Goal: Information Seeking & Learning: Learn about a topic

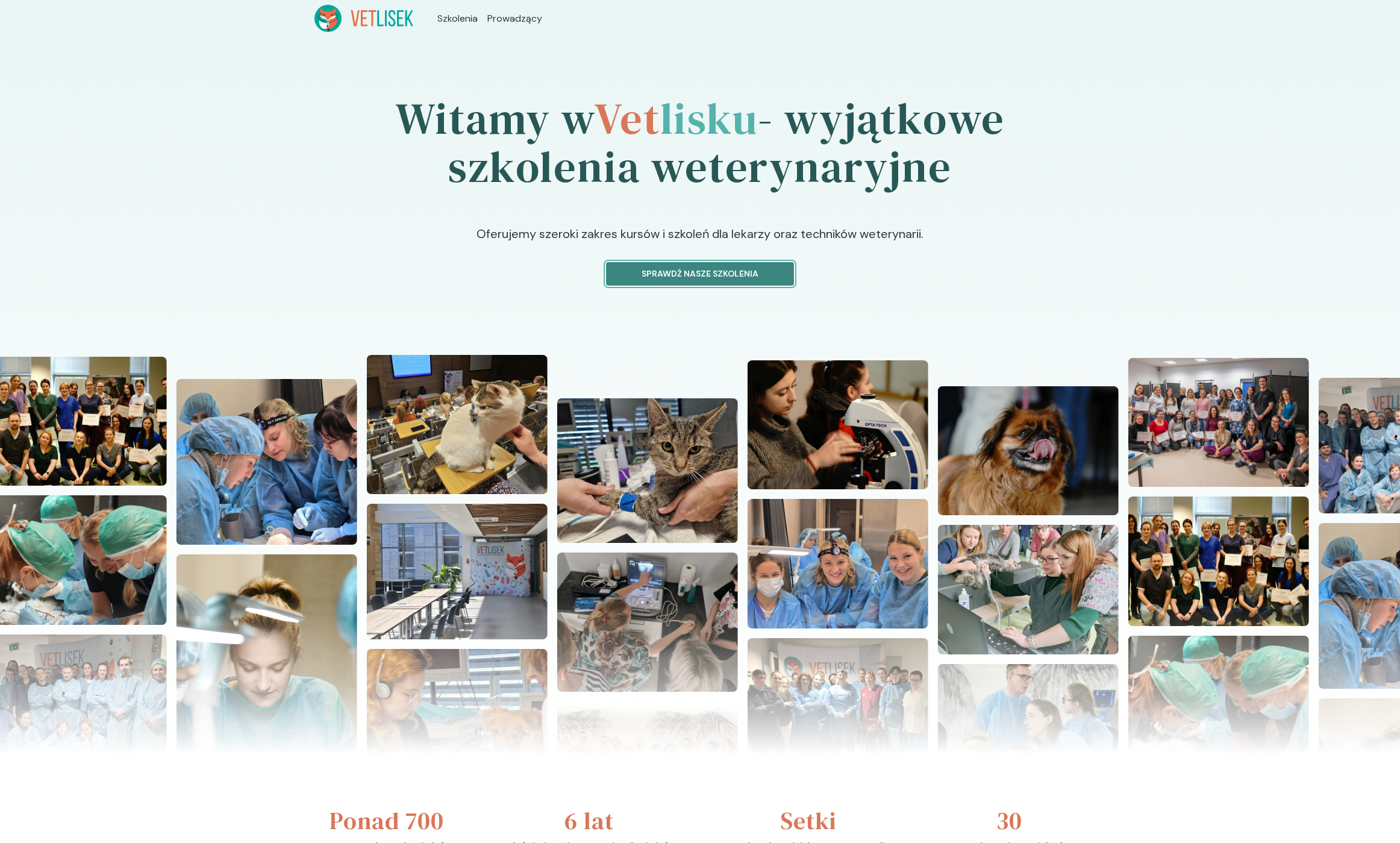
click at [681, 270] on p "Sprawdź nasze szkolenia" at bounding box center [700, 273] width 168 height 13
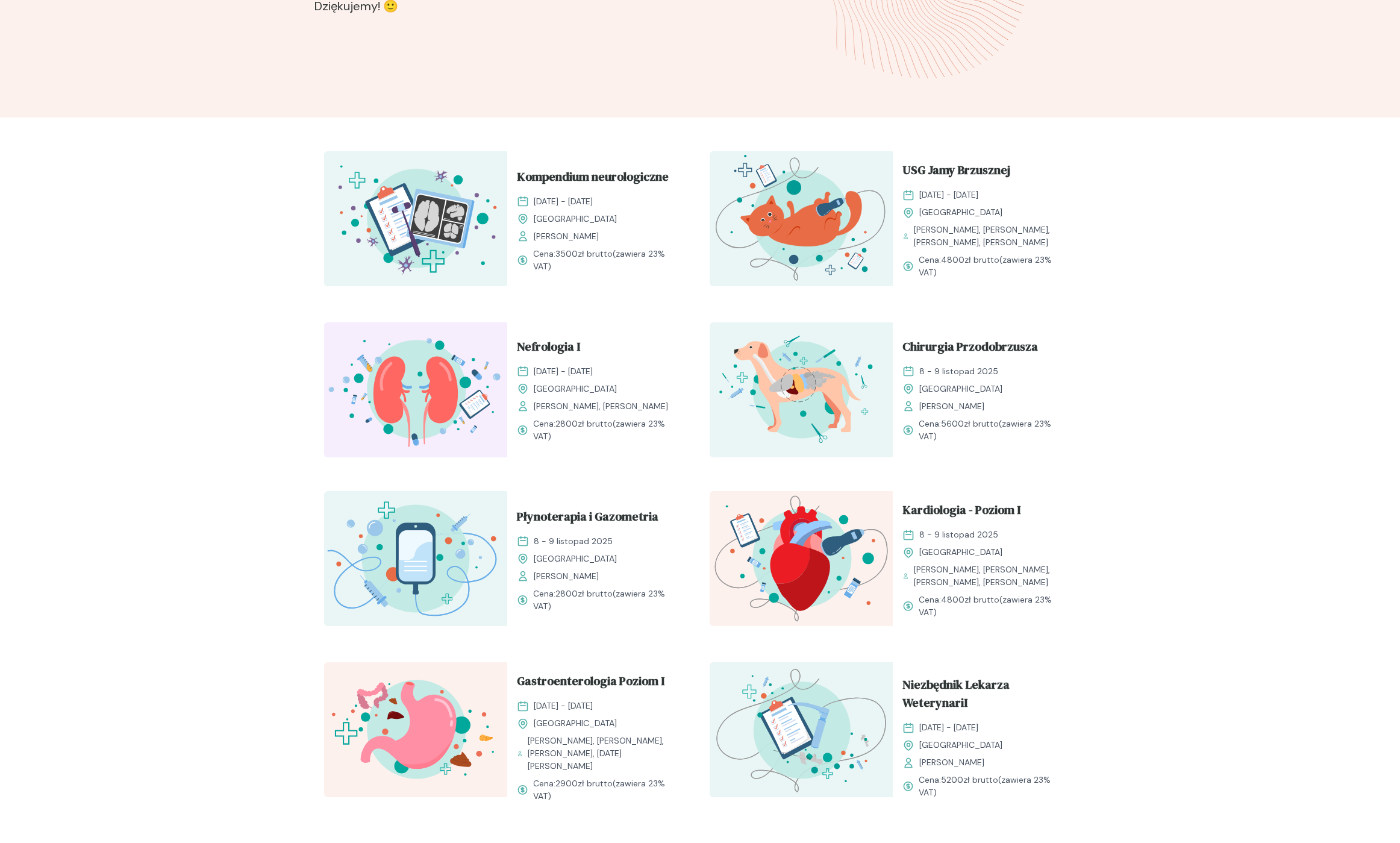
scroll to position [314, 0]
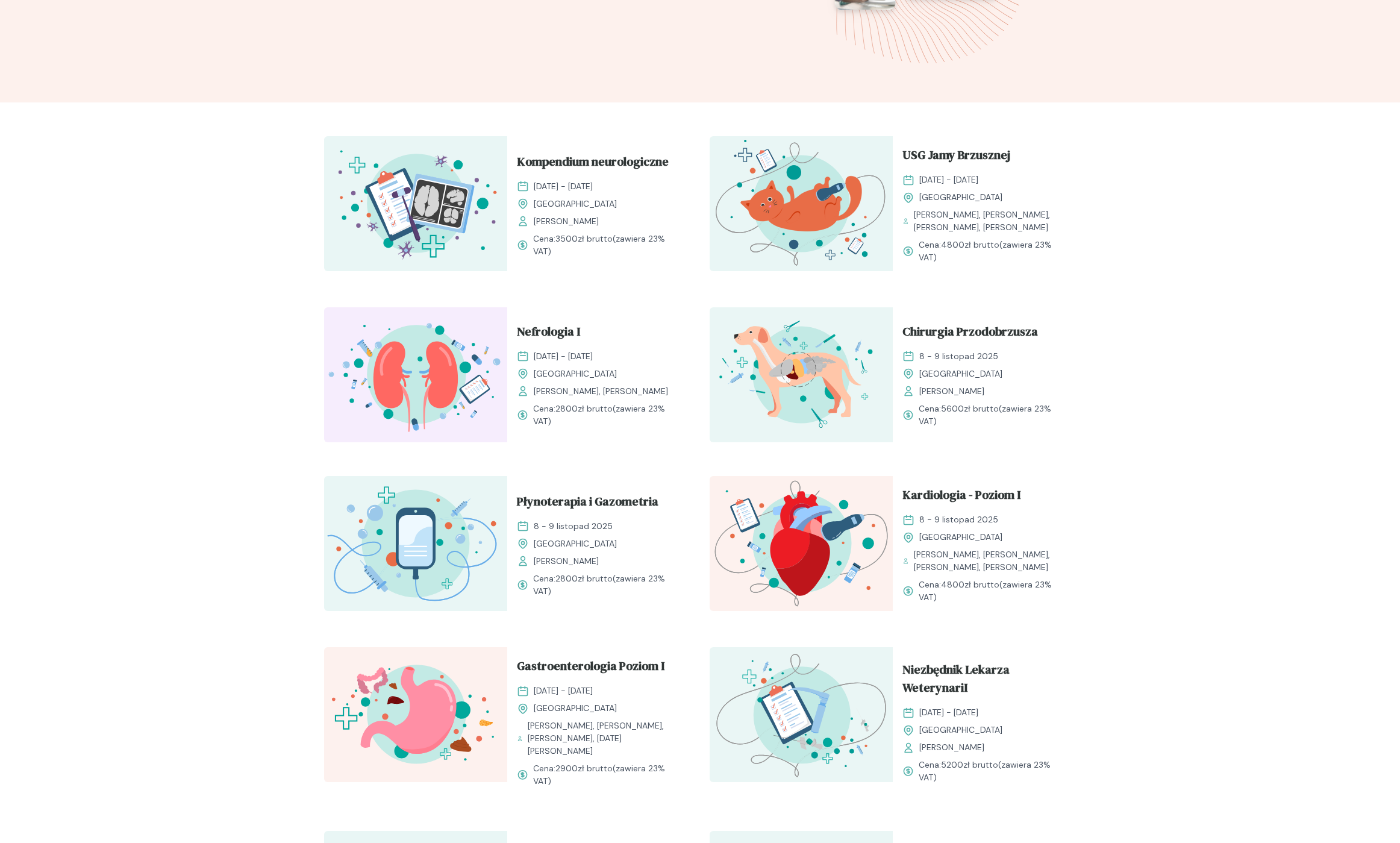
click at [289, 270] on div "Rozwijaj swoją pasję do medycyny weterynaryjnej Oferujemy starannie przygotowan…" at bounding box center [700, 619] width 1400 height 1791
click at [289, 271] on div "Rozwijaj swoją pasję do medycyny weterynaryjnej Oferujemy starannie przygotowan…" at bounding box center [700, 619] width 1400 height 1791
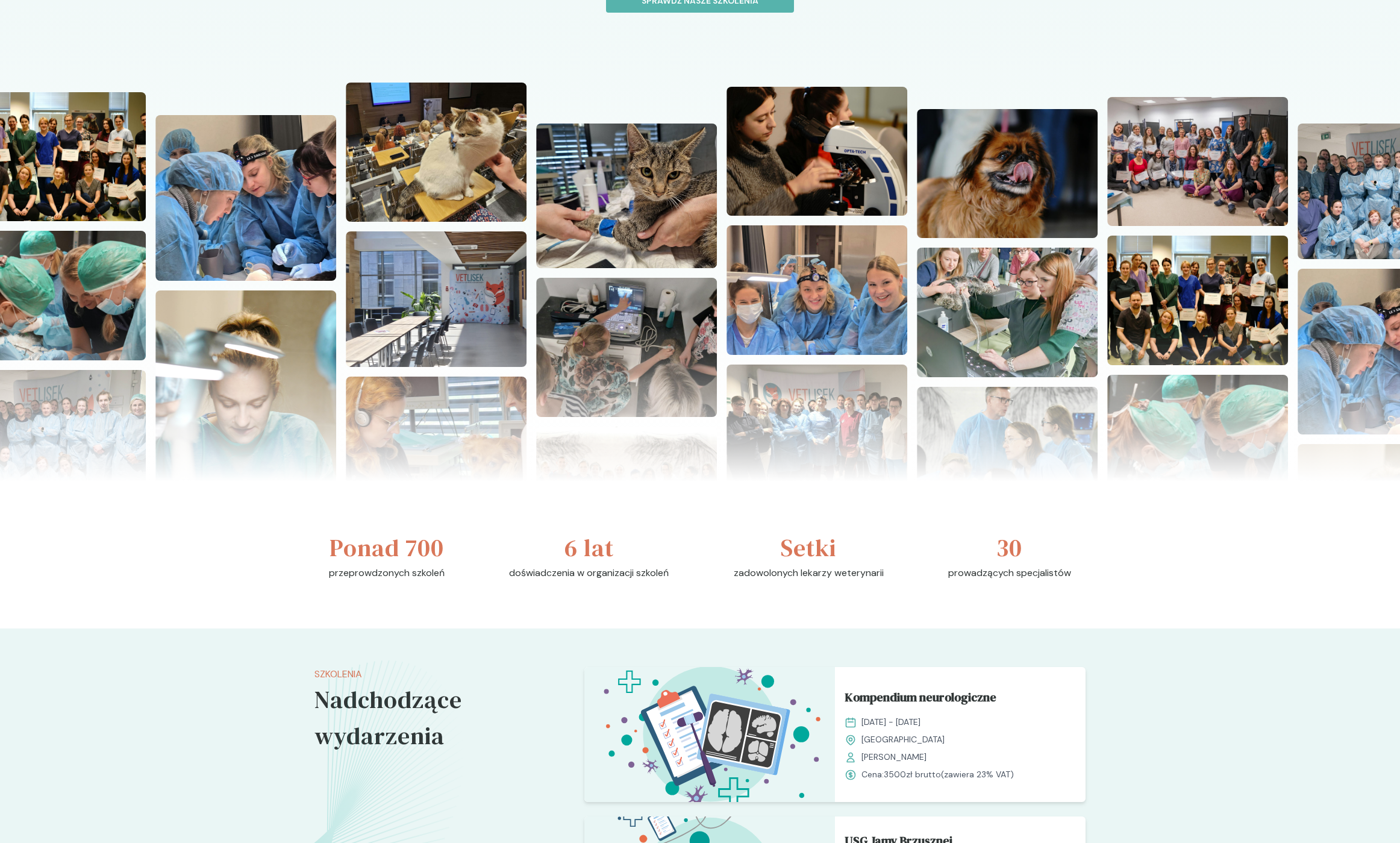
scroll to position [217, 0]
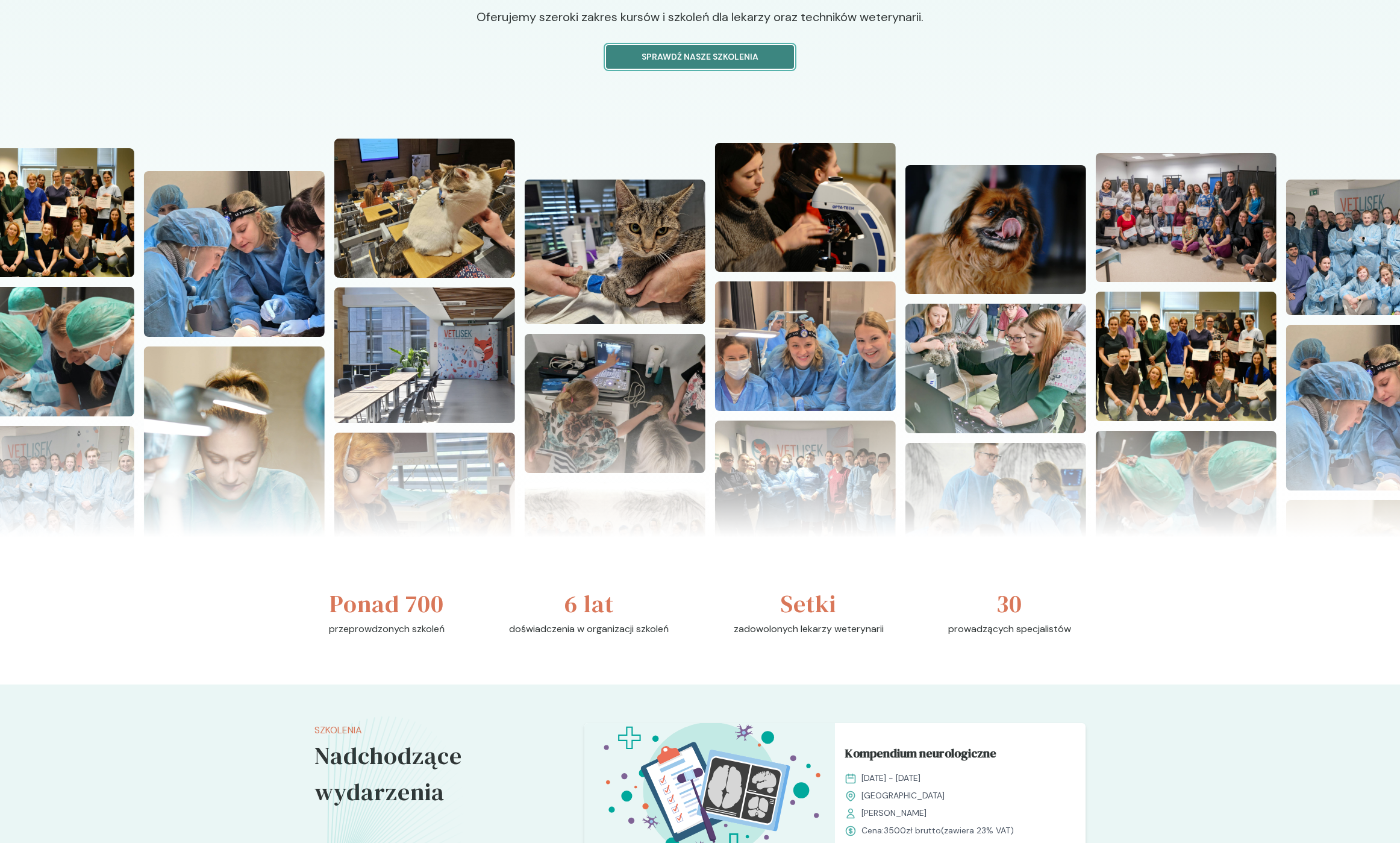
click at [702, 64] on button "Sprawdź nasze szkolenia" at bounding box center [700, 57] width 188 height 23
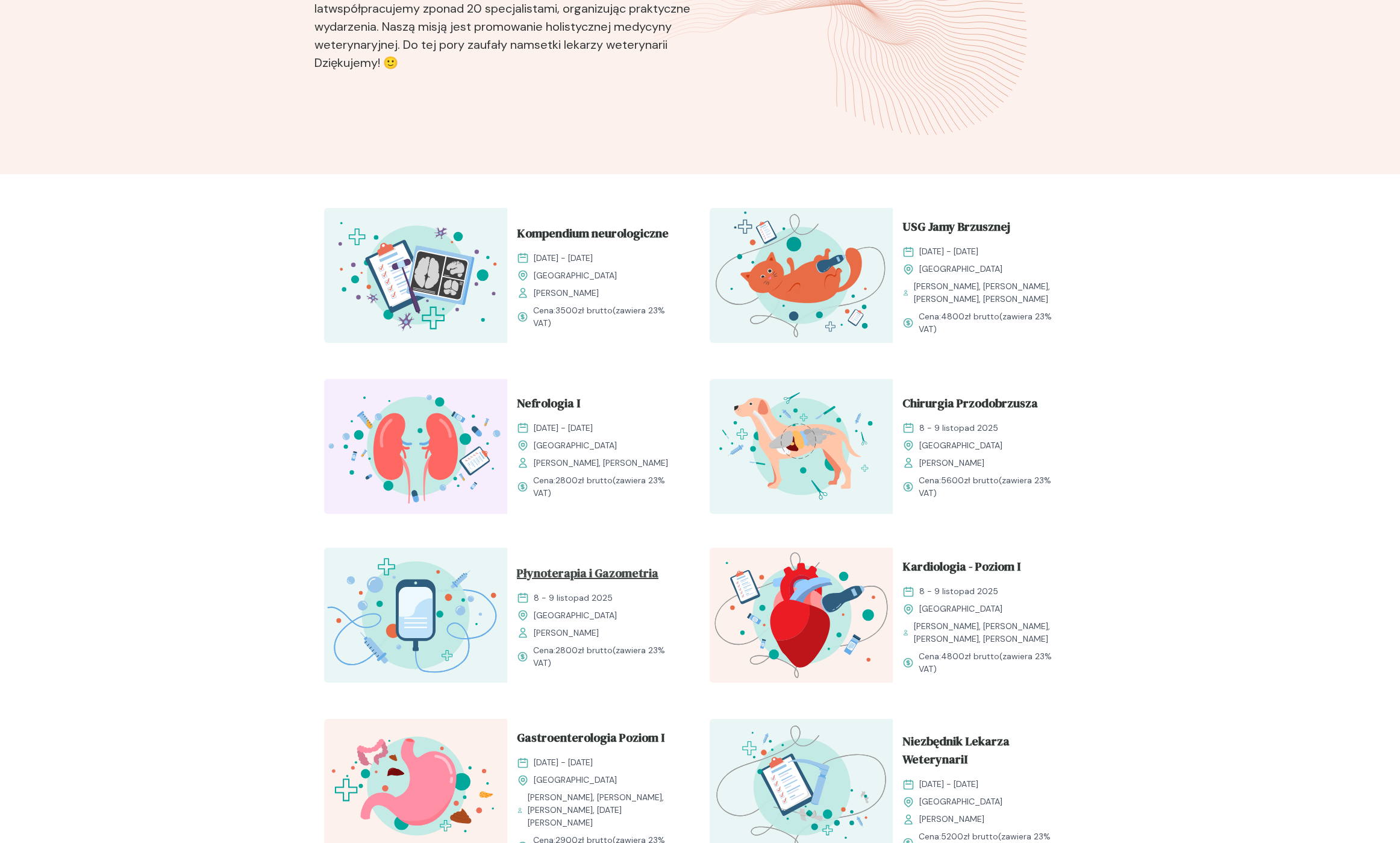
scroll to position [366, 0]
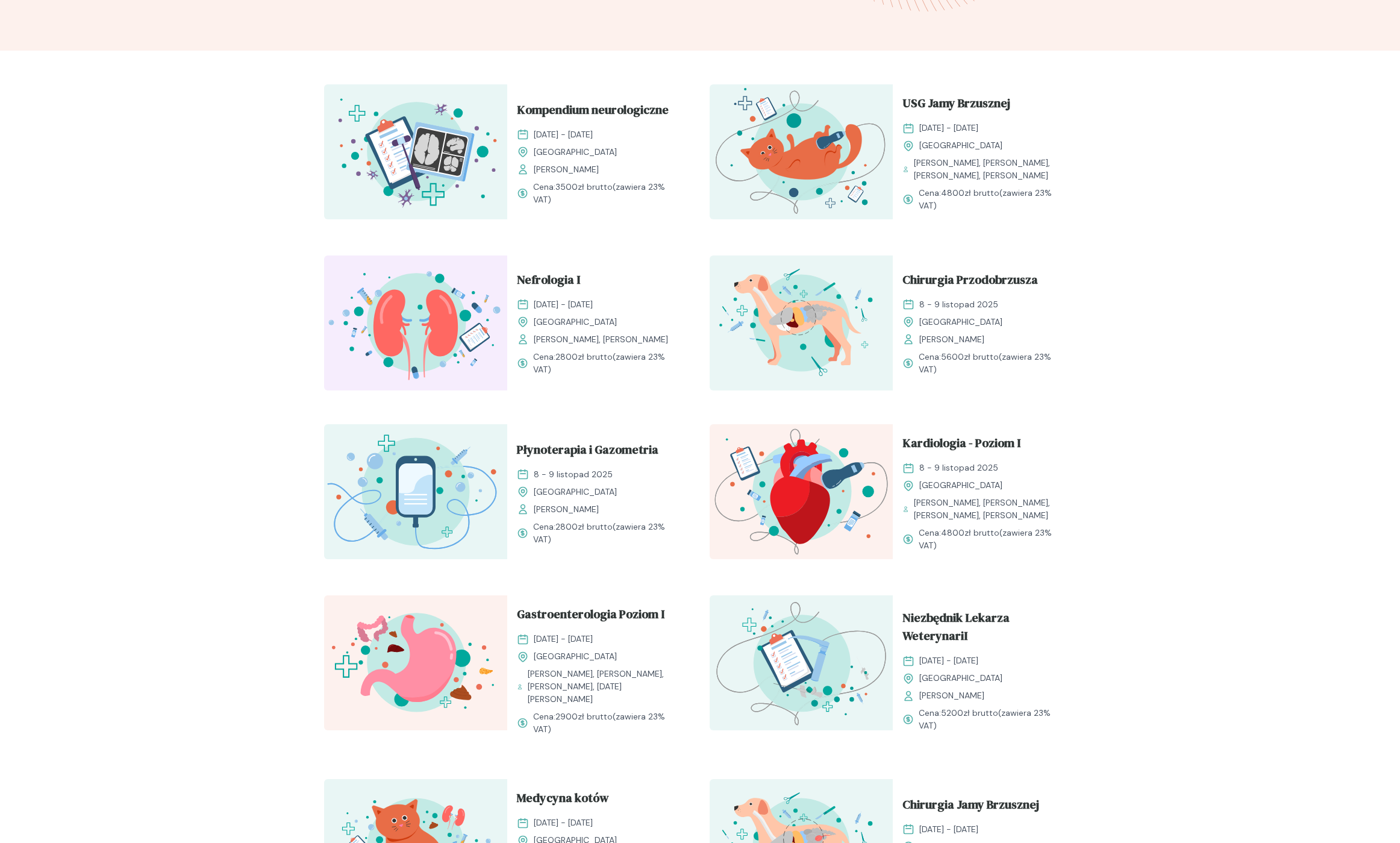
drag, startPoint x: 943, startPoint y: 427, endPoint x: 993, endPoint y: 551, distance: 133.7
click at [993, 551] on div "Kardiologia - Poziom I 8 - 9 listopad 2025 Kraków Anna Mroczkowska, Katarzyna P…" at bounding box center [984, 493] width 183 height 138
click at [993, 551] on span "Cena: 4800 zł brutto (zawiera 23% VAT)" at bounding box center [991, 539] width 147 height 25
drag, startPoint x: 986, startPoint y: 551, endPoint x: 992, endPoint y: 415, distance: 136.1
click at [992, 415] on div "Kompendium neurologiczne 11 - 12 październik 2025 Kraków Małgorzata Mikuła Cena…" at bounding box center [700, 757] width 771 height 1364
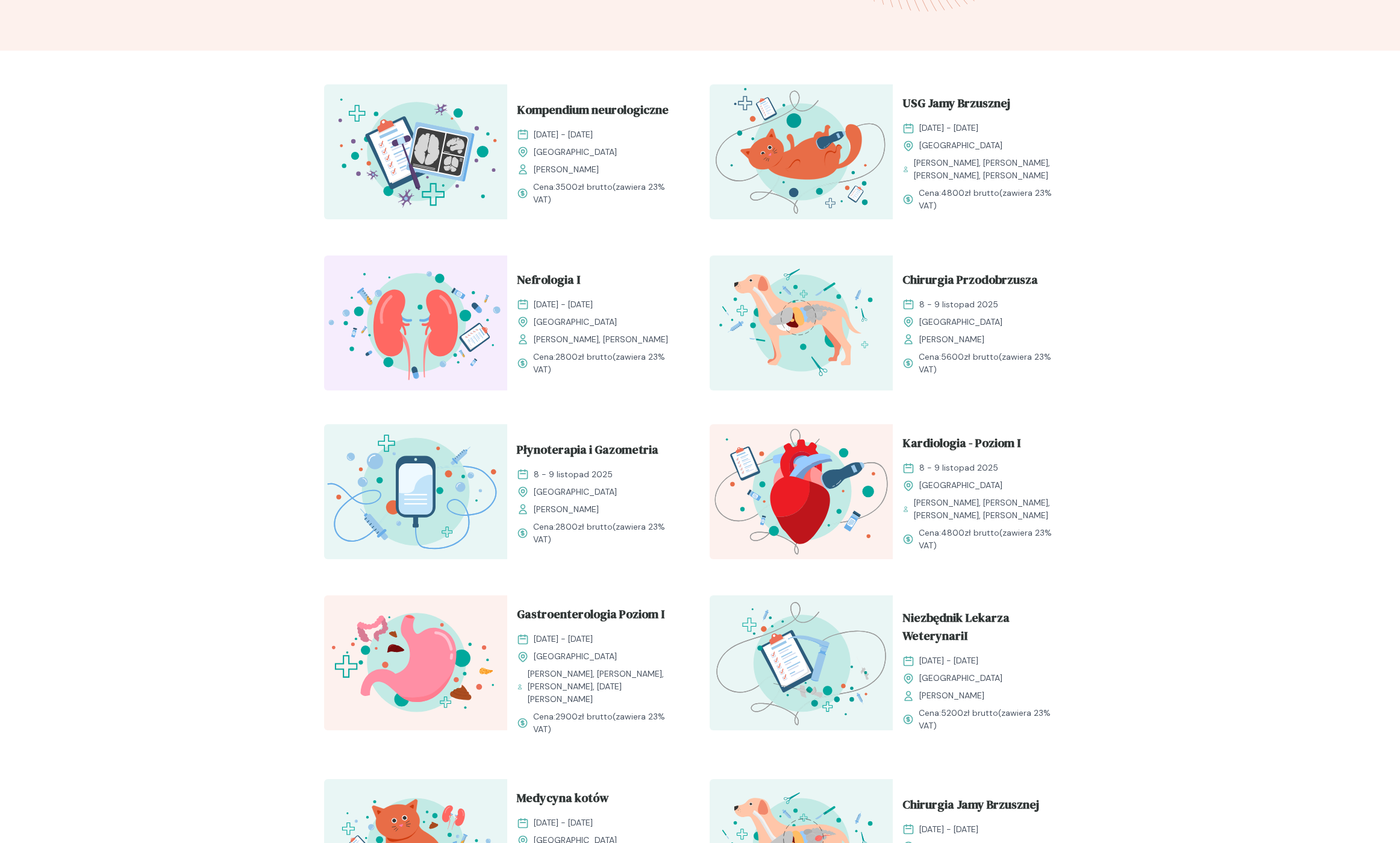
click at [992, 415] on div "Kompendium neurologiczne 11 - 12 październik 2025 Kraków Małgorzata Mikuła Cena…" at bounding box center [700, 757] width 771 height 1364
drag, startPoint x: 983, startPoint y: 415, endPoint x: 970, endPoint y: 555, distance: 140.6
click at [970, 555] on div "Kompendium neurologiczne 11 - 12 październik 2025 Kraków Małgorzata Mikuła Cena…" at bounding box center [700, 757] width 771 height 1364
click at [970, 555] on div "Kardiologia - Poziom I 8 - 9 listopad 2025 Kraków Anna Mroczkowska, Katarzyna P…" at bounding box center [984, 493] width 183 height 138
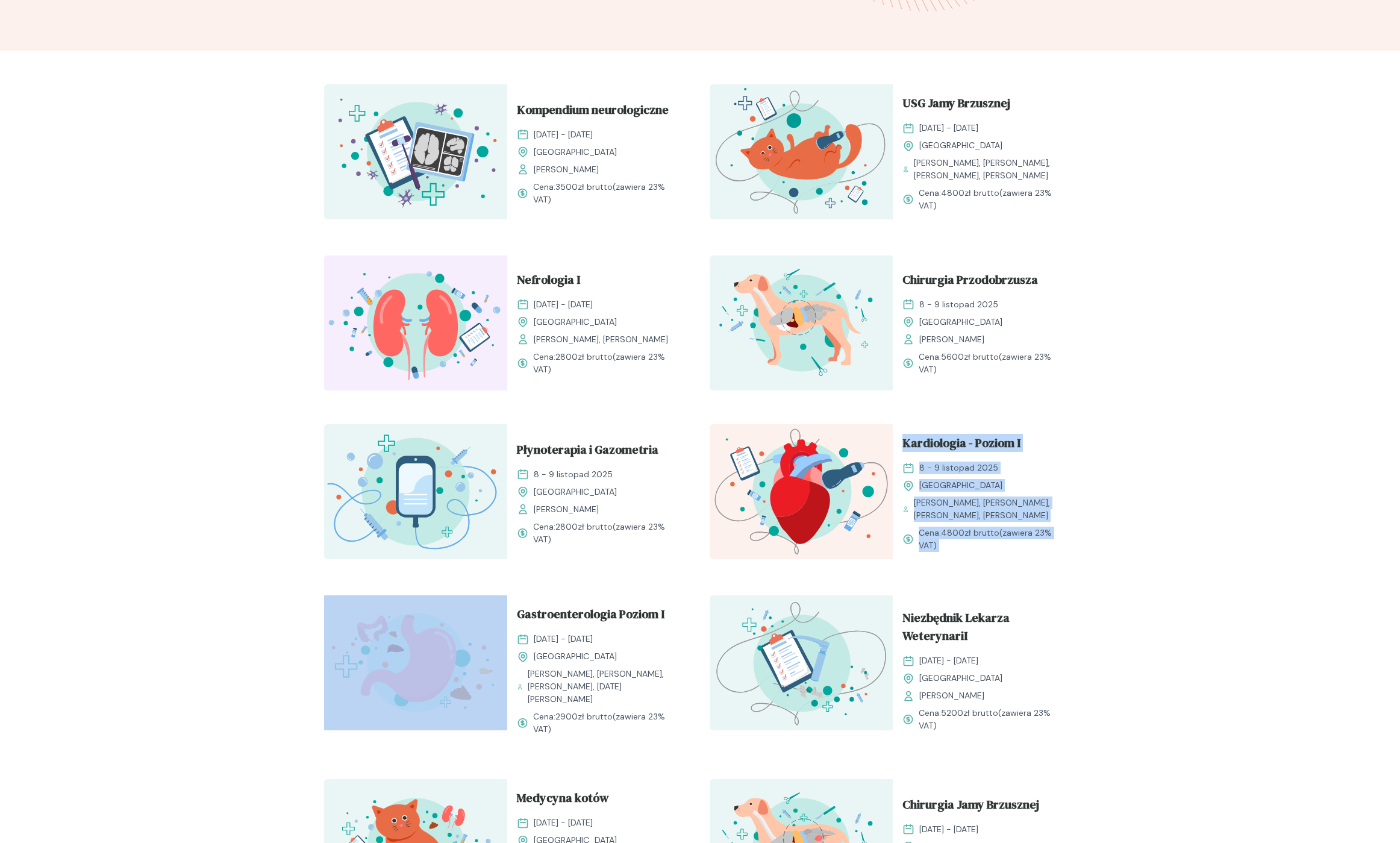
drag, startPoint x: 970, startPoint y: 555, endPoint x: 969, endPoint y: 414, distance: 141.0
click at [969, 414] on div "Kompendium neurologiczne 11 - 12 październik 2025 Kraków Małgorzata Mikuła Cena…" at bounding box center [700, 757] width 771 height 1364
drag, startPoint x: 969, startPoint y: 413, endPoint x: 969, endPoint y: 548, distance: 135.0
click at [969, 548] on div "Kompendium neurologiczne 11 - 12 październik 2025 Kraków Małgorzata Mikuła Cena…" at bounding box center [700, 757] width 771 height 1364
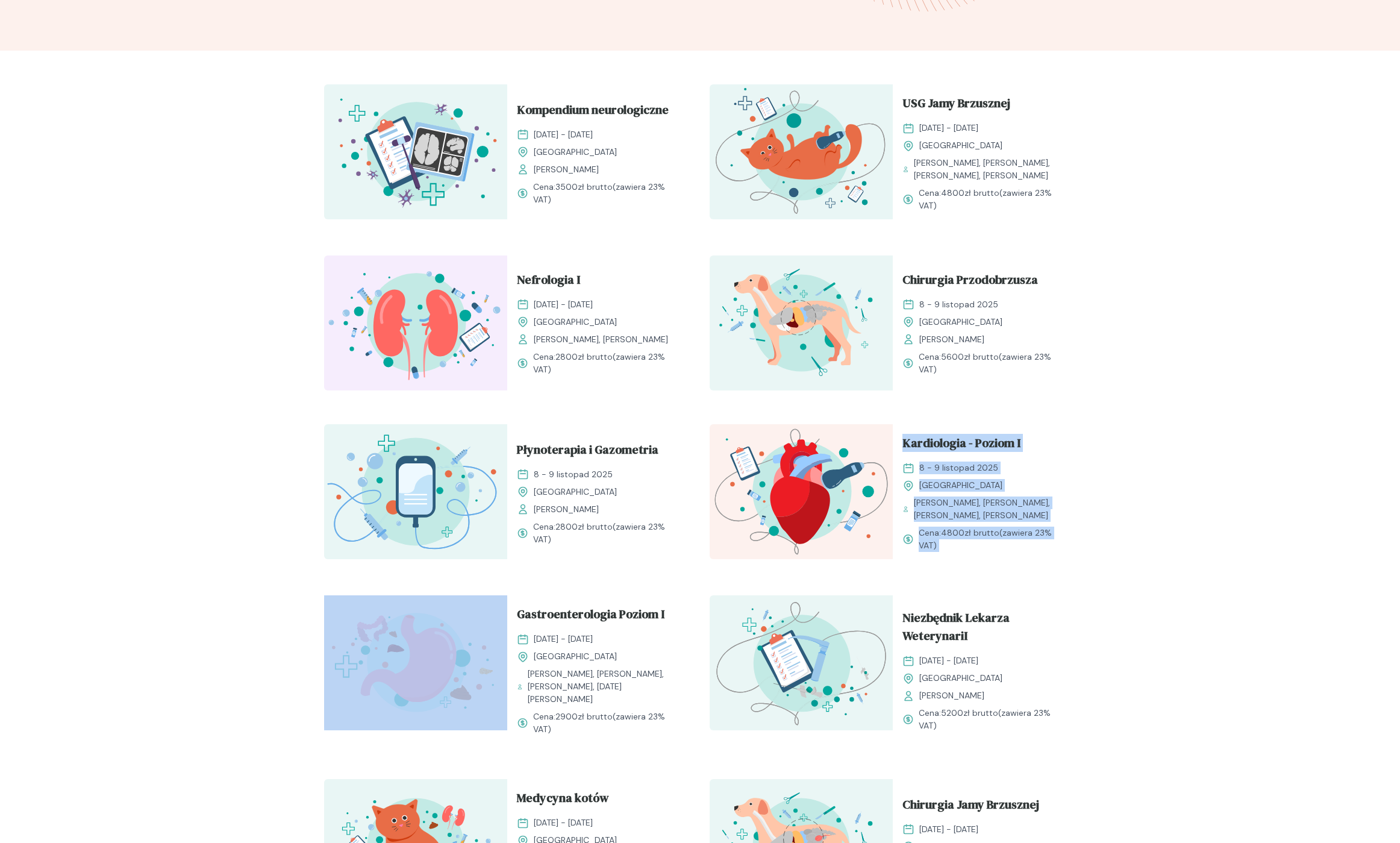
click at [968, 548] on span "Cena: 4800 zł brutto (zawiera 23% VAT)" at bounding box center [991, 539] width 147 height 25
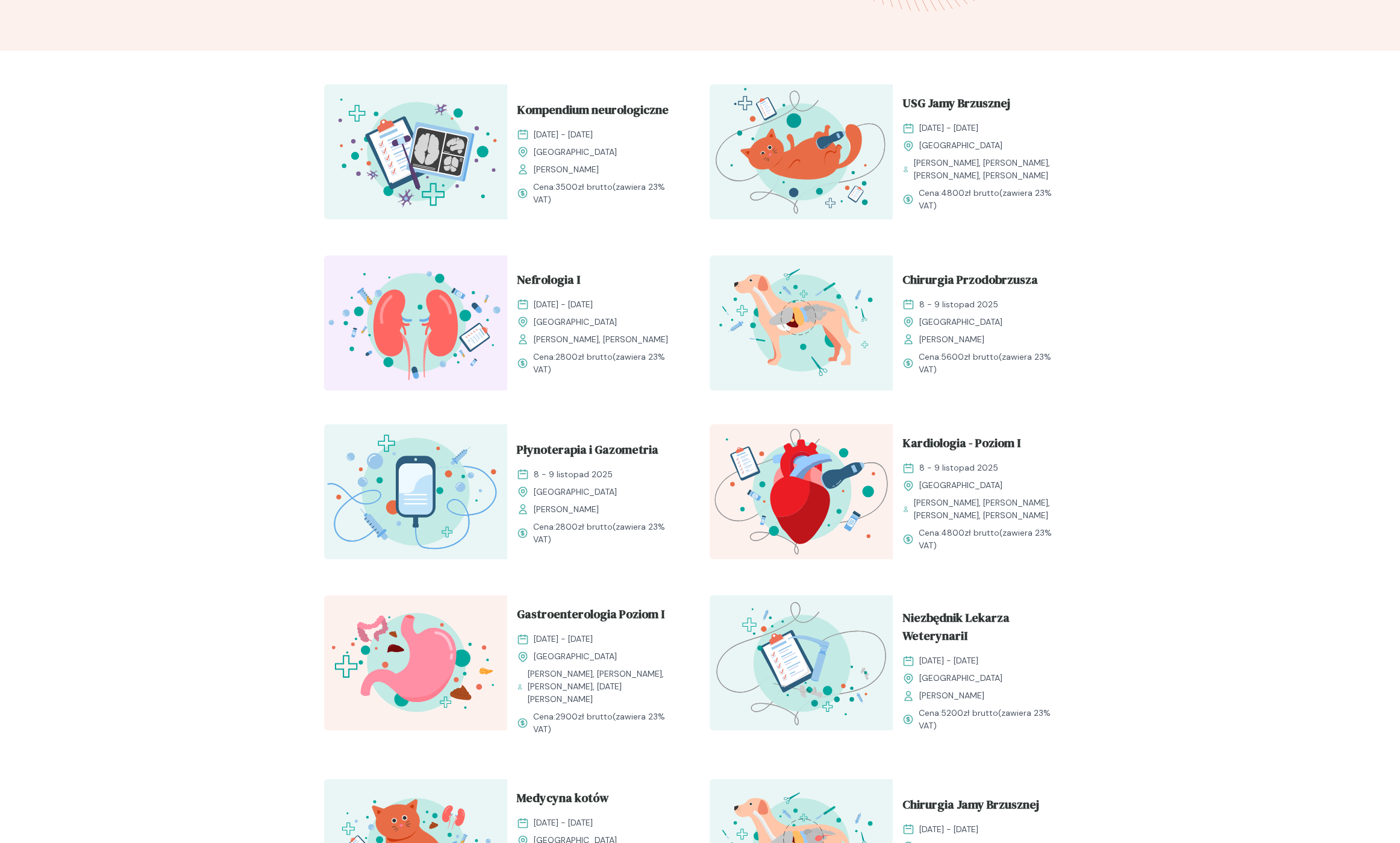
drag, startPoint x: 966, startPoint y: 551, endPoint x: 975, endPoint y: 408, distance: 143.3
click at [975, 408] on div "Kompendium neurologiczne 11 - 12 październik 2025 Kraków Małgorzata Mikuła Cena…" at bounding box center [700, 757] width 771 height 1364
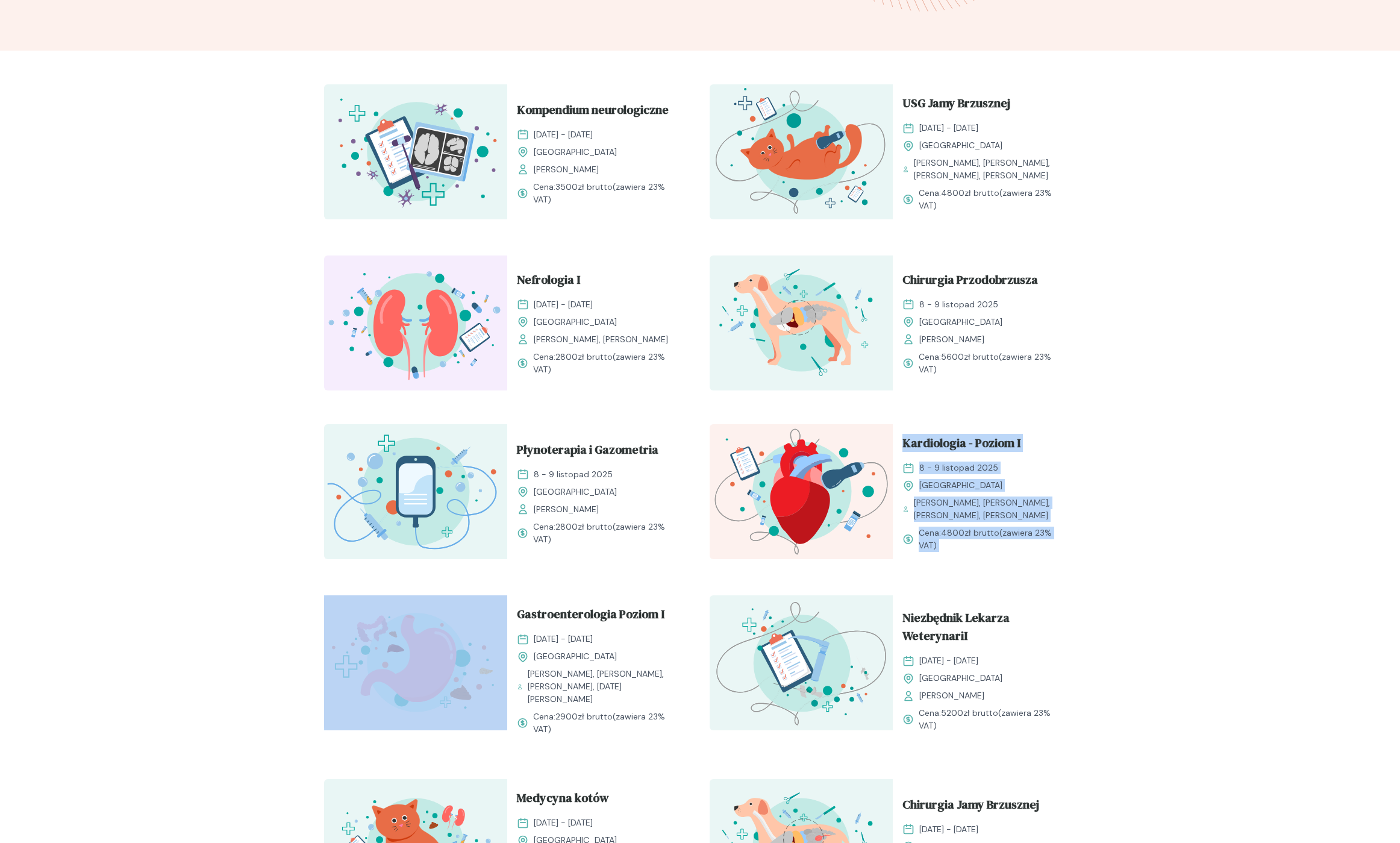
drag, startPoint x: 975, startPoint y: 408, endPoint x: 978, endPoint y: 547, distance: 139.0
click at [978, 547] on div "Kompendium neurologiczne 11 - 12 październik 2025 Kraków Małgorzata Mikuła Cena…" at bounding box center [700, 757] width 771 height 1364
click at [978, 547] on span "Cena: 4800 zł brutto (zawiera 23% VAT)" at bounding box center [991, 539] width 147 height 25
drag, startPoint x: 978, startPoint y: 540, endPoint x: 973, endPoint y: 418, distance: 122.1
click at [973, 418] on div "Kompendium neurologiczne 11 - 12 październik 2025 Kraków Małgorzata Mikuła Cena…" at bounding box center [700, 757] width 771 height 1364
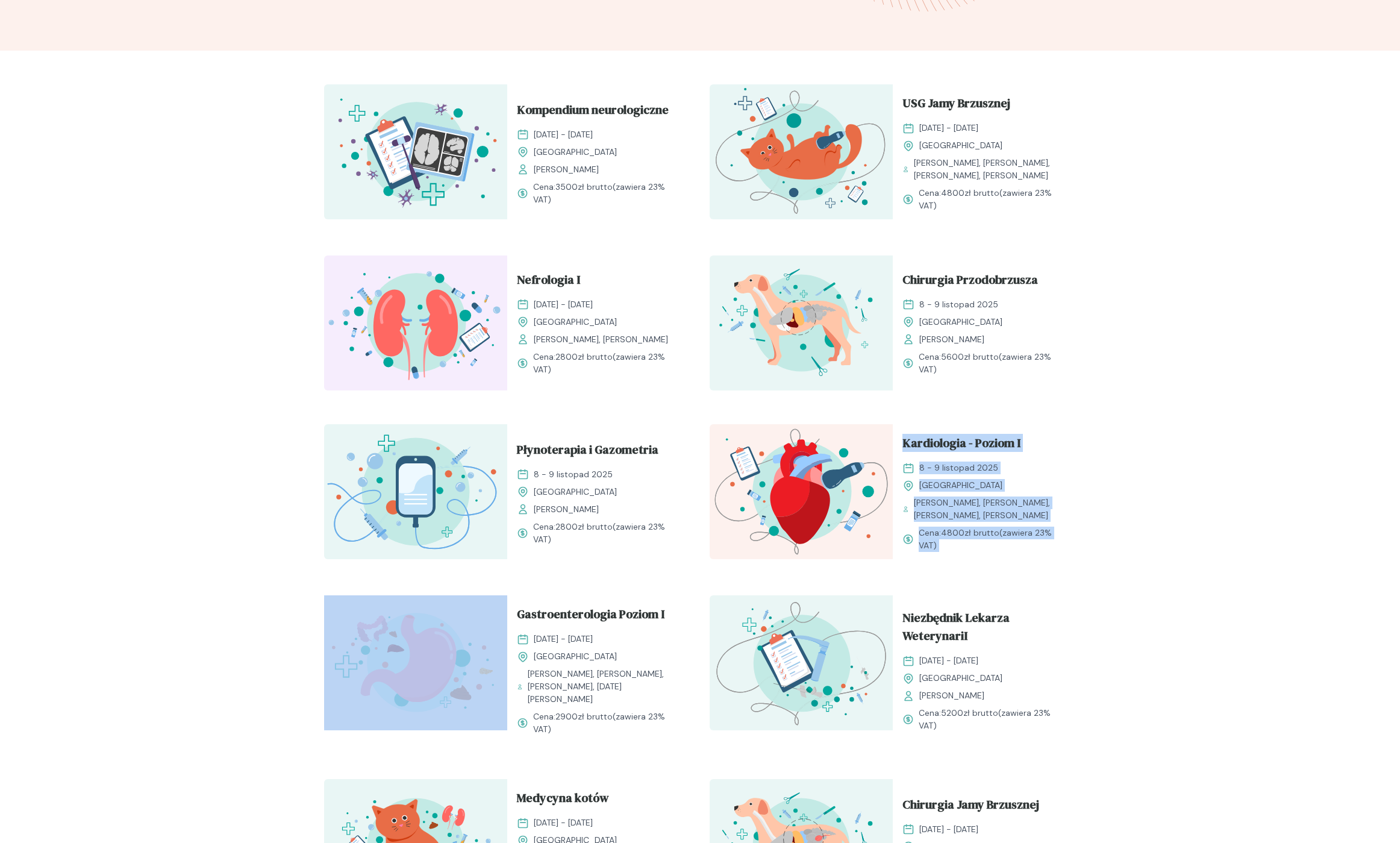
click at [973, 418] on div "Kompendium neurologiczne 11 - 12 październik 2025 Kraków Małgorzata Mikuła Cena…" at bounding box center [700, 757] width 771 height 1364
drag, startPoint x: 972, startPoint y: 427, endPoint x: 968, endPoint y: 542, distance: 115.1
click at [969, 542] on div "Kompendium neurologiczne 11 - 12 październik 2025 Kraków Małgorzata Mikuła Cena…" at bounding box center [700, 757] width 771 height 1364
click at [968, 542] on span "Cena: 4800 zł brutto (zawiera 23% VAT)" at bounding box center [991, 539] width 147 height 25
drag, startPoint x: 968, startPoint y: 543, endPoint x: 979, endPoint y: 406, distance: 137.4
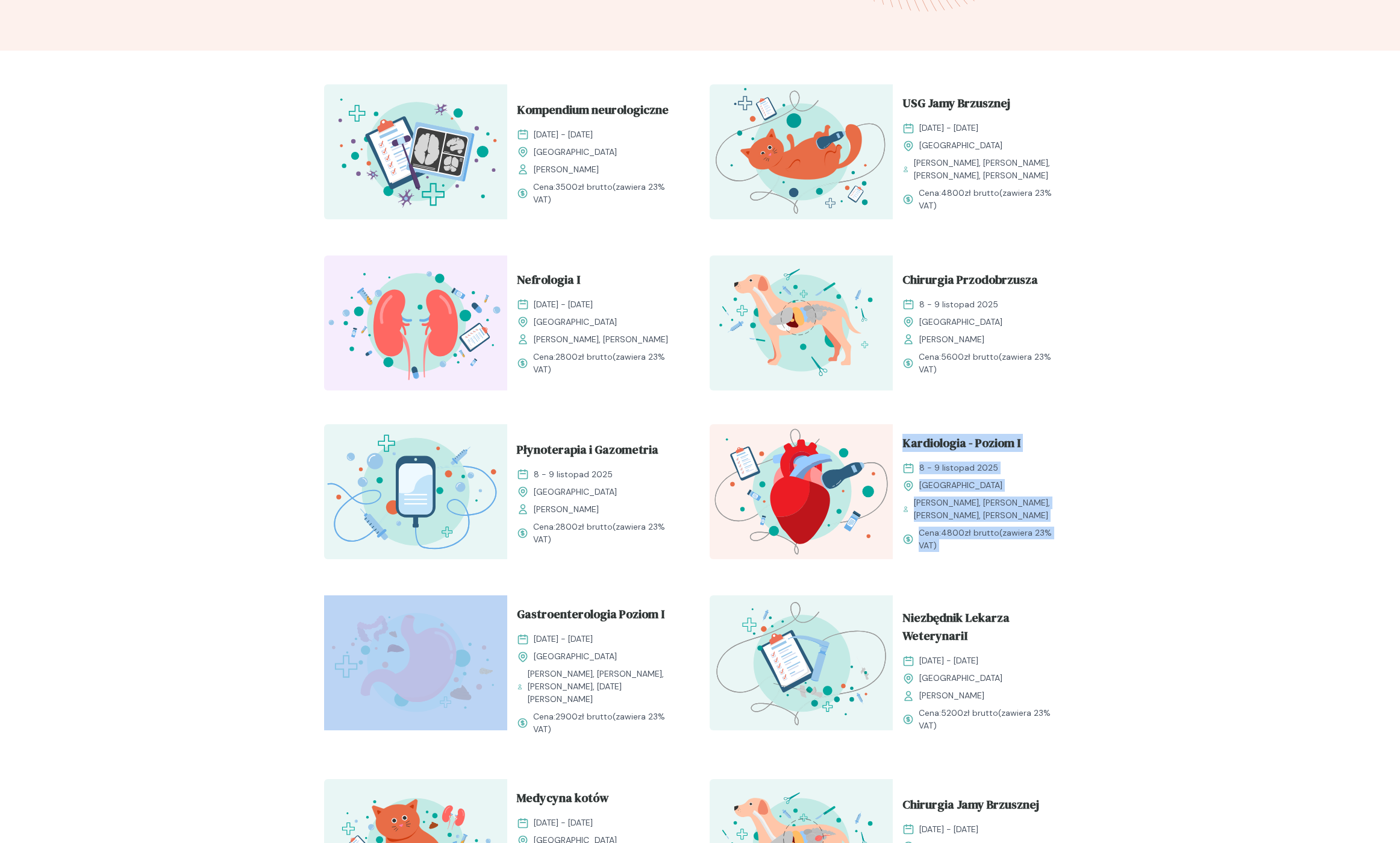
click at [979, 406] on div "Kompendium neurologiczne 11 - 12 październik 2025 Kraków Małgorzata Mikuła Cena…" at bounding box center [700, 757] width 771 height 1364
drag, startPoint x: 977, startPoint y: 409, endPoint x: 972, endPoint y: 561, distance: 152.1
click at [972, 561] on div "Kompendium neurologiczne 11 - 12 październik 2025 Kraków Małgorzata Mikuła Cena…" at bounding box center [700, 757] width 771 height 1364
click at [972, 561] on div "Kardiologia - Poziom I 8 - 9 listopad 2025 Kraków Anna Mroczkowska, Katarzyna P…" at bounding box center [984, 493] width 183 height 138
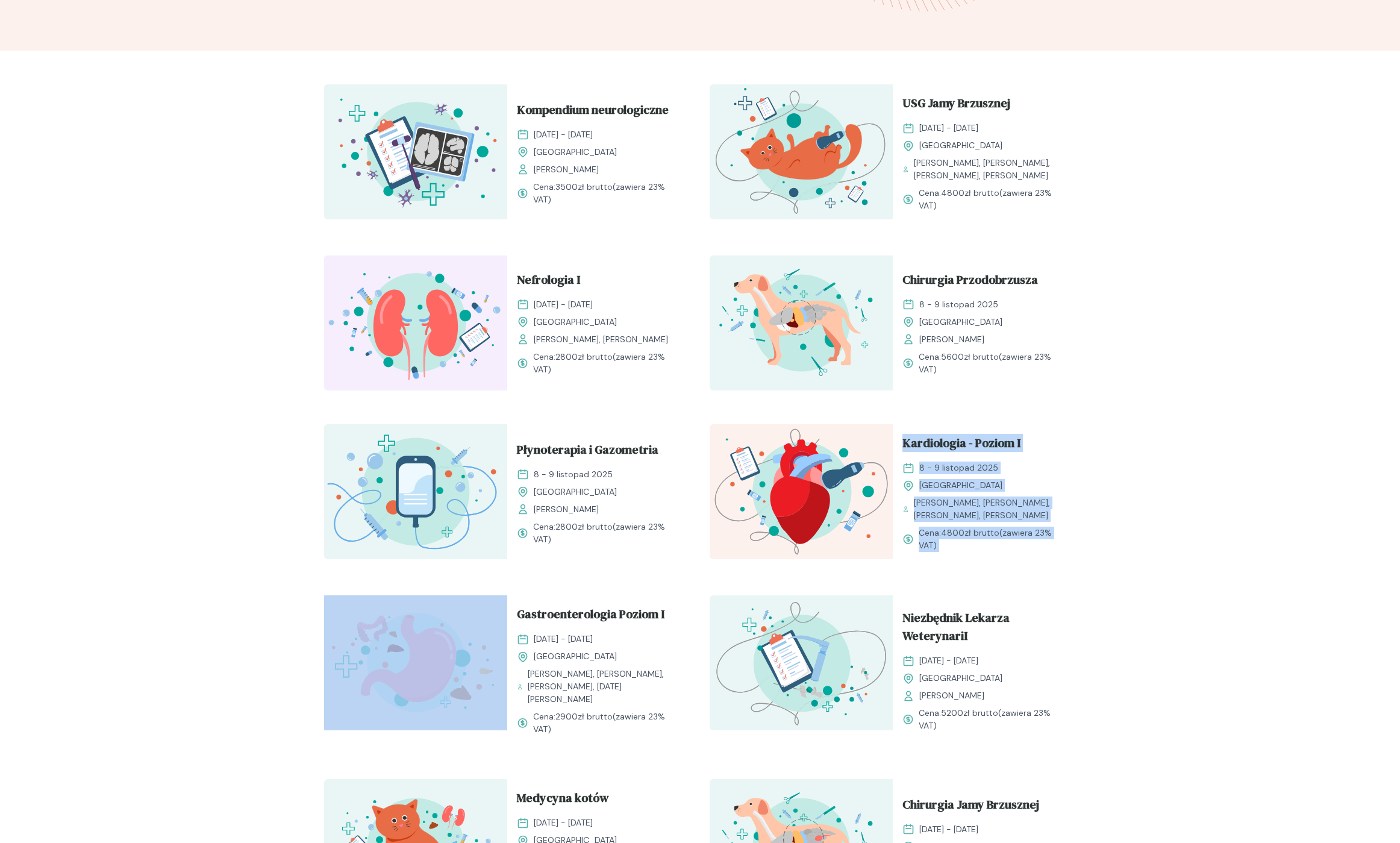
drag, startPoint x: 968, startPoint y: 553, endPoint x: 984, endPoint y: 425, distance: 129.0
click at [984, 425] on div "Kardiologia - Poziom I 8 - 9 listopad 2025 Kraków Anna Mroczkowska, Katarzyna P…" at bounding box center [984, 493] width 183 height 138
drag, startPoint x: 984, startPoint y: 423, endPoint x: 983, endPoint y: 542, distance: 119.0
click at [983, 542] on div "Kompendium neurologiczne 11 - 12 październik 2025 Kraków Małgorzata Mikuła Cena…" at bounding box center [700, 757] width 771 height 1364
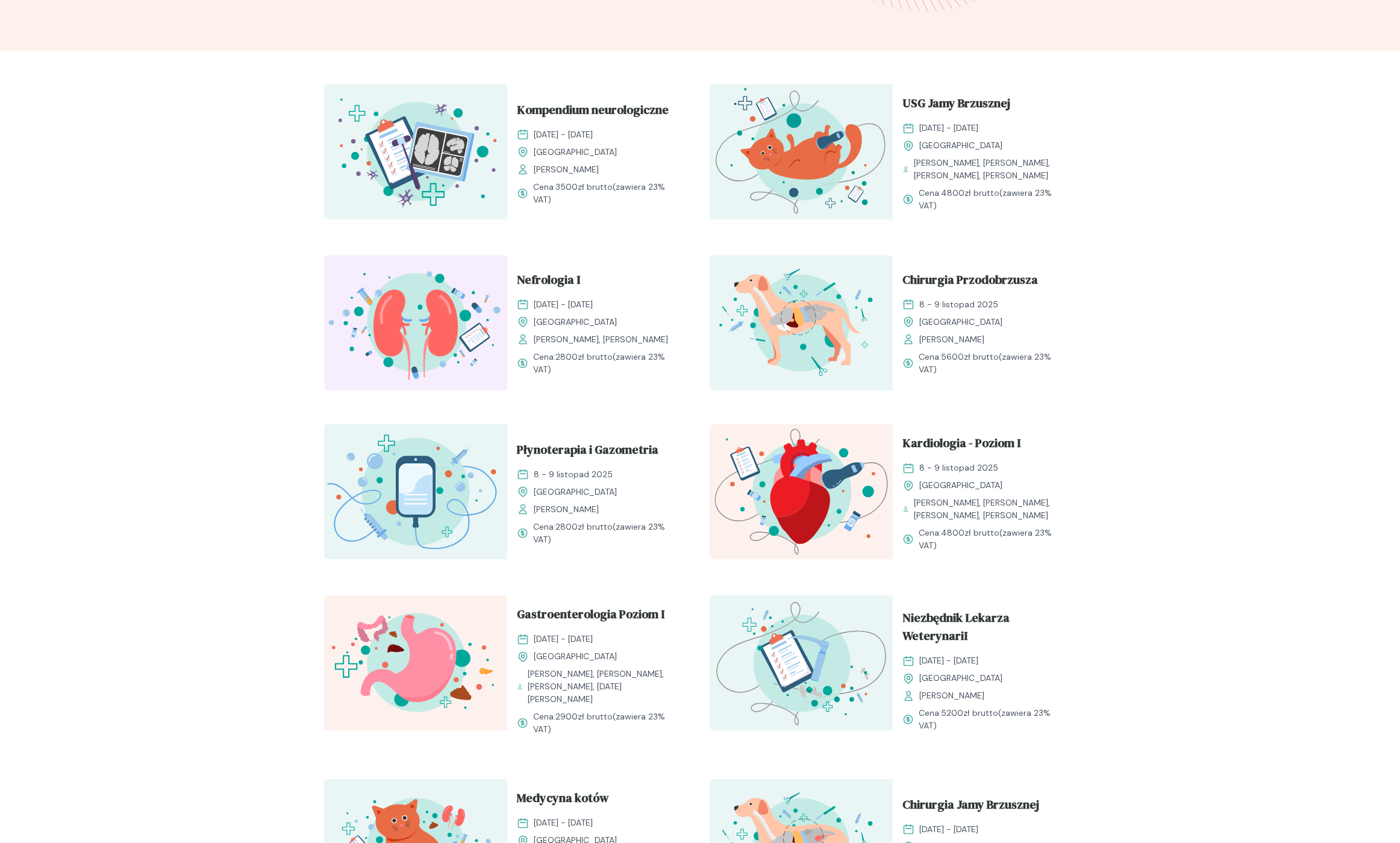
click at [983, 542] on span "Cena: 4800 zł brutto (zawiera 23% VAT)" at bounding box center [991, 539] width 147 height 25
drag, startPoint x: 983, startPoint y: 543, endPoint x: 987, endPoint y: 422, distance: 121.1
click at [987, 422] on div "Kompendium neurologiczne 11 - 12 październik 2025 Kraków Małgorzata Mikuła Cena…" at bounding box center [700, 757] width 771 height 1364
drag, startPoint x: 987, startPoint y: 422, endPoint x: 981, endPoint y: 552, distance: 130.1
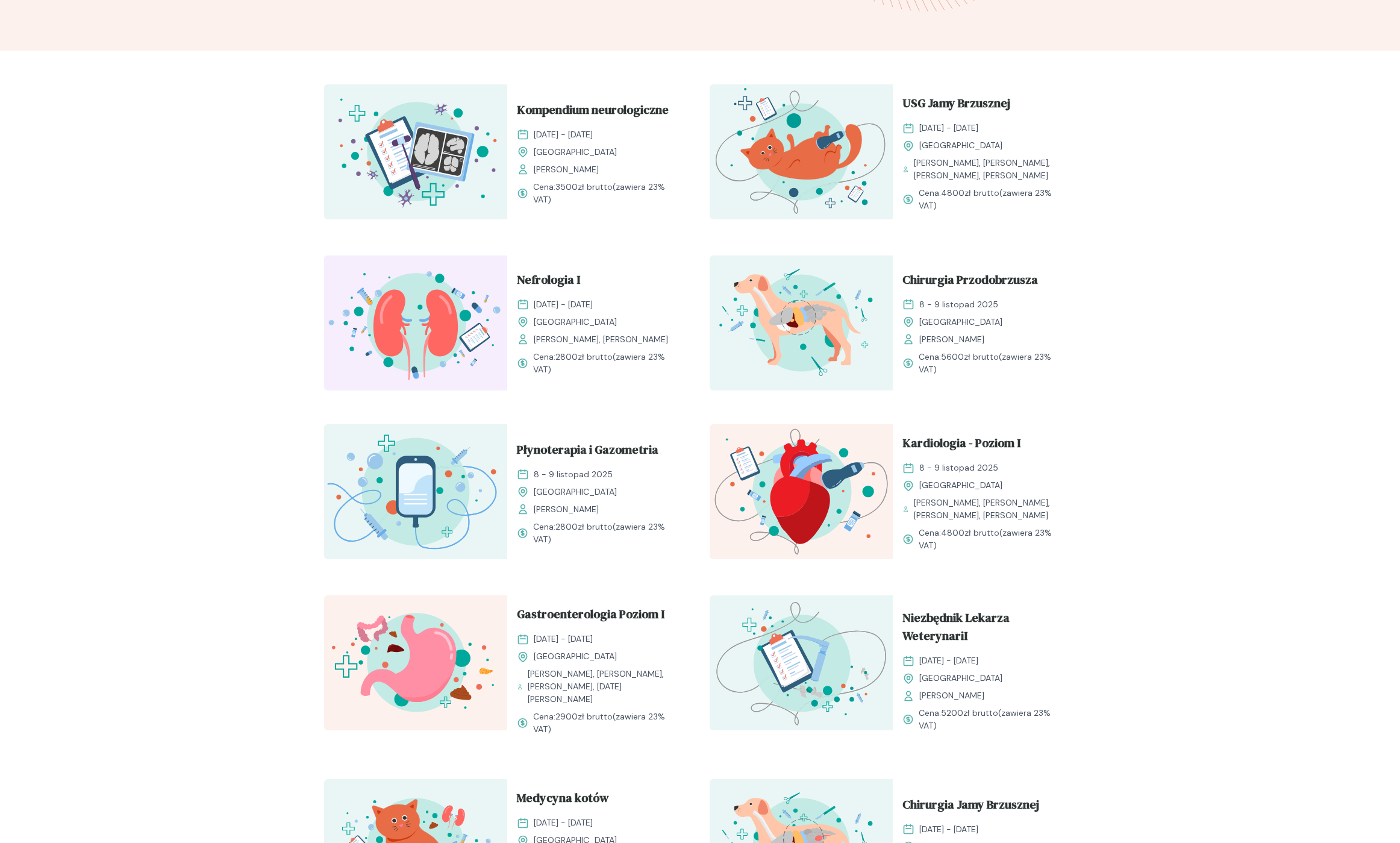
click at [981, 552] on div "Kompendium neurologiczne 11 - 12 październik 2025 Kraków Małgorzata Mikuła Cena…" at bounding box center [700, 757] width 771 height 1364
click at [981, 552] on div "Kardiologia - Poziom I 8 - 9 listopad 2025 Kraków Anna Mroczkowska, Katarzyna P…" at bounding box center [984, 493] width 183 height 138
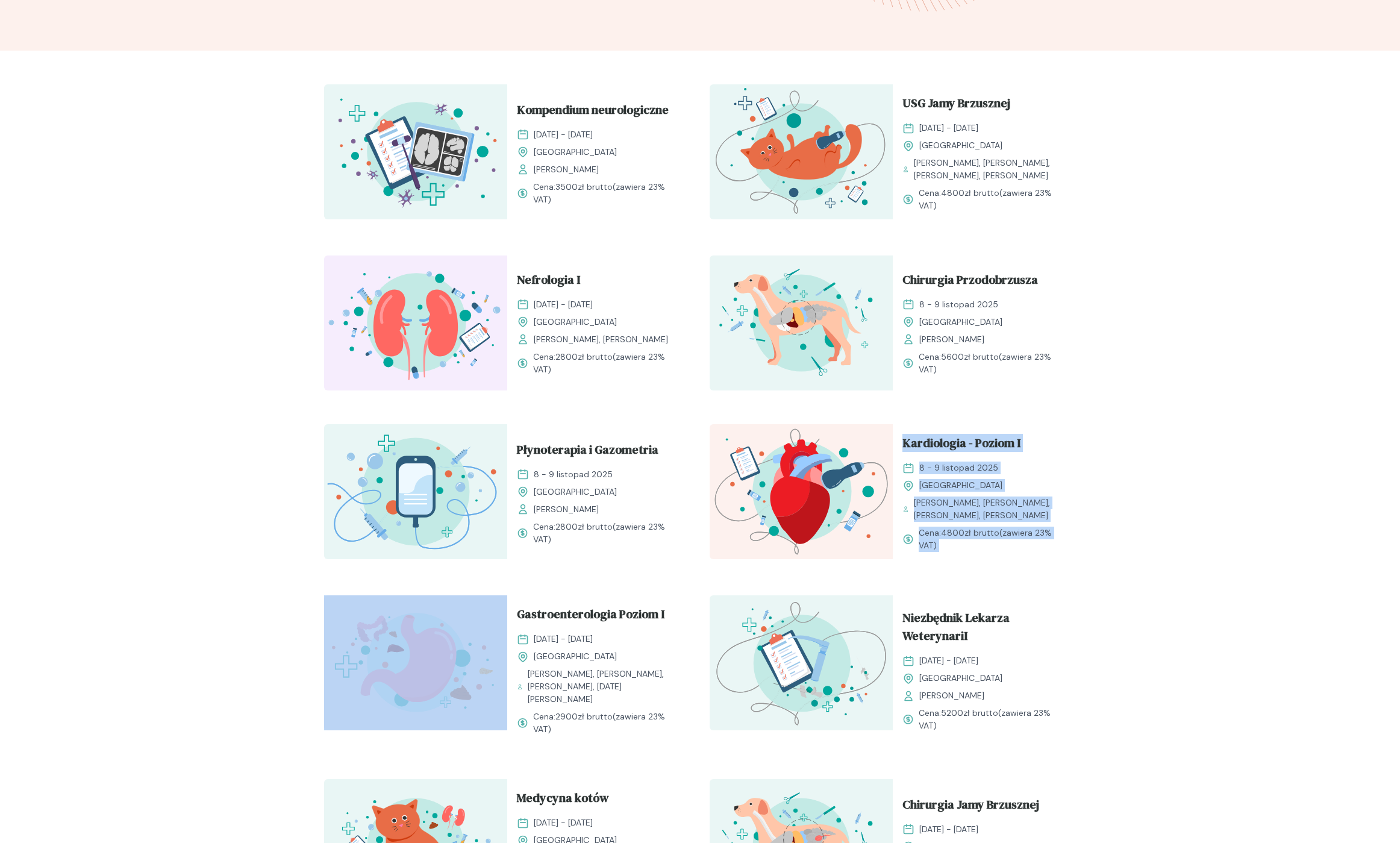
drag, startPoint x: 980, startPoint y: 545, endPoint x: 965, endPoint y: 424, distance: 121.9
click at [965, 424] on div "Kardiologia - Poziom I 8 - 9 listopad 2025 Kraków Anna Mroczkowska, Katarzyna P…" at bounding box center [984, 493] width 183 height 138
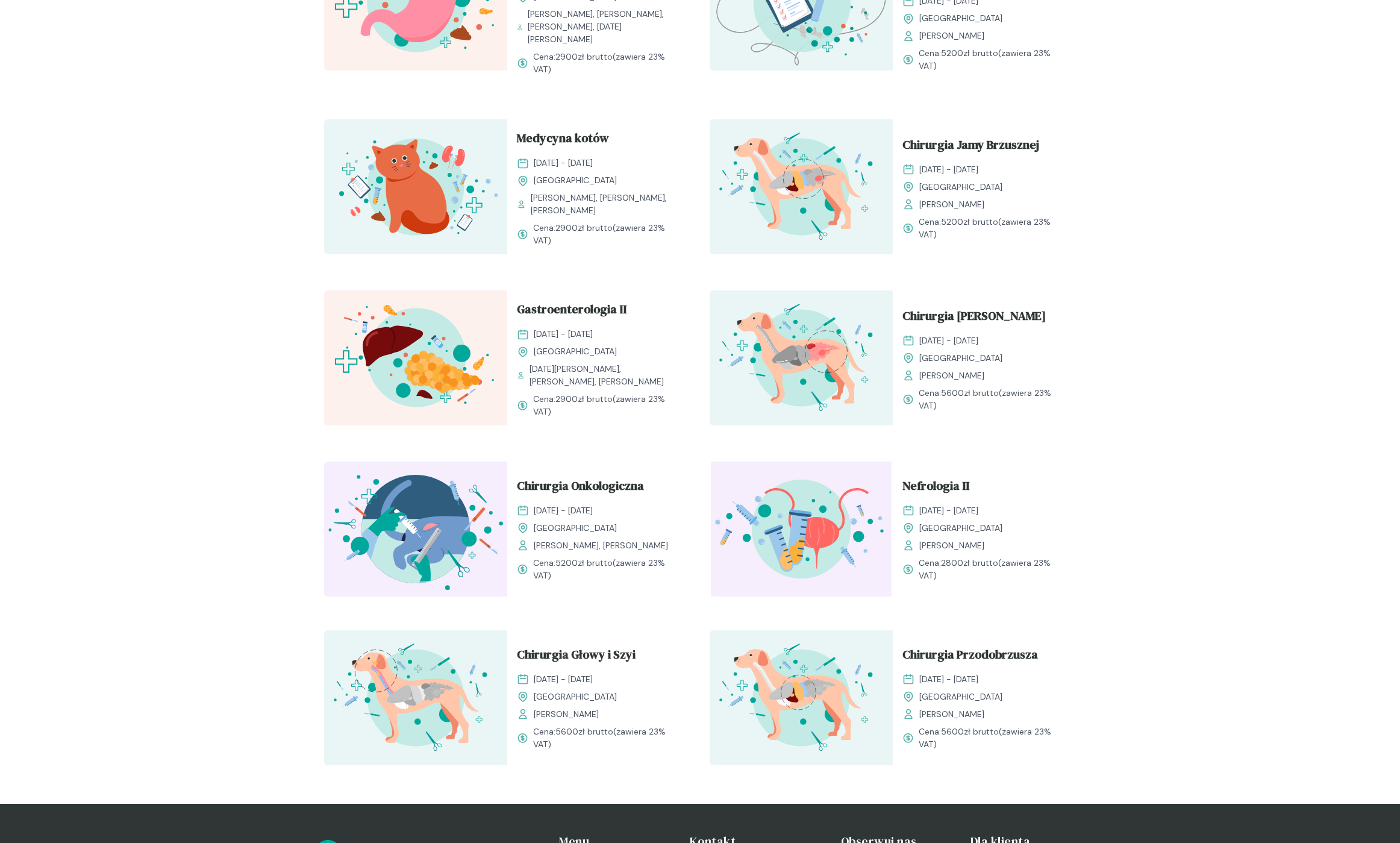
scroll to position [0, 0]
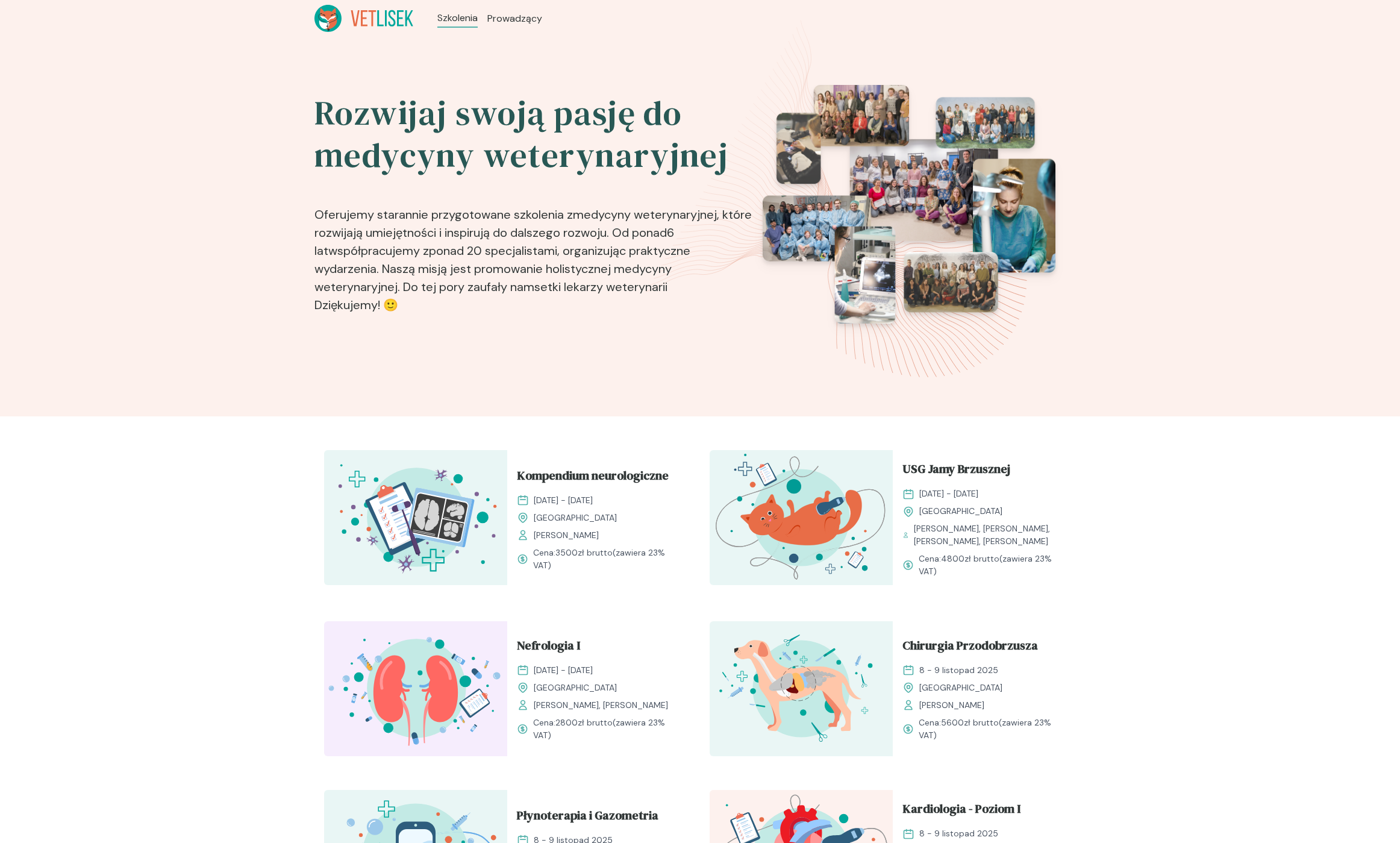
click at [121, 364] on div "Rozwijaj swoją pasję do medycyny weterynaryjnej Oferujemy starannie przygotowan…" at bounding box center [700, 226] width 1400 height 380
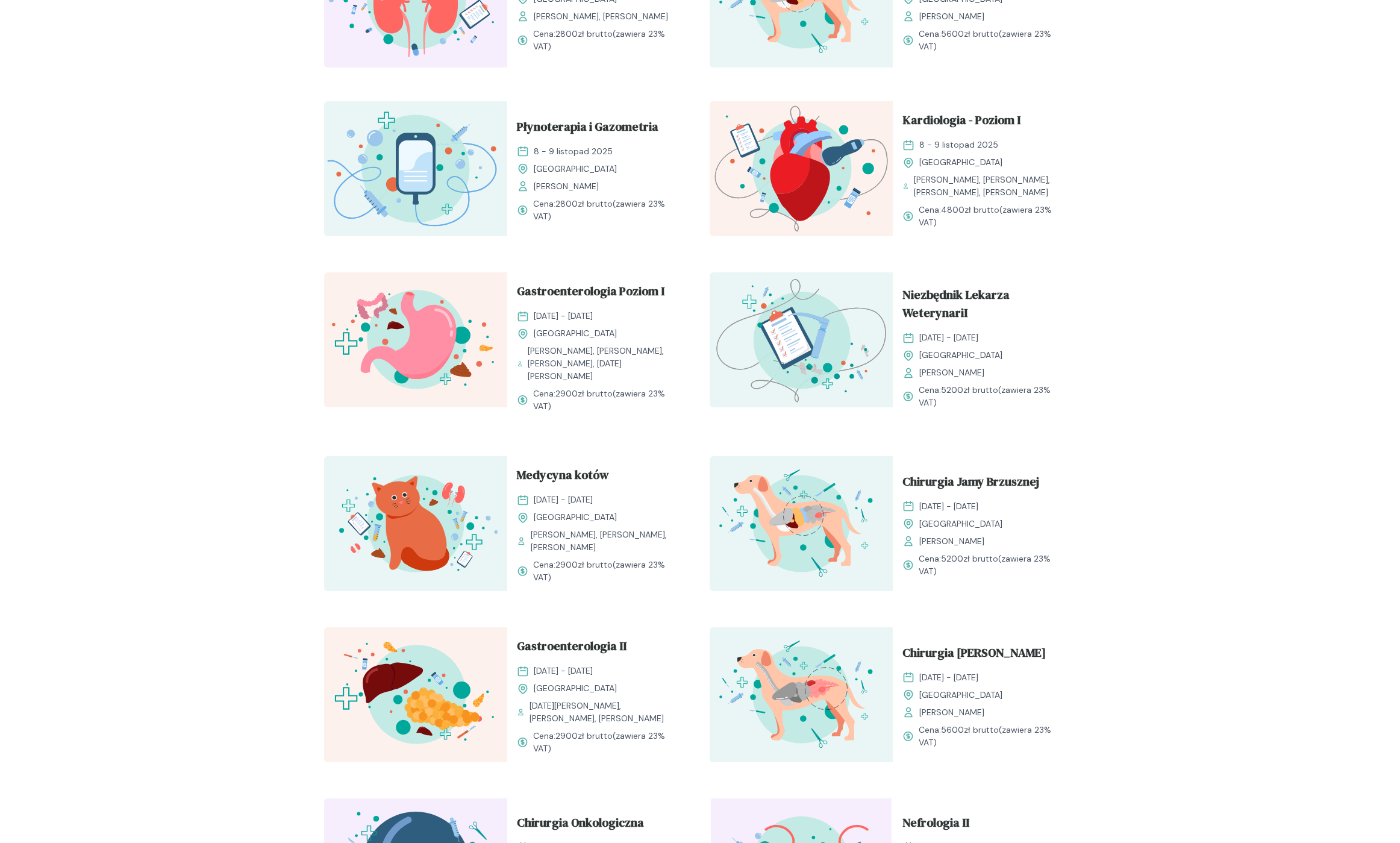
scroll to position [1198, 0]
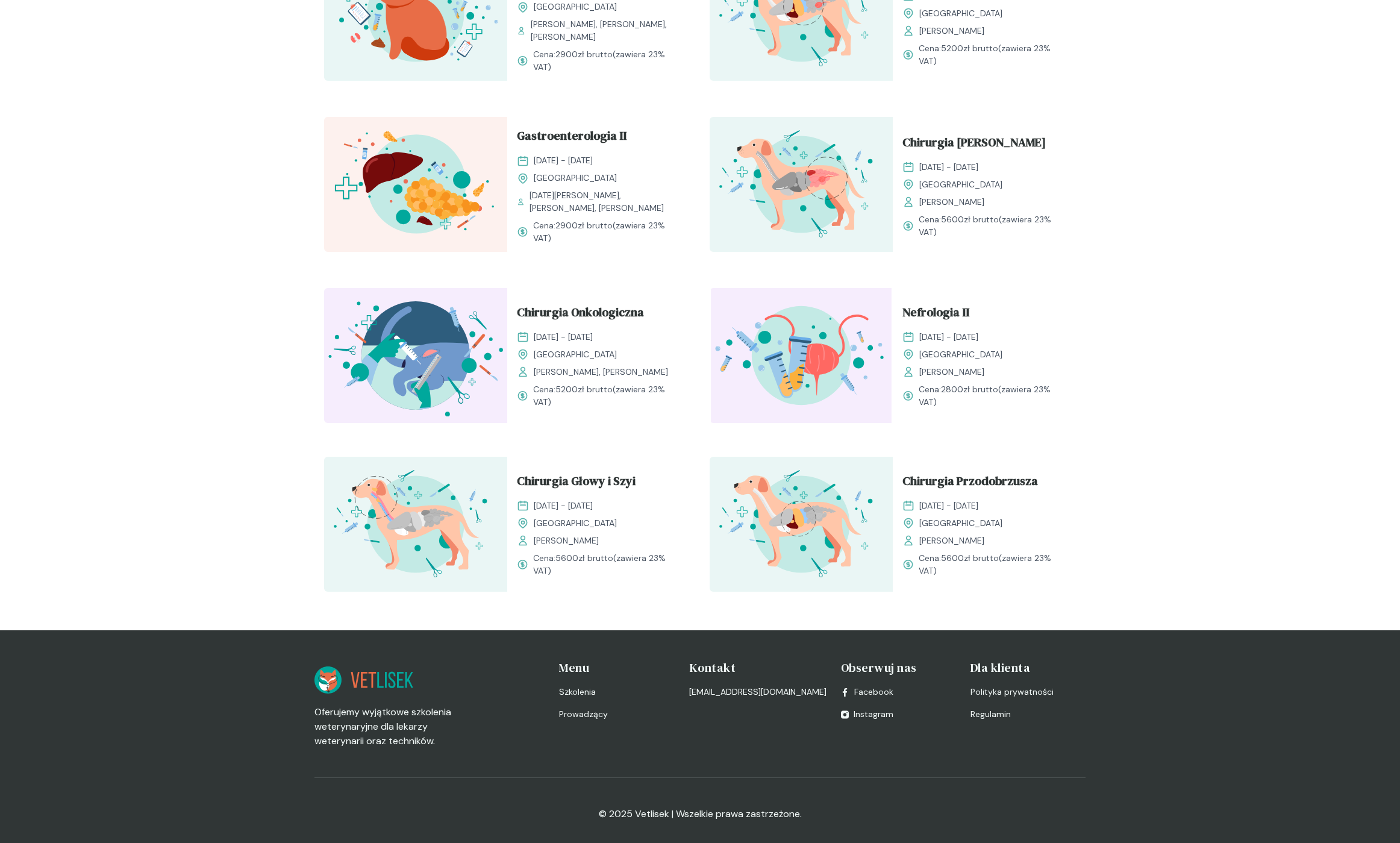
drag, startPoint x: 977, startPoint y: 455, endPoint x: 983, endPoint y: 413, distance: 42.4
click at [983, 413] on div "Nefrologia II 7 - 8 luty 2026 Kraków Barbara Zacharewicz Cena: 2800 zł brutto (…" at bounding box center [984, 355] width 183 height 135
drag, startPoint x: 981, startPoint y: 416, endPoint x: 973, endPoint y: 595, distance: 179.2
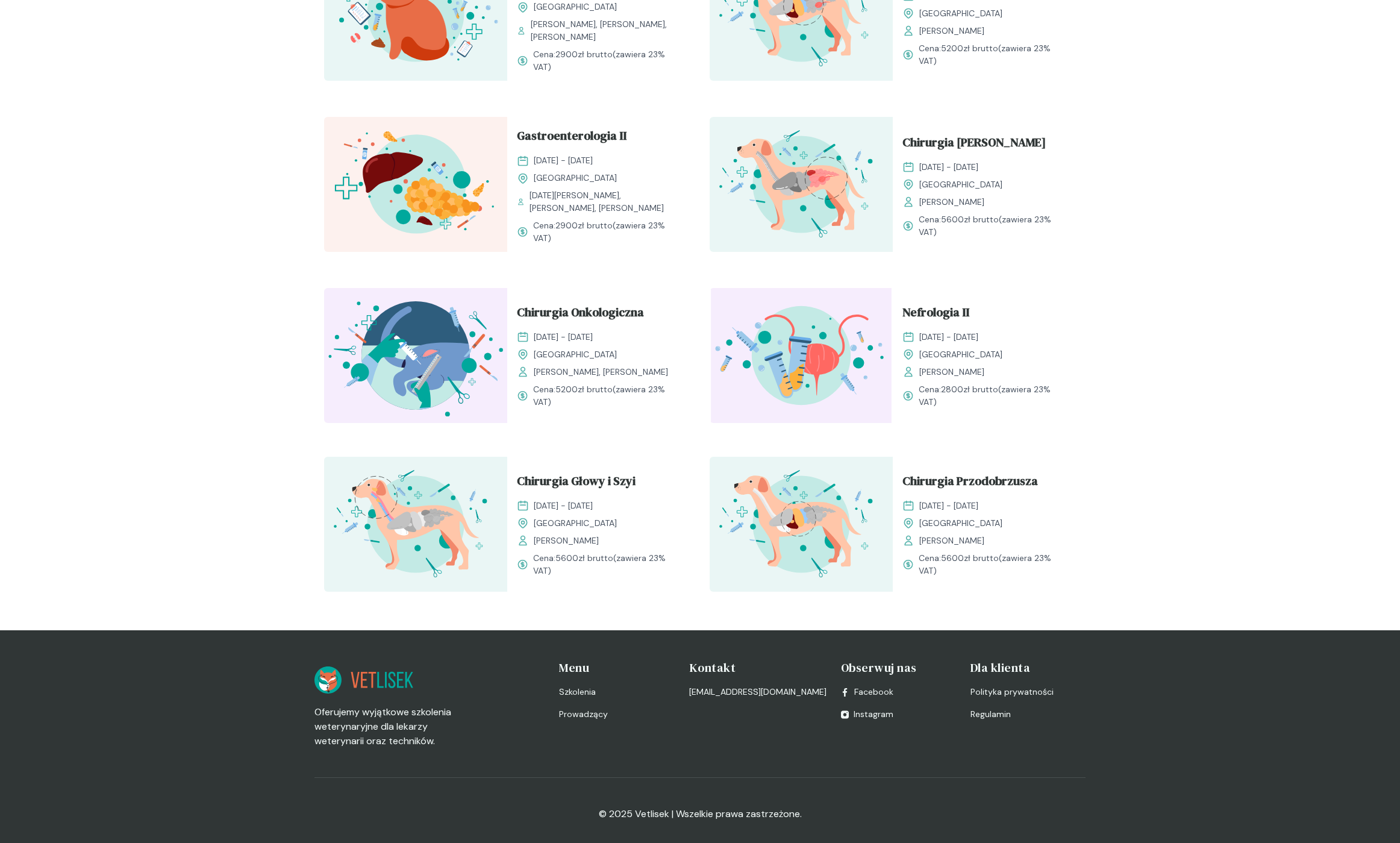
drag, startPoint x: 973, startPoint y: 617, endPoint x: 962, endPoint y: 412, distance: 205.3
click at [962, 412] on div "Nefrologia II 7 - 8 luty 2026 Kraków Barbara Zacharewicz Cena: 2800 zł brutto (…" at bounding box center [984, 355] width 183 height 135
drag, startPoint x: 961, startPoint y: 432, endPoint x: 975, endPoint y: 613, distance: 181.5
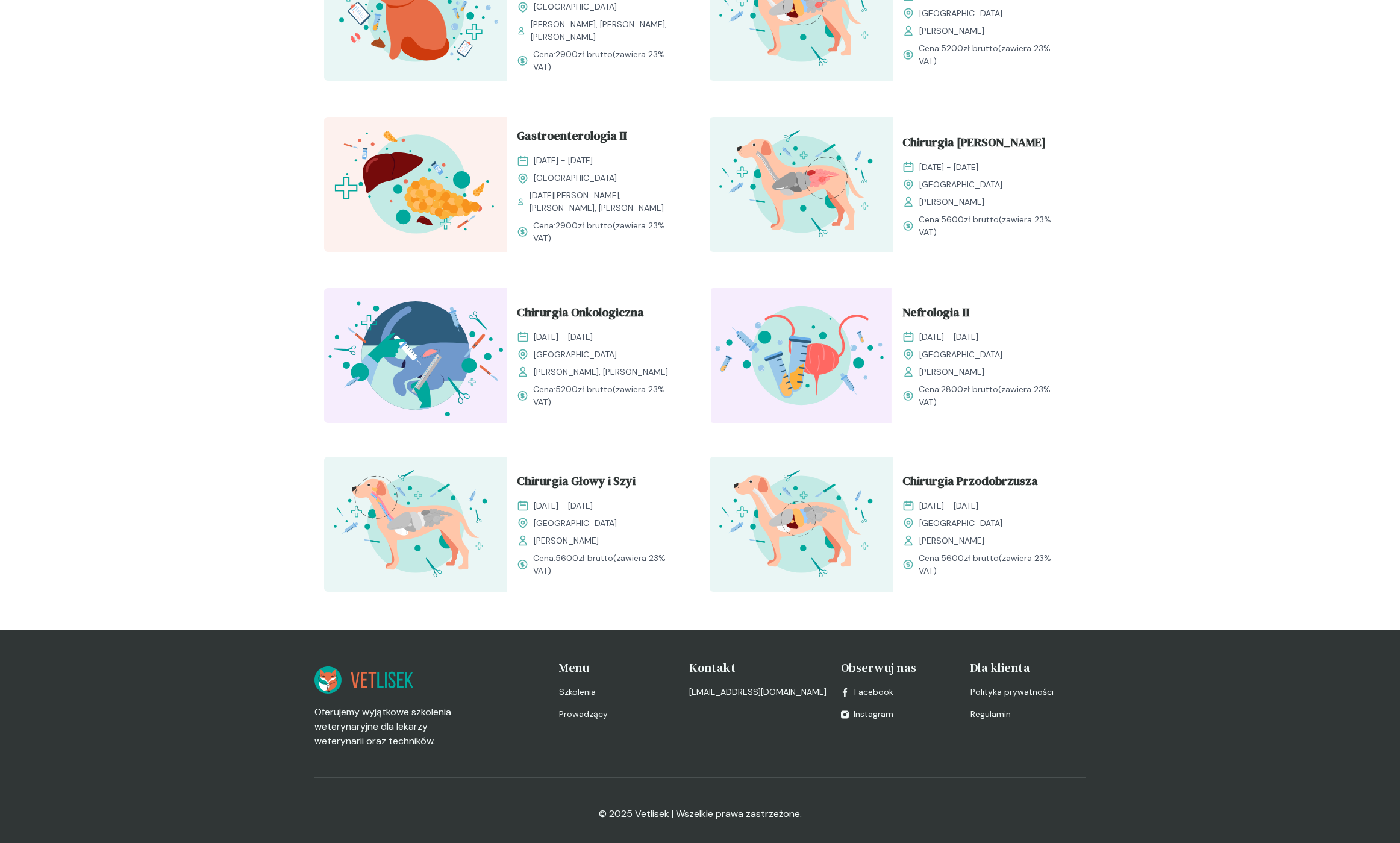
drag, startPoint x: 973, startPoint y: 598, endPoint x: 1154, endPoint y: 371, distance: 290.3
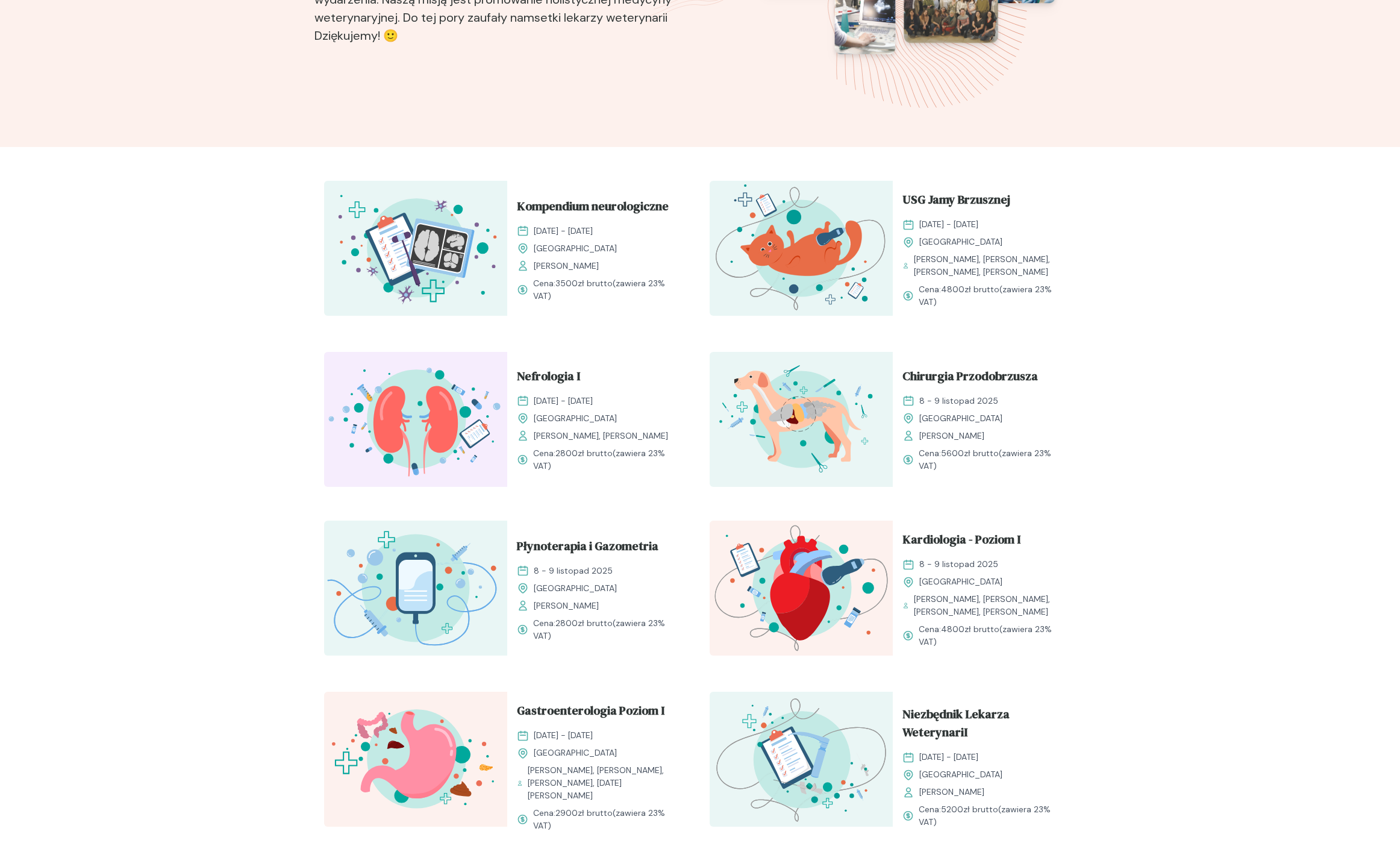
scroll to position [0, 0]
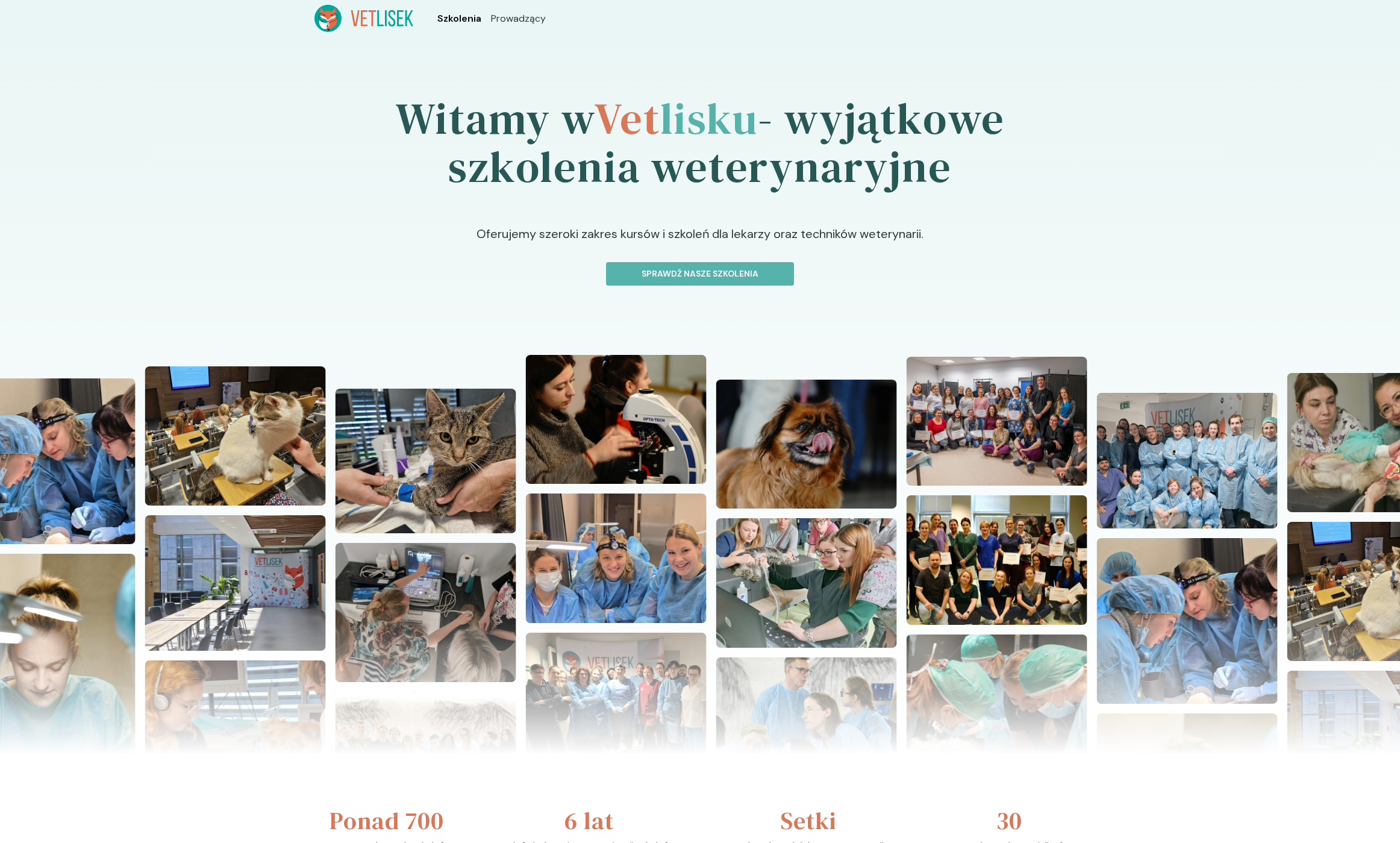
click at [464, 21] on span "Szkolenia" at bounding box center [459, 19] width 44 height 15
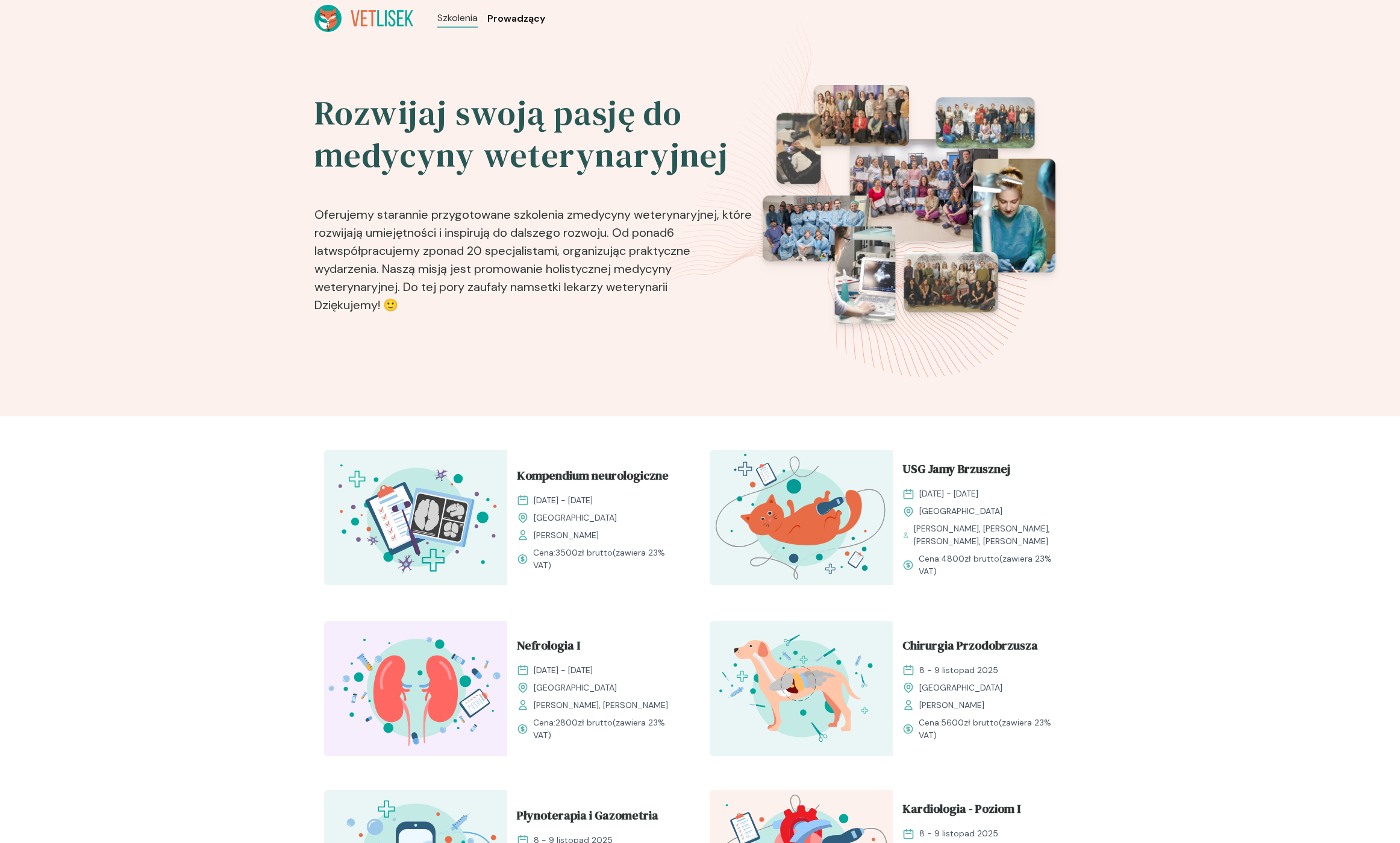
click at [515, 21] on span "Prowadzący" at bounding box center [515, 19] width 58 height 15
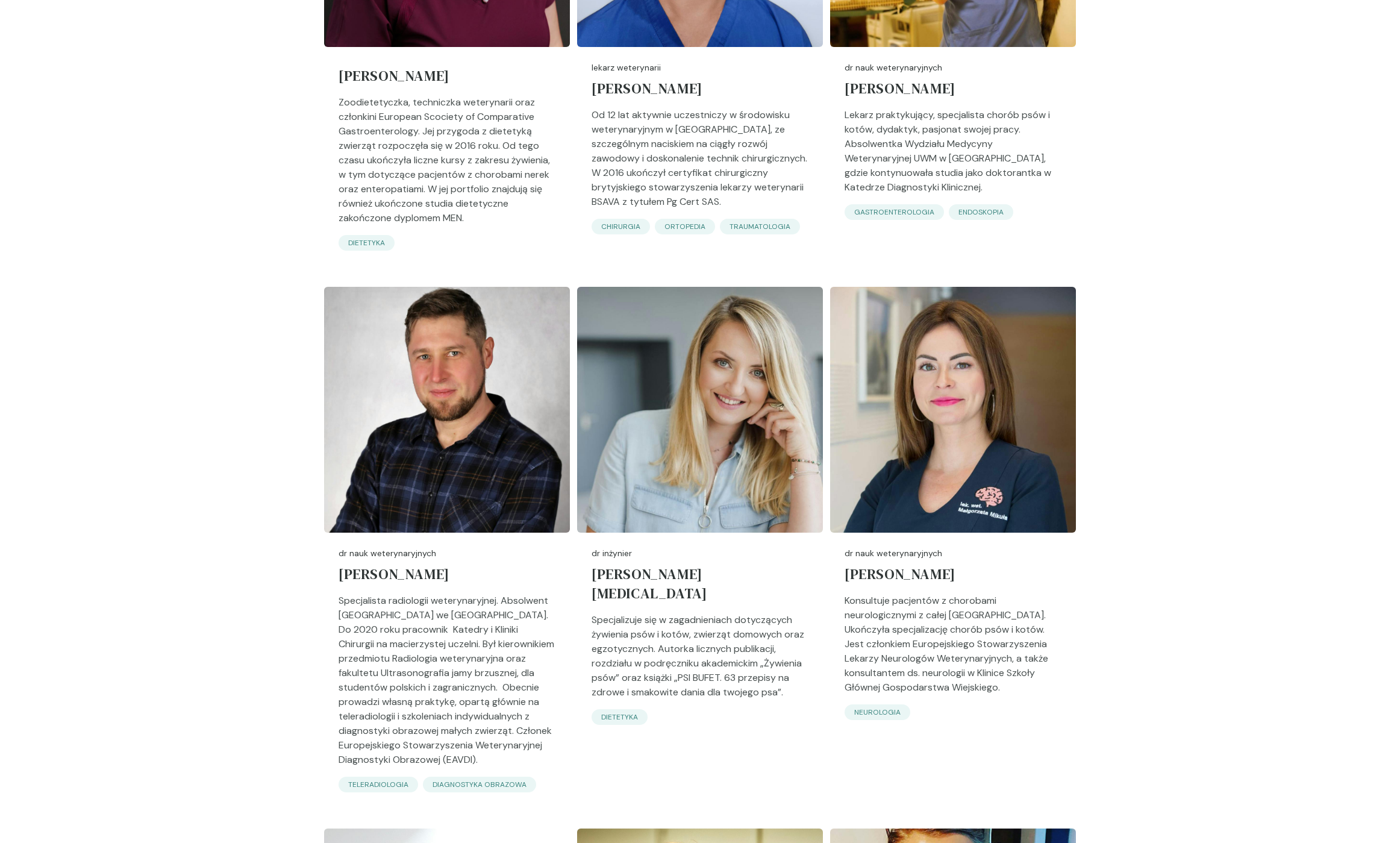
scroll to position [1276, 0]
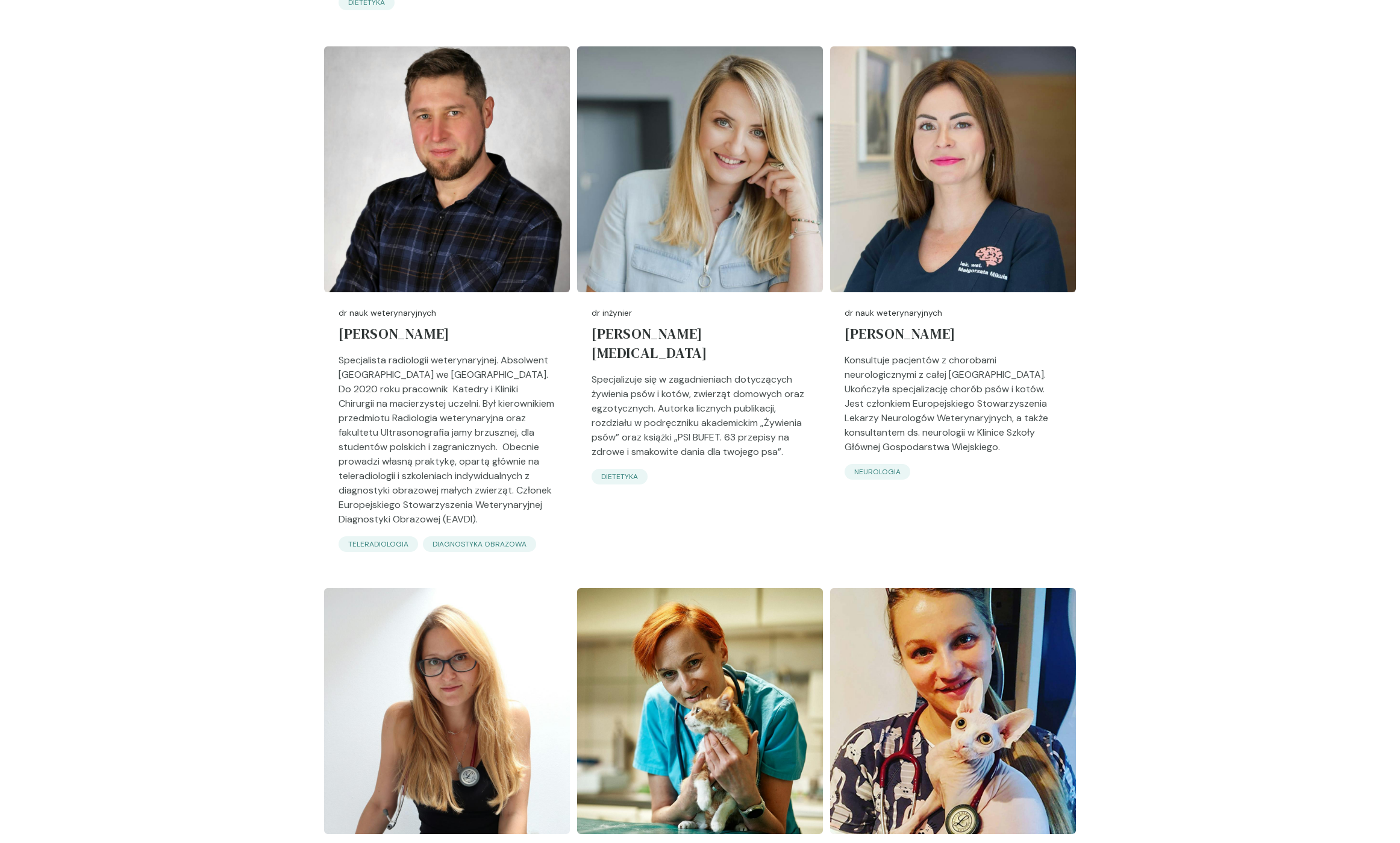
scroll to position [2225, 0]
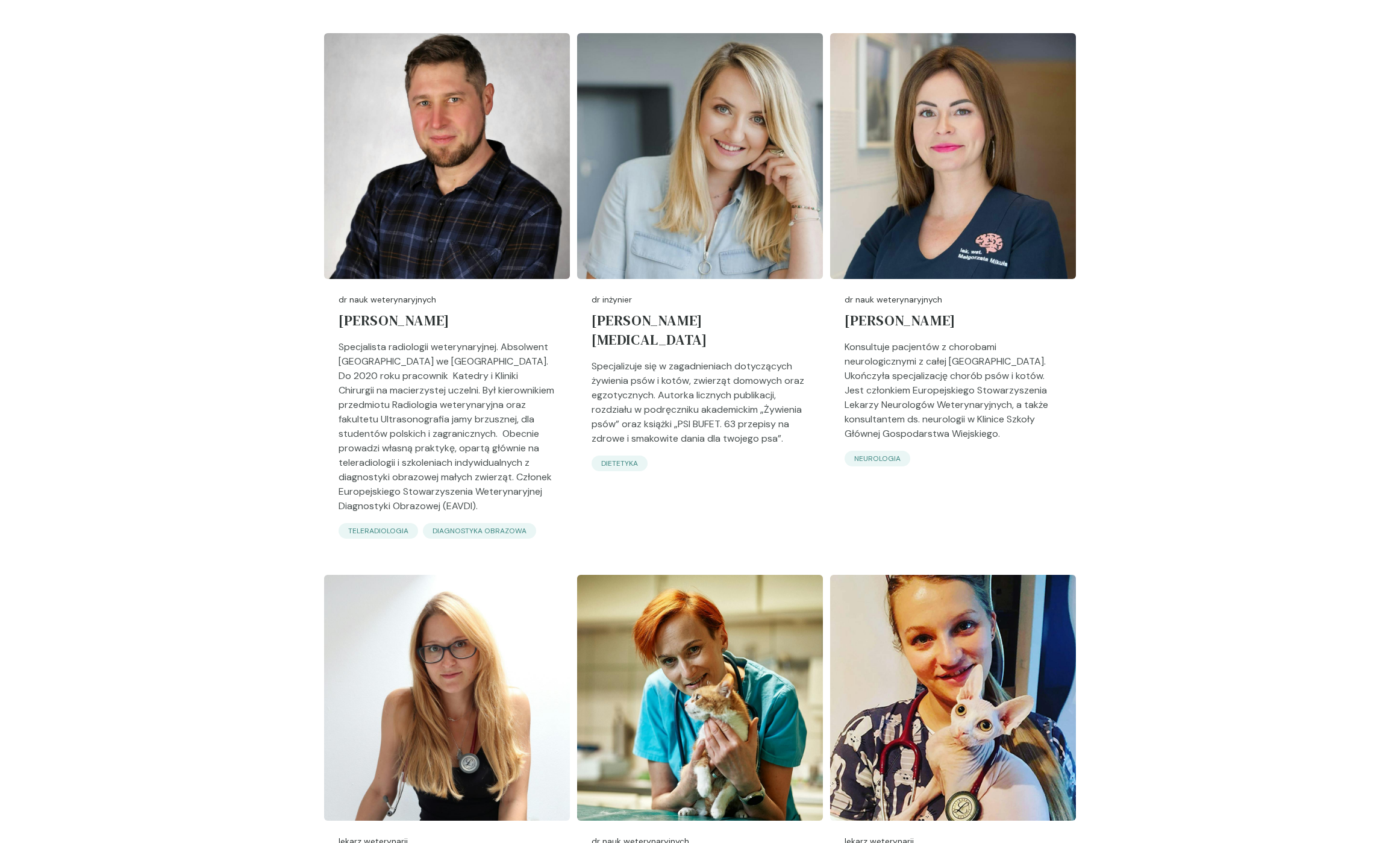
click at [202, 434] on div "Poznaj naszych prowadzących Jesteśmy zgranym zespołem doświadczonych lekarzy we…" at bounding box center [700, 417] width 1400 height 4813
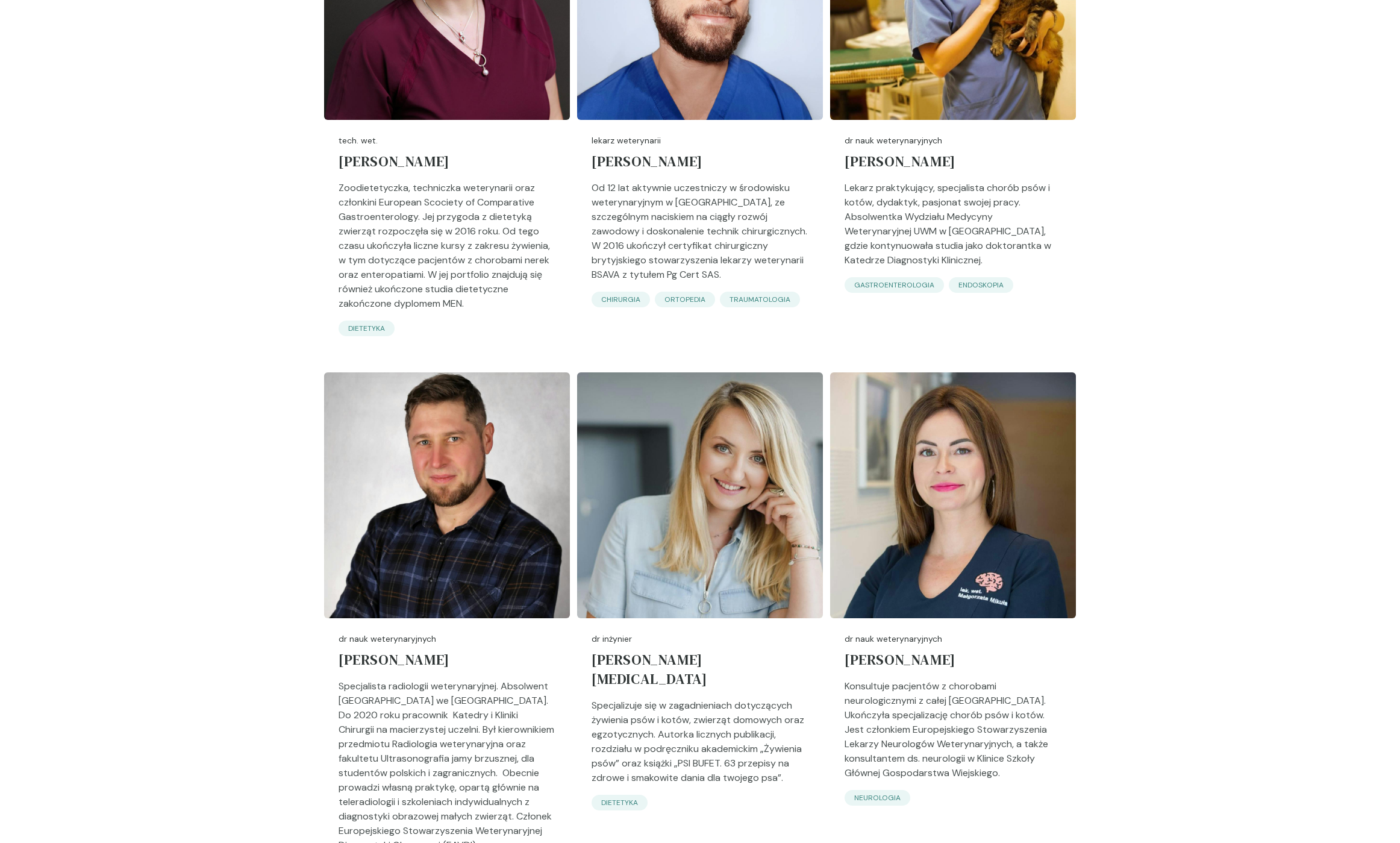
scroll to position [1564, 0]
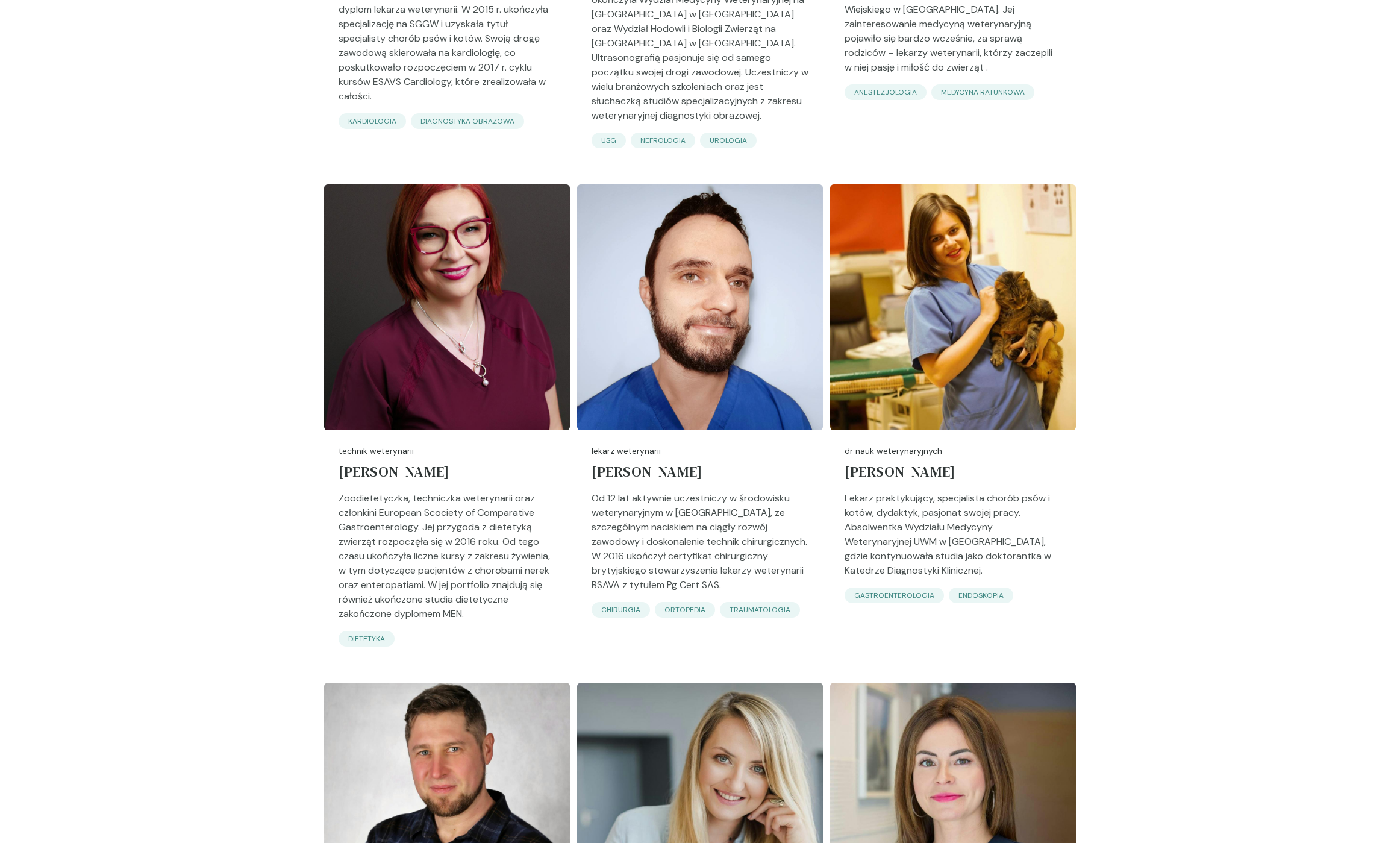
scroll to position [1563, 0]
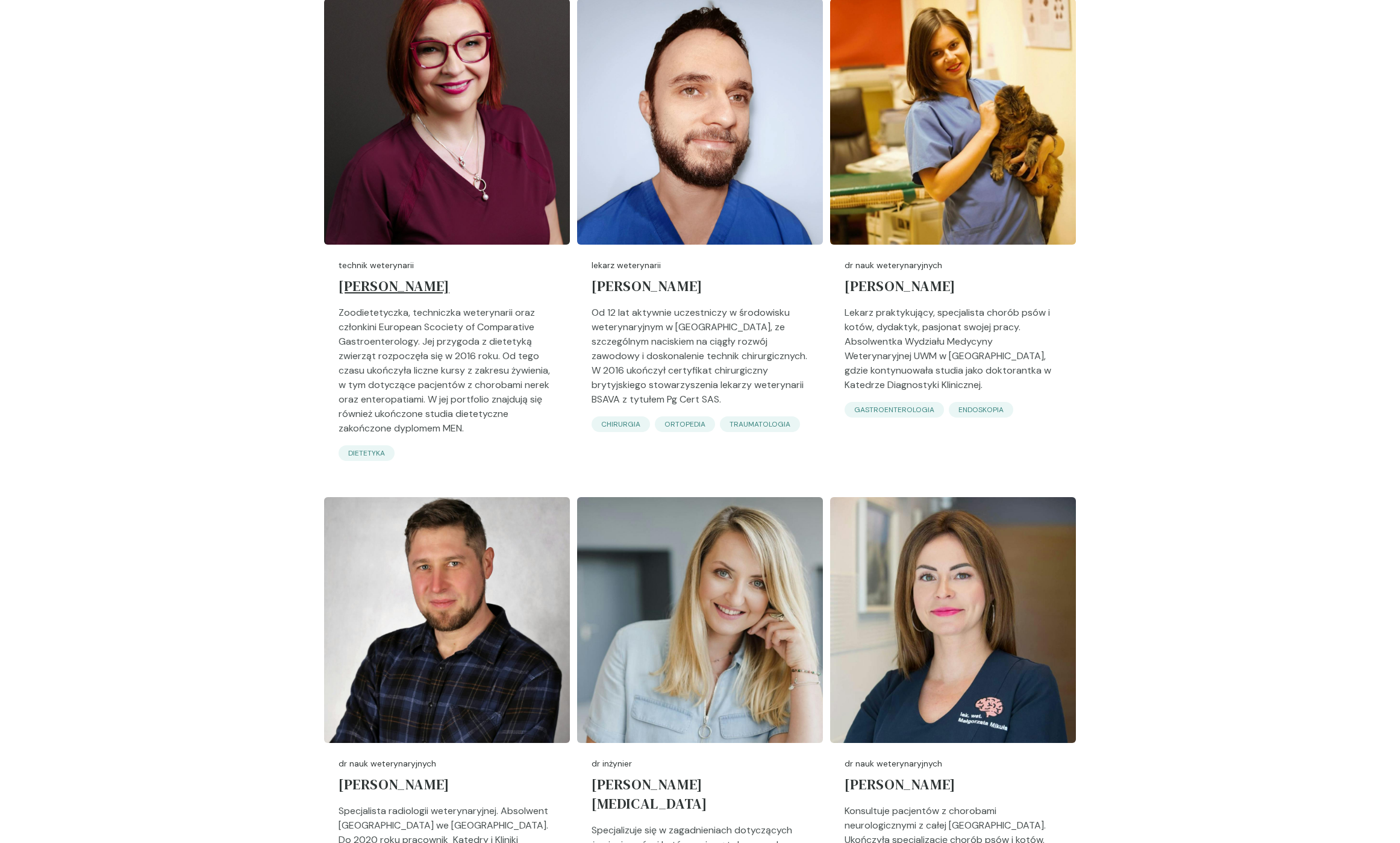
click at [404, 271] on h5 "[PERSON_NAME]" at bounding box center [447, 288] width 217 height 34
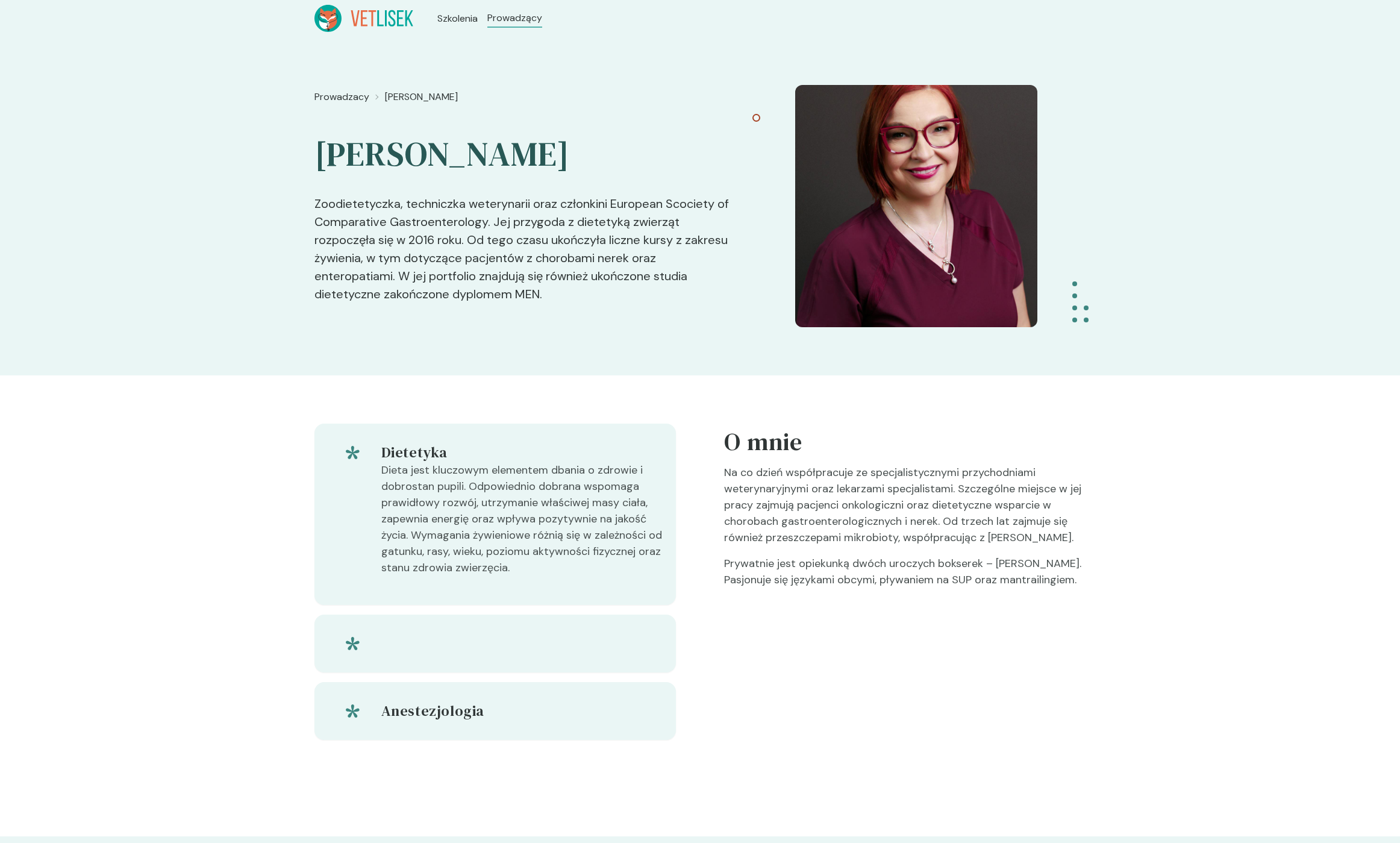
click at [719, 436] on div "Dietetyka Dieta jest kluczowym elementem dbania o zdrowie i dobrostan pupili. O…" at bounding box center [700, 606] width 771 height 461
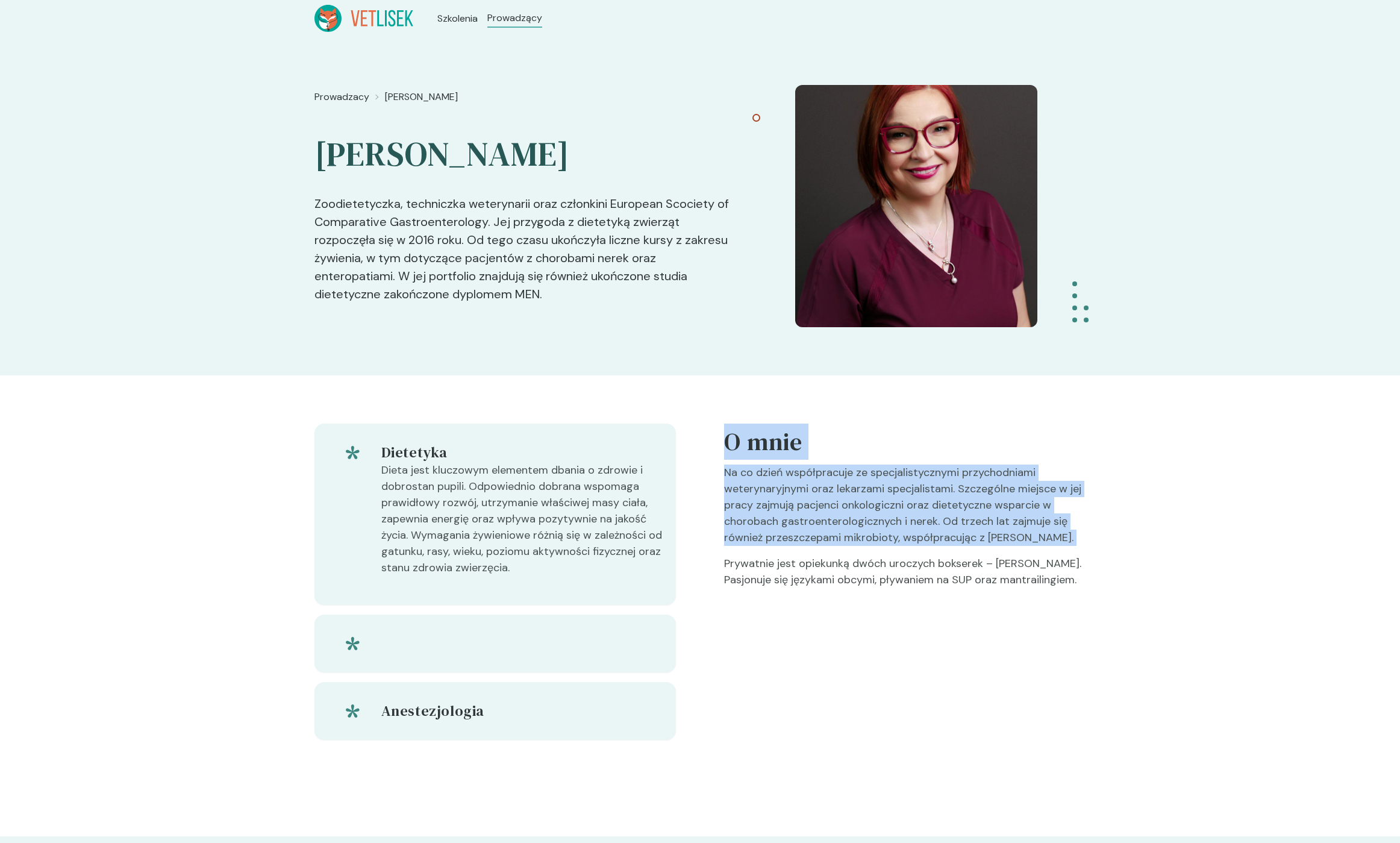
drag, startPoint x: 719, startPoint y: 436, endPoint x: 857, endPoint y: 553, distance: 180.9
click at [857, 553] on div "Dietetyka Dieta jest kluczowym elementem dbania o zdrowie i dobrostan pupili. O…" at bounding box center [700, 606] width 771 height 461
click at [857, 553] on p "Na co dzień współpracuje ze specjalistycznymi przychodniami weterynaryjnymi ora…" at bounding box center [904, 509] width 361 height 91
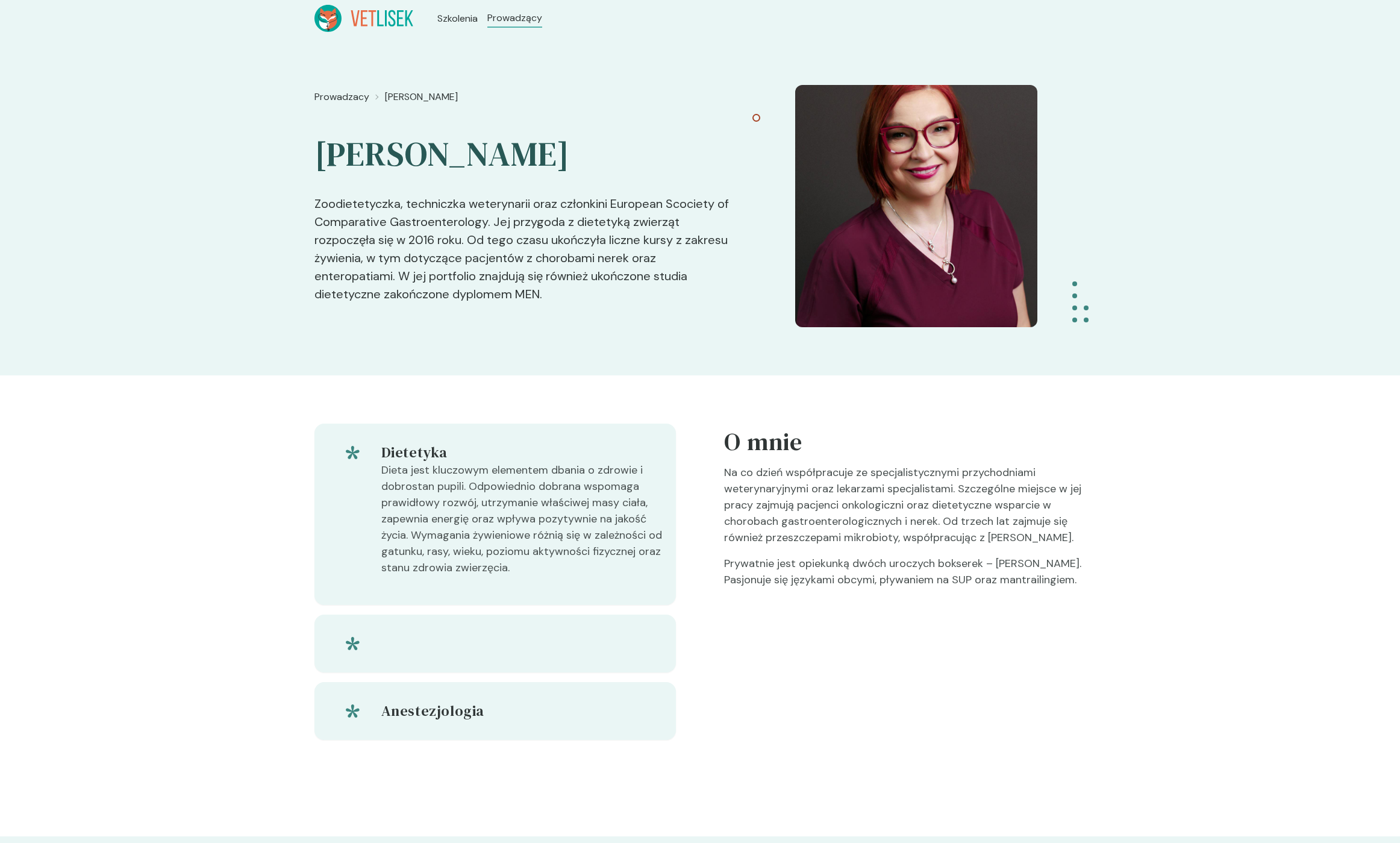
click at [860, 577] on p "Prywatnie jest opiekunką dwóch uroczych bokserek – [PERSON_NAME]. Pasjonuje się…" at bounding box center [904, 576] width 361 height 42
click at [859, 577] on p "Prywatnie jest opiekunką dwóch uroczych bokserek – [PERSON_NAME]. Pasjonuje się…" at bounding box center [904, 576] width 361 height 42
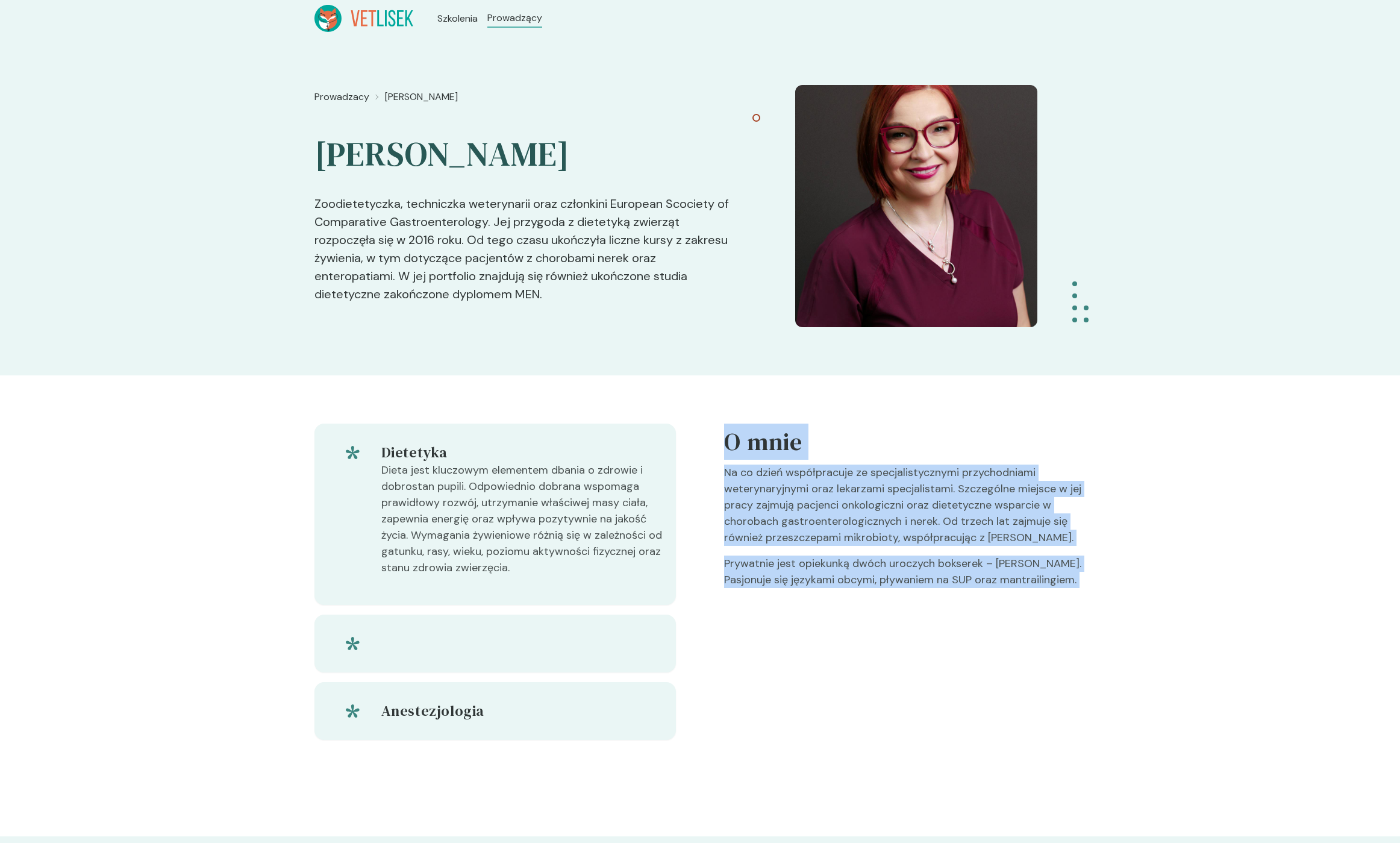
drag, startPoint x: 854, startPoint y: 568, endPoint x: 761, endPoint y: 462, distance: 141.0
click at [761, 462] on div "O mnie Na co dzień współpracuje ze specjalistycznymi przychodniami weterynaryjn…" at bounding box center [904, 582] width 361 height 316
drag, startPoint x: 761, startPoint y: 462, endPoint x: 740, endPoint y: 423, distance: 44.3
click at [761, 462] on div "O mnie" at bounding box center [904, 444] width 361 height 41
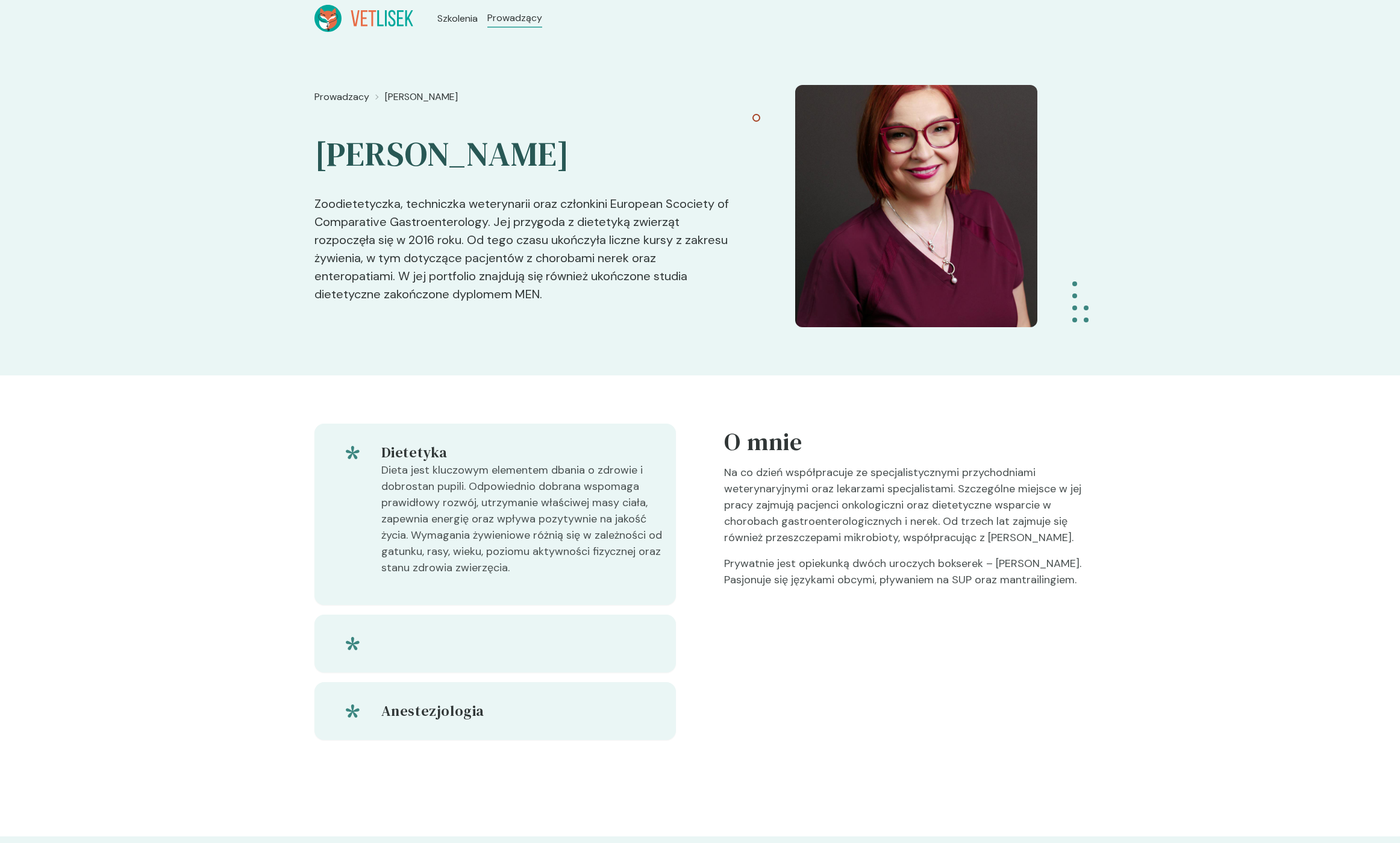
drag, startPoint x: 740, startPoint y: 423, endPoint x: 872, endPoint y: 600, distance: 220.8
click at [872, 600] on div "O mnie Na co dzień współpracuje ze specjalistycznymi przychodniami weterynaryjn…" at bounding box center [904, 582] width 361 height 316
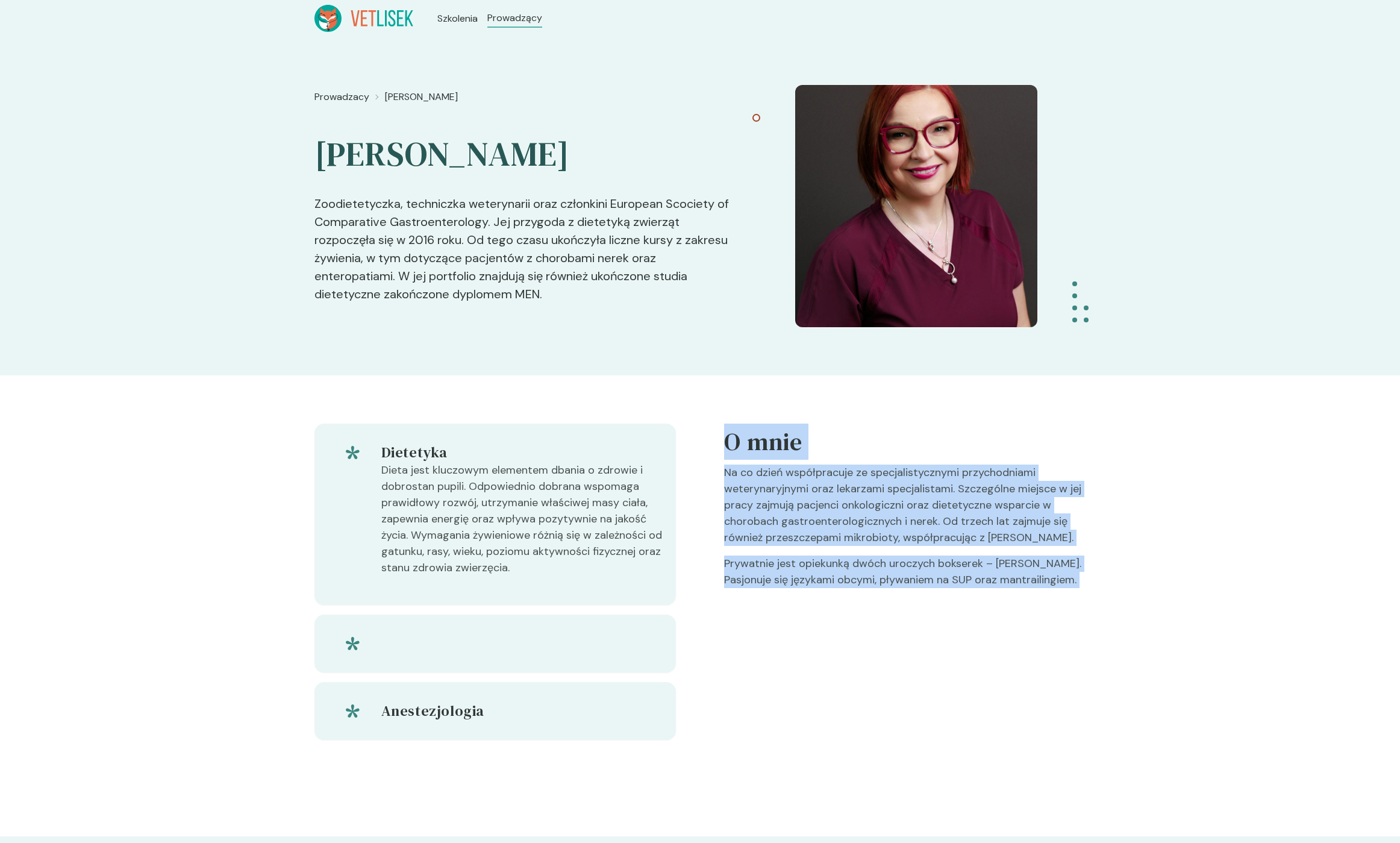
drag, startPoint x: 872, startPoint y: 600, endPoint x: 725, endPoint y: 420, distance: 232.4
click at [725, 420] on div "Dietetyka Dieta jest kluczowym elementem dbania o zdrowie i dobrostan pupili. O…" at bounding box center [700, 606] width 771 height 461
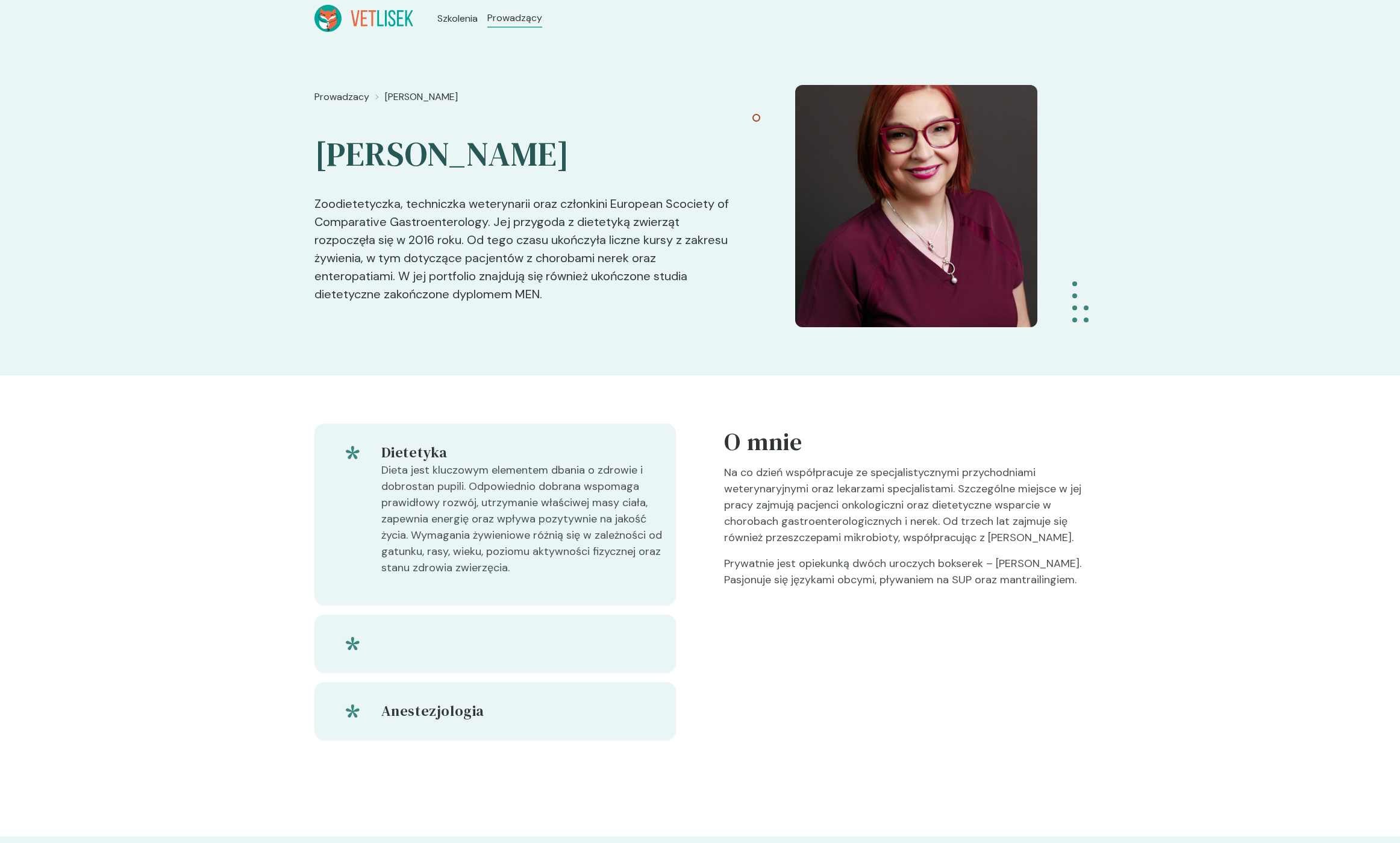
click at [725, 420] on div "Dietetyka Dieta jest kluczowym elementem dbania o zdrowie i dobrostan pupili. O…" at bounding box center [700, 606] width 771 height 461
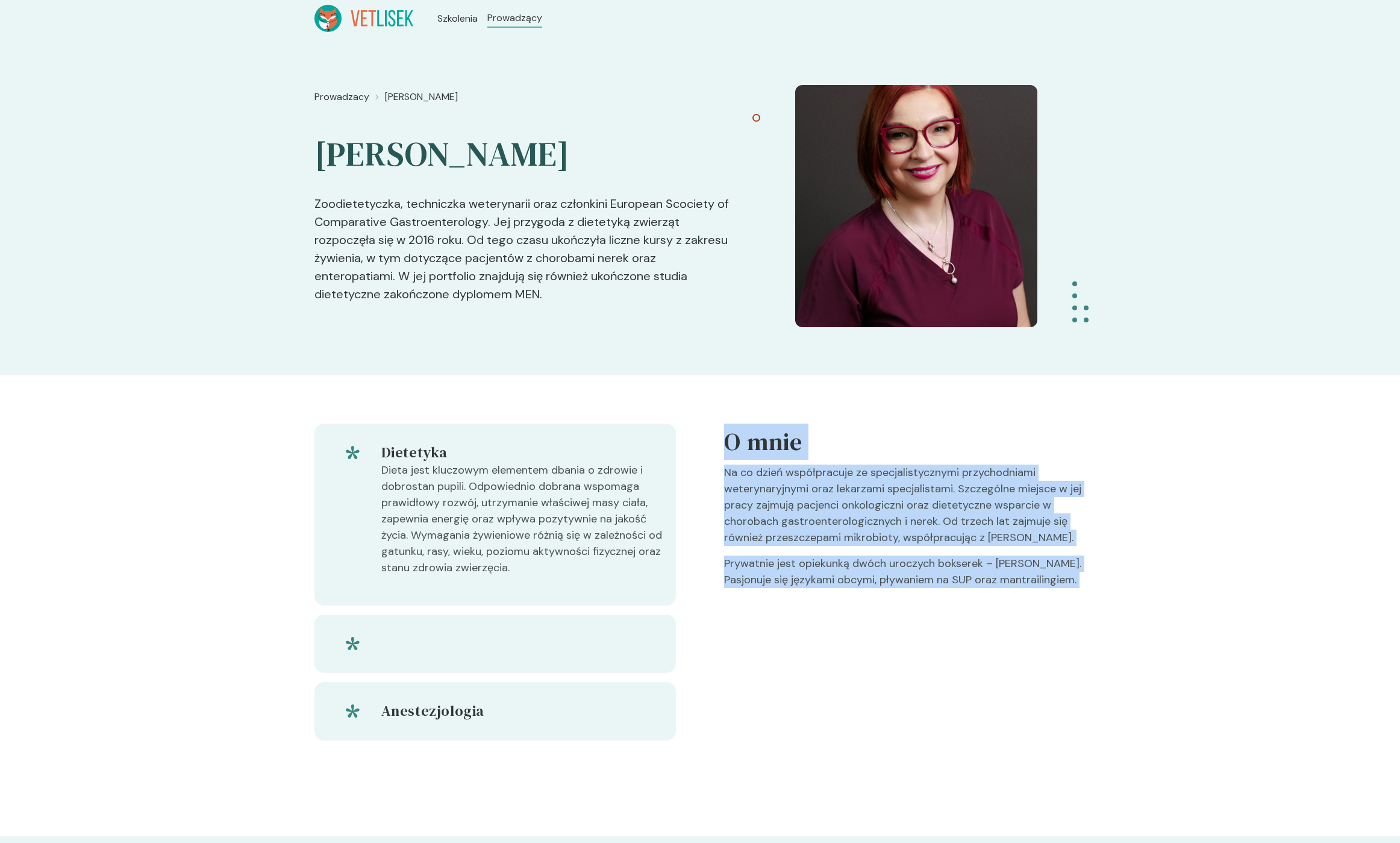
drag, startPoint x: 725, startPoint y: 420, endPoint x: 892, endPoint y: 619, distance: 259.8
click at [892, 619] on div "Dietetyka Dieta jest kluczowym elementem dbania o zdrowie i dobrostan pupili. O…" at bounding box center [700, 606] width 771 height 461
drag, startPoint x: 892, startPoint y: 619, endPoint x: 784, endPoint y: 583, distance: 113.8
click at [892, 619] on div "O mnie Na co dzień współpracuje ze specjalistycznymi przychodniami weterynaryjn…" at bounding box center [904, 582] width 361 height 316
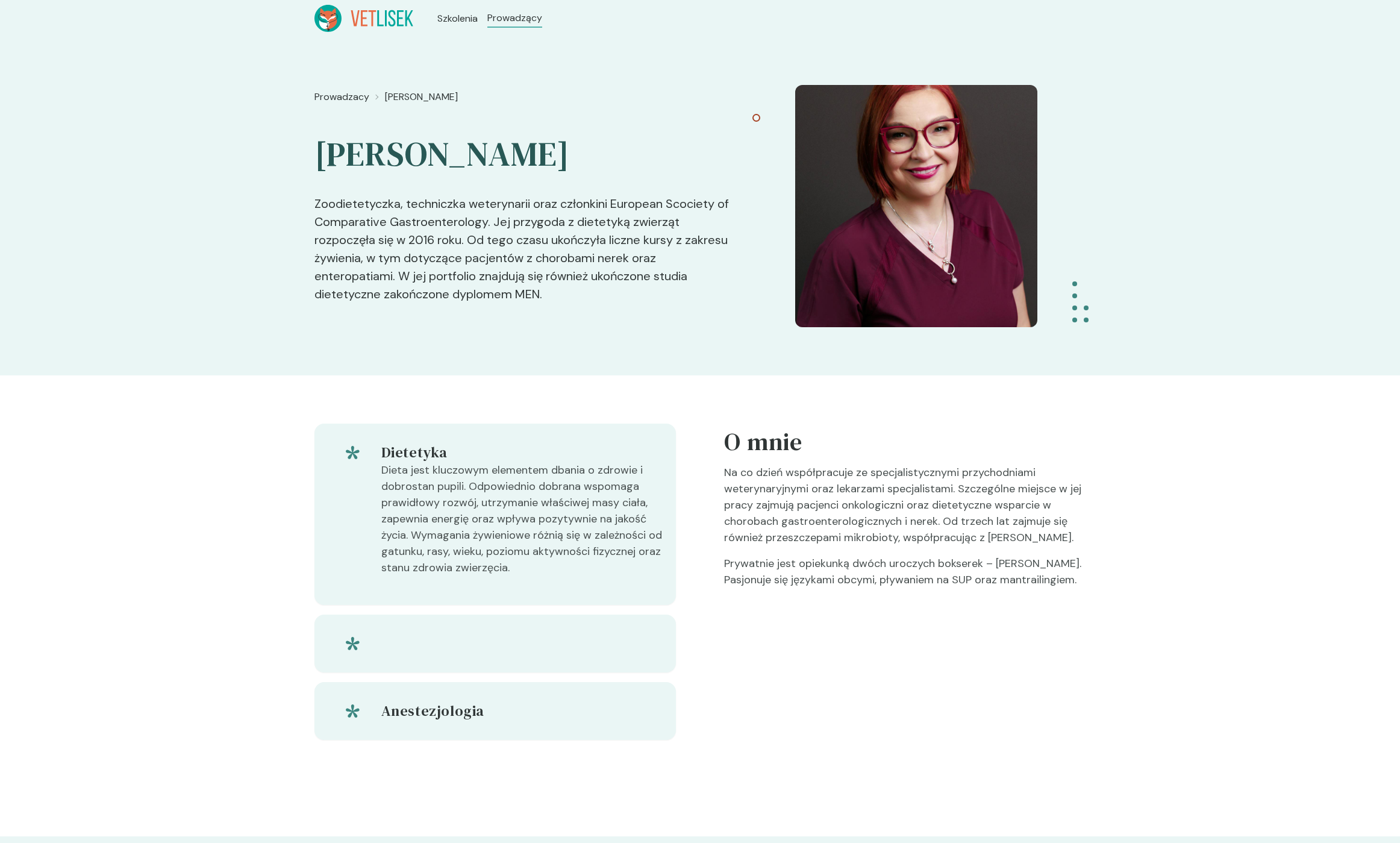
click at [235, 483] on div "Dietetyka Dieta jest kluczowym elementem dbania o zdrowie i dobrostan pupili. O…" at bounding box center [700, 606] width 1400 height 461
click at [244, 465] on div "Dietetyka Dieta jest kluczowym elementem dbania o zdrowie i dobrostan pupili. O…" at bounding box center [700, 606] width 1400 height 461
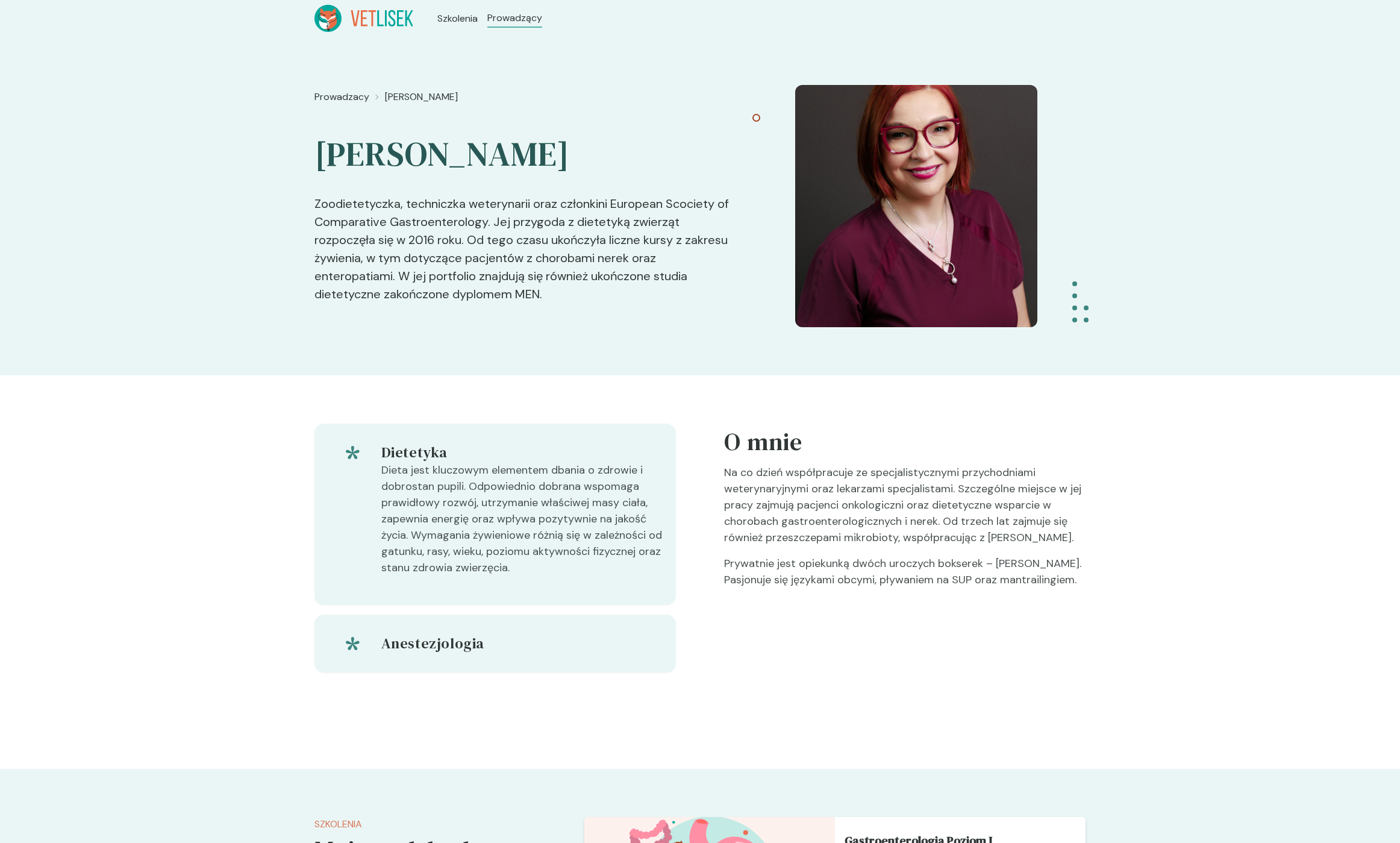
scroll to position [86, 0]
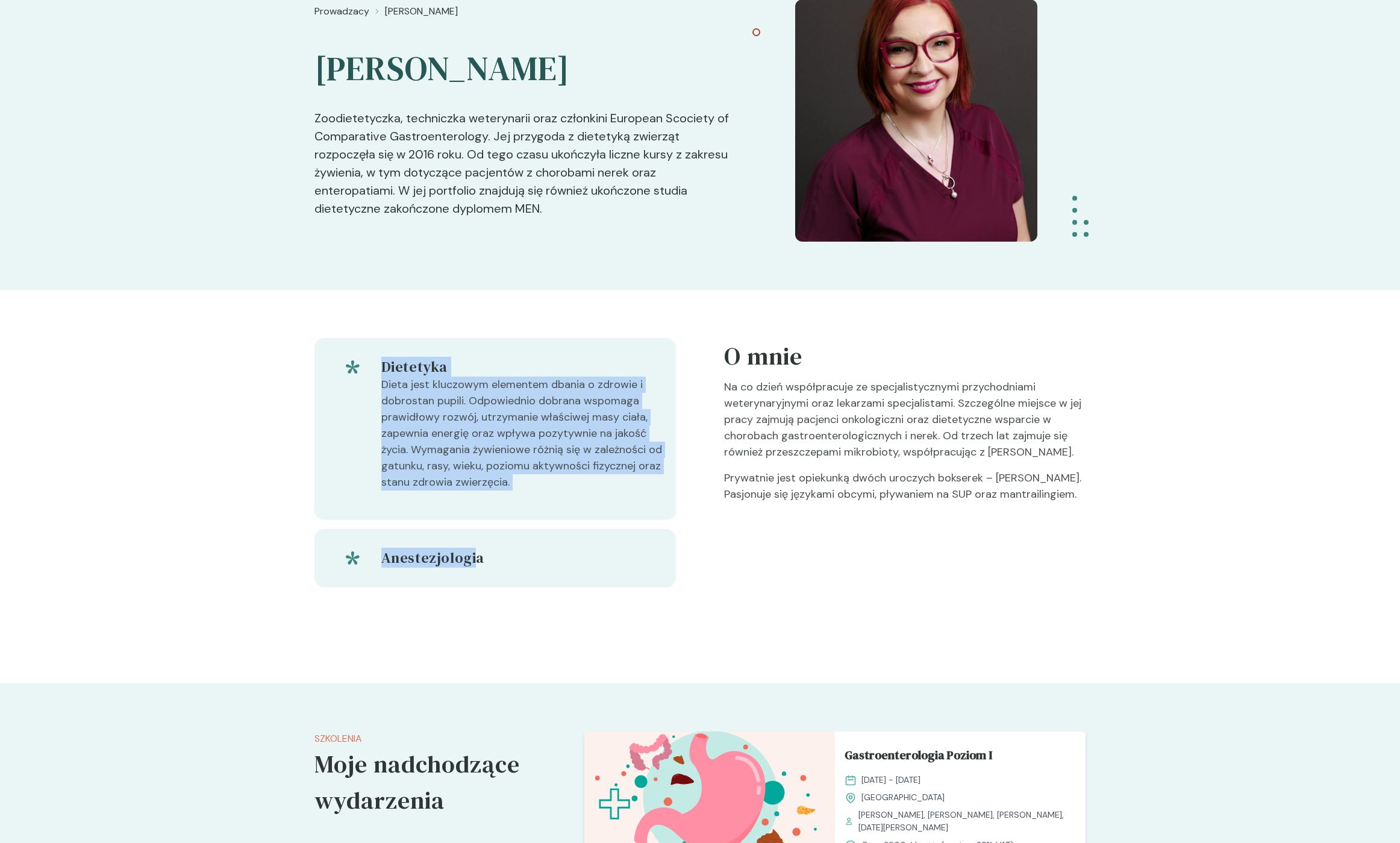
drag, startPoint x: 474, startPoint y: 566, endPoint x: 348, endPoint y: 356, distance: 244.9
click at [348, 356] on div "Dietetyka Dieta jest kluczowym elementem dbania o zdrowie i dobrostan pupili. O…" at bounding box center [495, 462] width 361 height 249
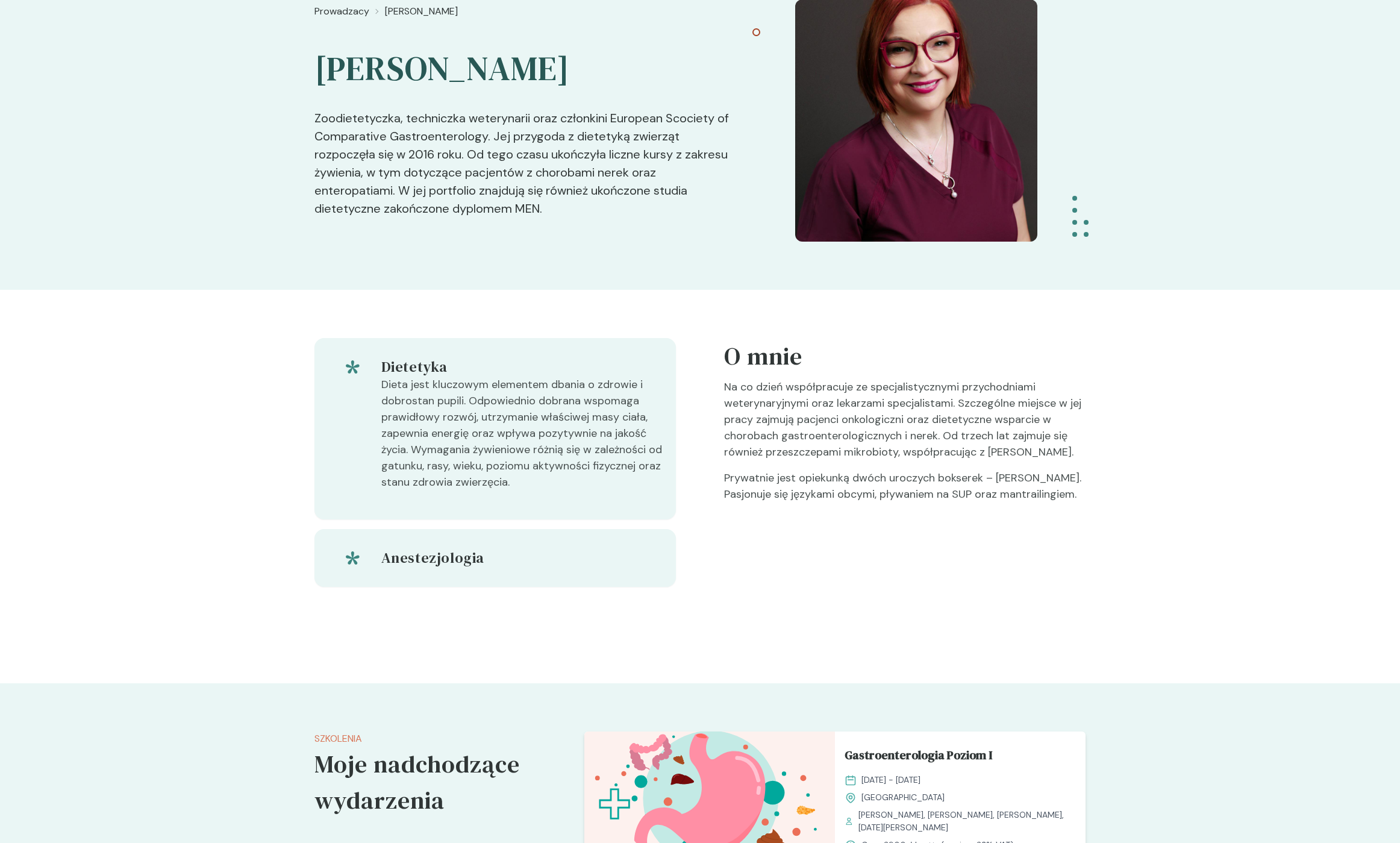
click at [348, 355] on div "Dietetyka Dieta jest kluczowym elementem dbania o zdrowie i dobrostan pupili. O…" at bounding box center [495, 428] width 361 height 181
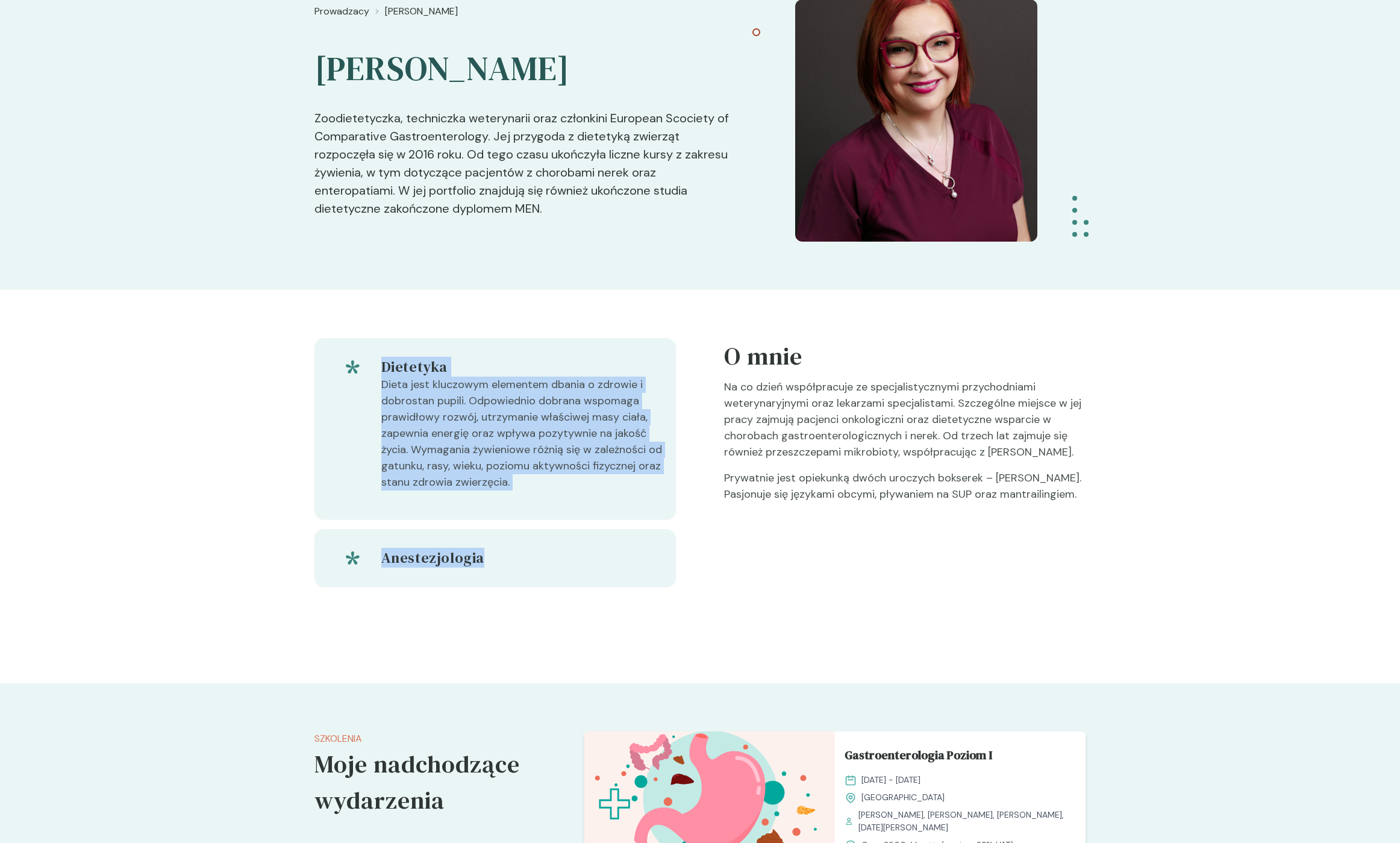
drag, startPoint x: 371, startPoint y: 371, endPoint x: 529, endPoint y: 579, distance: 261.2
click at [529, 579] on div "Dietetyka Dieta jest kluczowym elementem dbania o zdrowie i dobrostan pupili. O…" at bounding box center [495, 462] width 361 height 249
click at [529, 579] on div "Anestezjologia" at bounding box center [495, 557] width 361 height 58
drag, startPoint x: 529, startPoint y: 579, endPoint x: 420, endPoint y: 335, distance: 267.2
click at [420, 335] on div "Dietetyka Dieta jest kluczowym elementem dbania o zdrowie i dobrostan pupili. O…" at bounding box center [700, 486] width 771 height 393
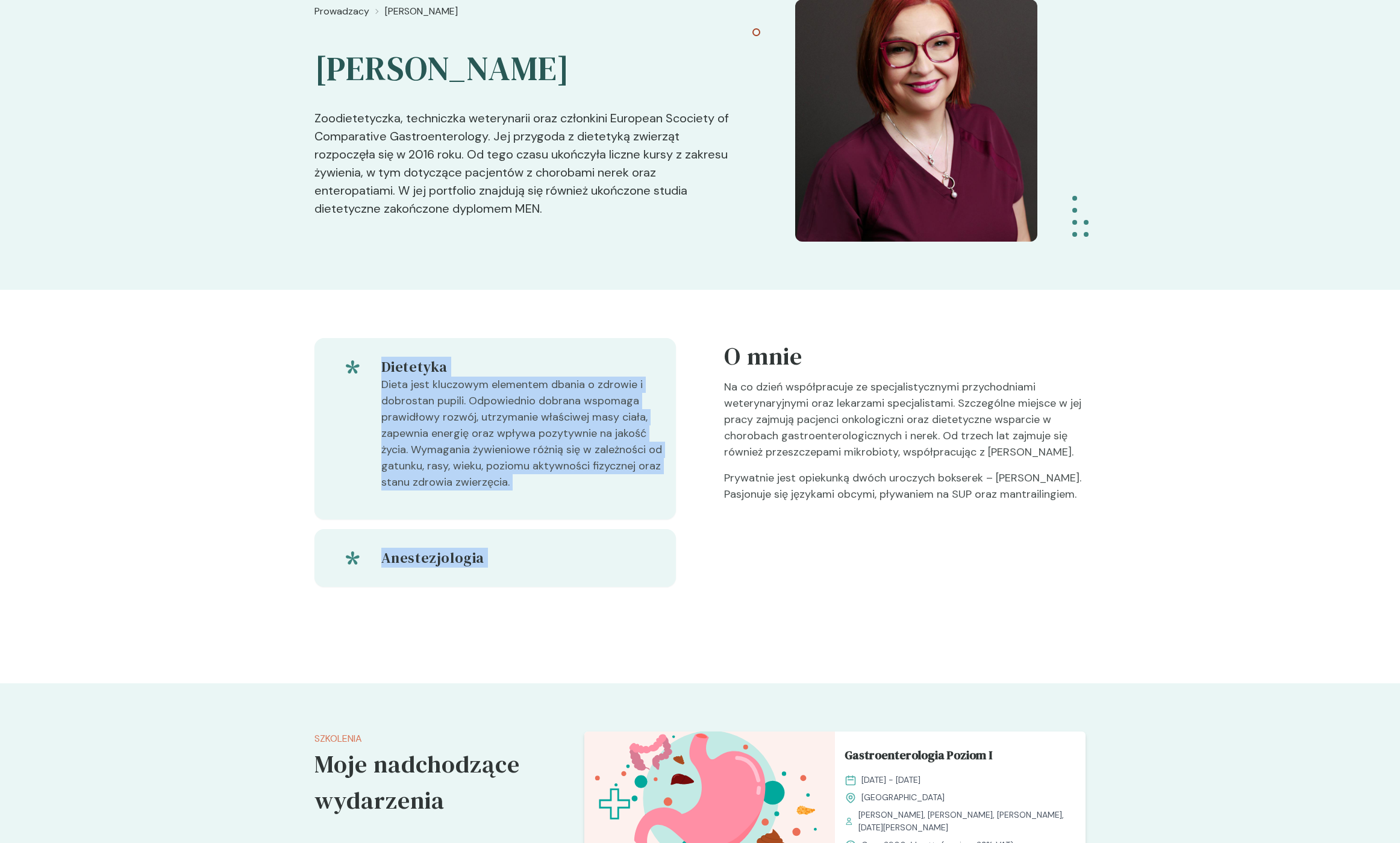
click at [420, 333] on div "Dietetyka Dieta jest kluczowym elementem dbania o zdrowie i dobrostan pupili. O…" at bounding box center [700, 486] width 771 height 393
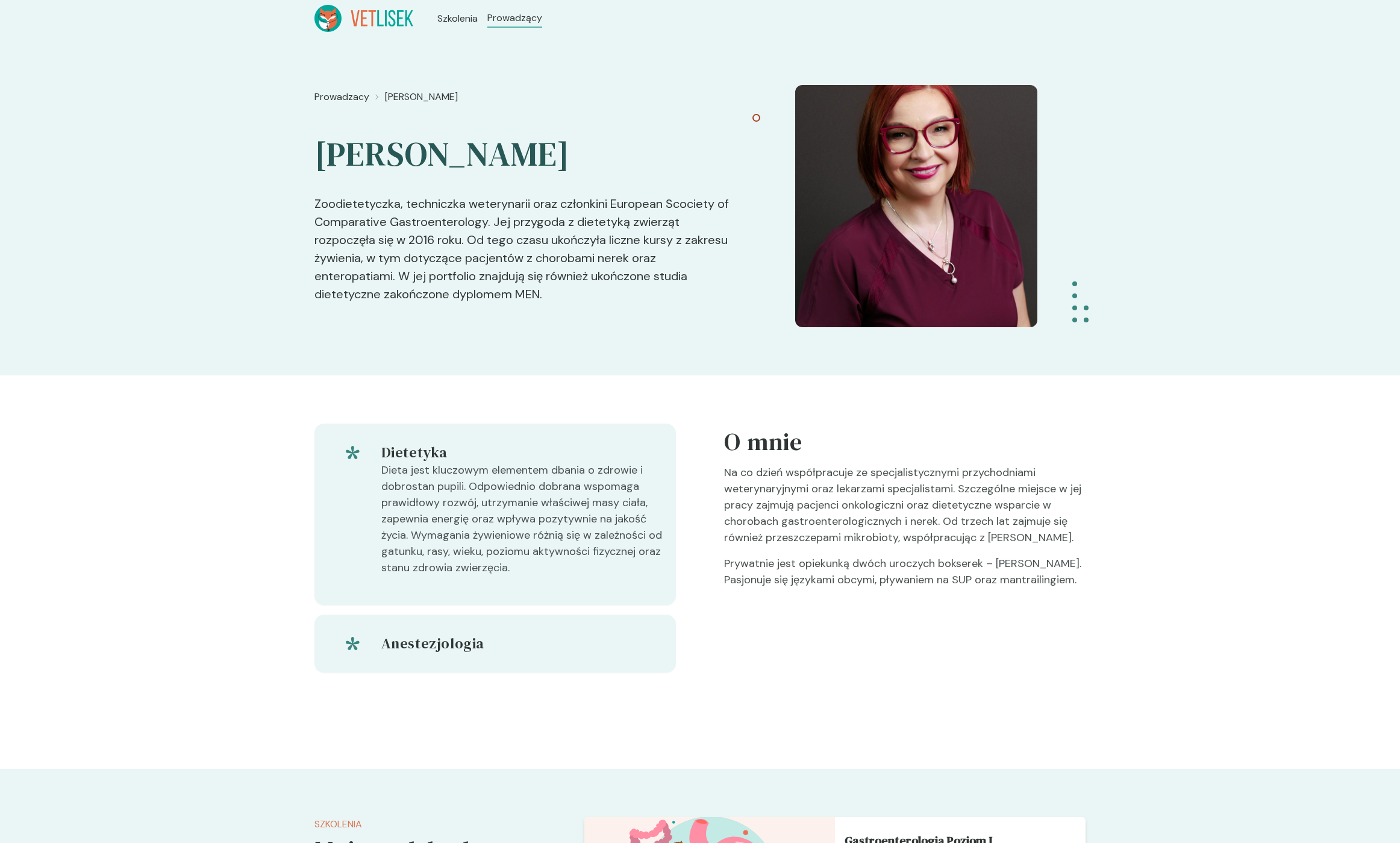
scroll to position [379, 0]
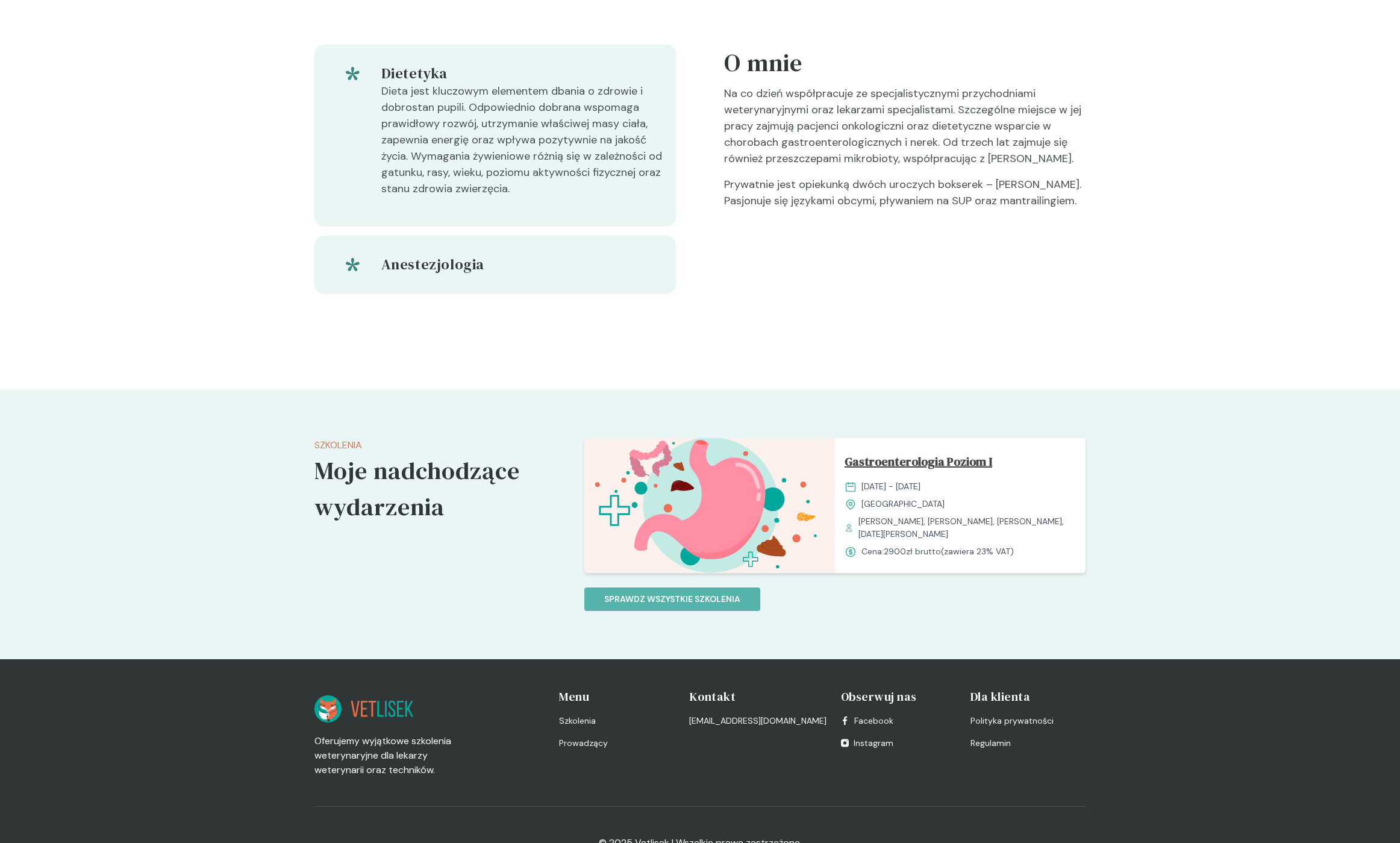
click at [906, 464] on span "Gastroenterologia Poziom I" at bounding box center [917, 463] width 147 height 22
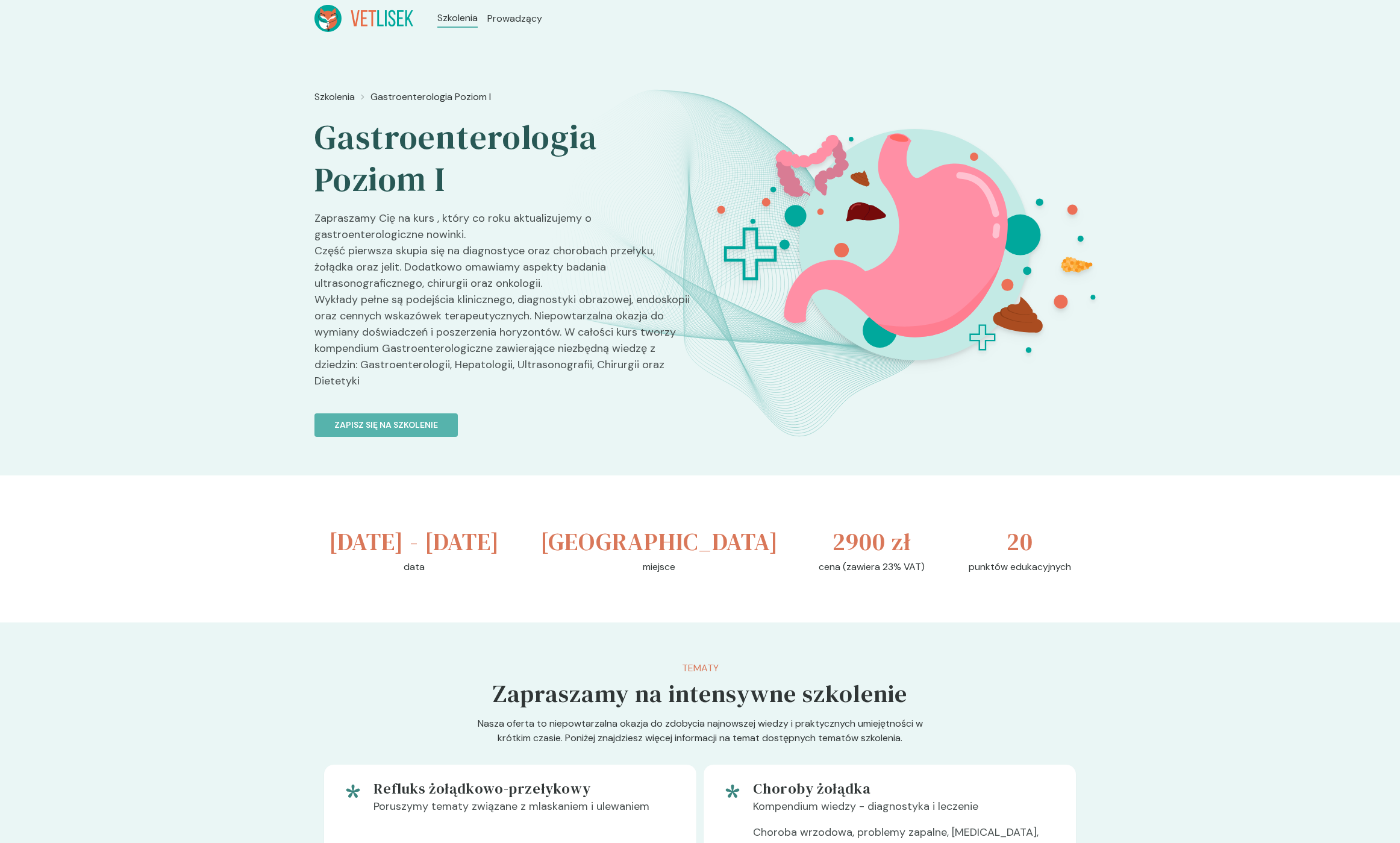
click at [412, 127] on h2 "Gastroenterologia Poziom I" at bounding box center [501, 158] width 376 height 84
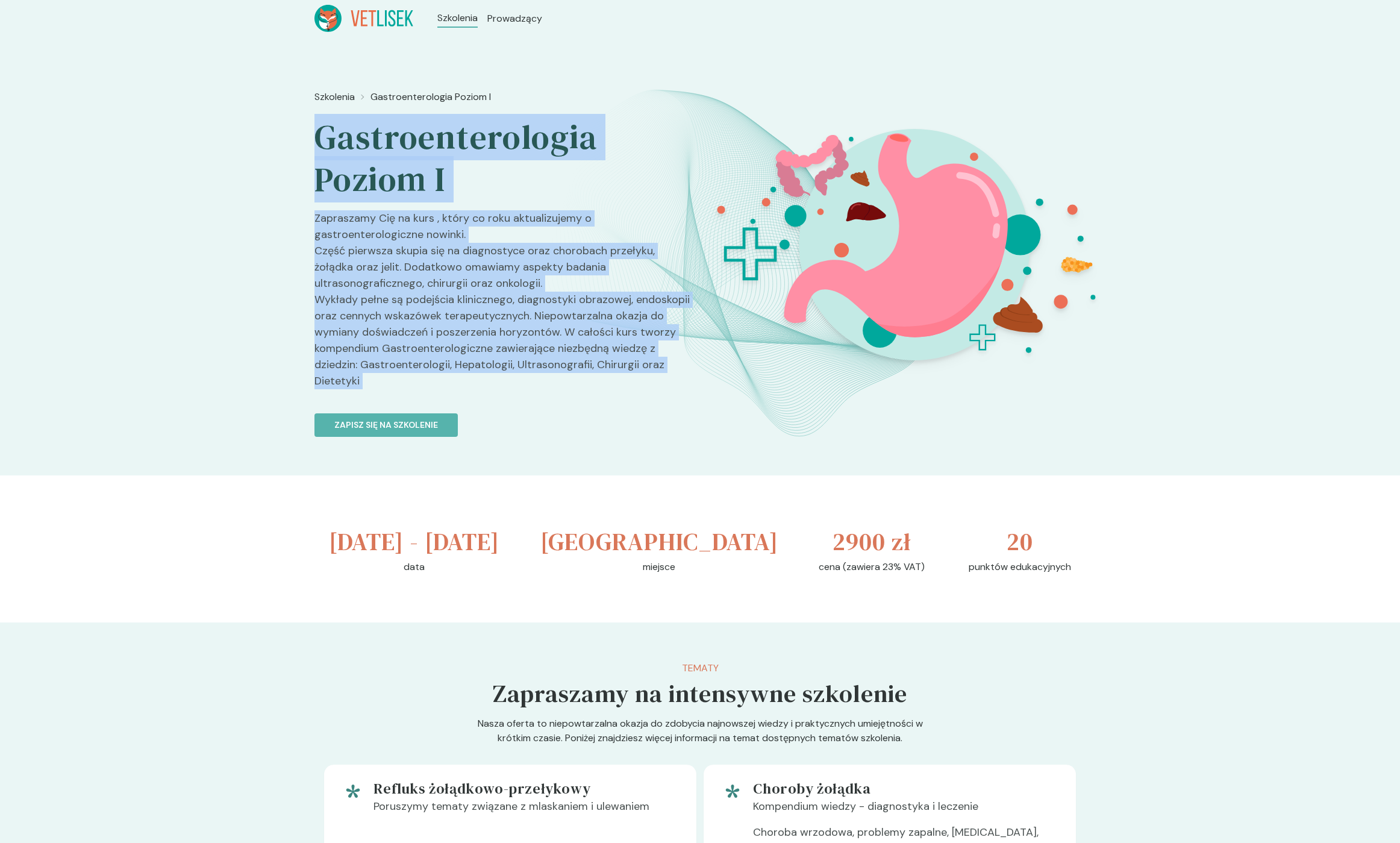
drag, startPoint x: 412, startPoint y: 127, endPoint x: 505, endPoint y: 362, distance: 252.7
click at [505, 362] on div "Szkolenia Gastroenterologia Poziom I Gastroenterologia Poziom I Zapraszamy Cię …" at bounding box center [501, 299] width 376 height 427
click at [458, 348] on p "Zapraszamy Cię na kurs , który co roku aktualizujemy o gastroenterologiczne now…" at bounding box center [501, 303] width 376 height 188
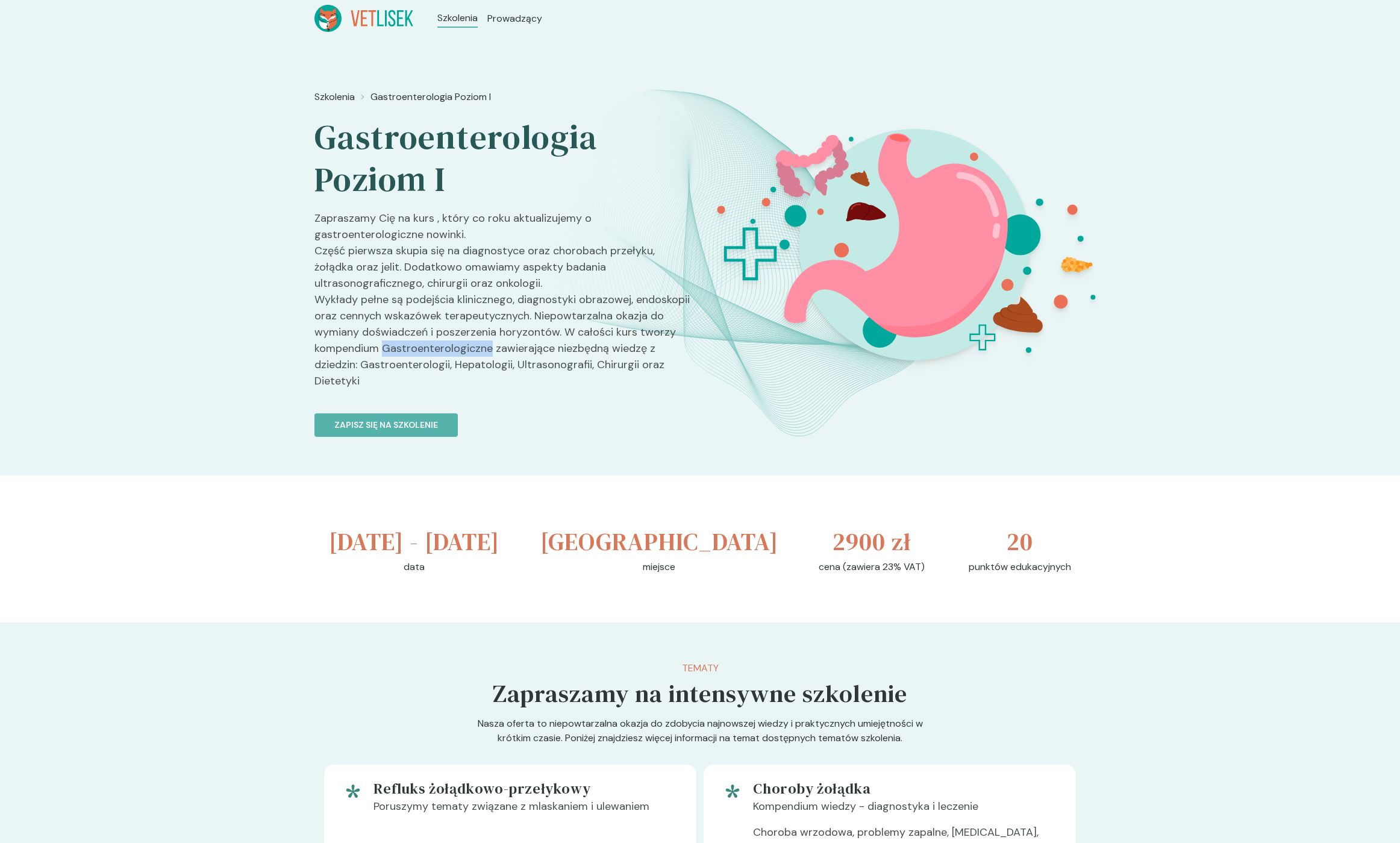
click at [458, 348] on p "Zapraszamy Cię na kurs , który co roku aktualizujemy o gastroenterologiczne now…" at bounding box center [501, 303] width 376 height 188
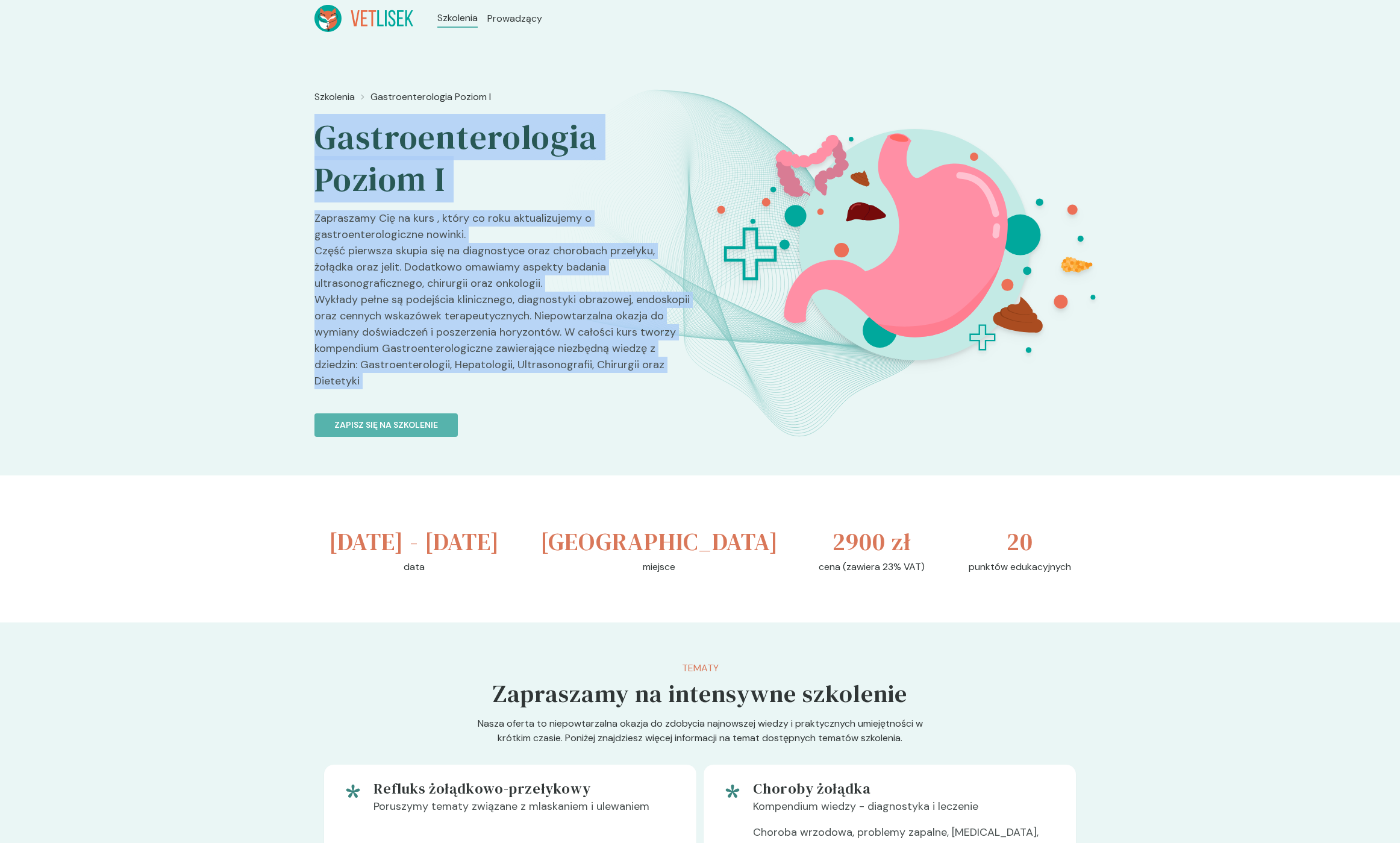
drag, startPoint x: 458, startPoint y: 348, endPoint x: 412, endPoint y: 168, distance: 185.8
click at [415, 174] on div "Szkolenia Gastroenterologia Poziom I Gastroenterologia Poziom I Zapraszamy Cię …" at bounding box center [501, 299] width 376 height 427
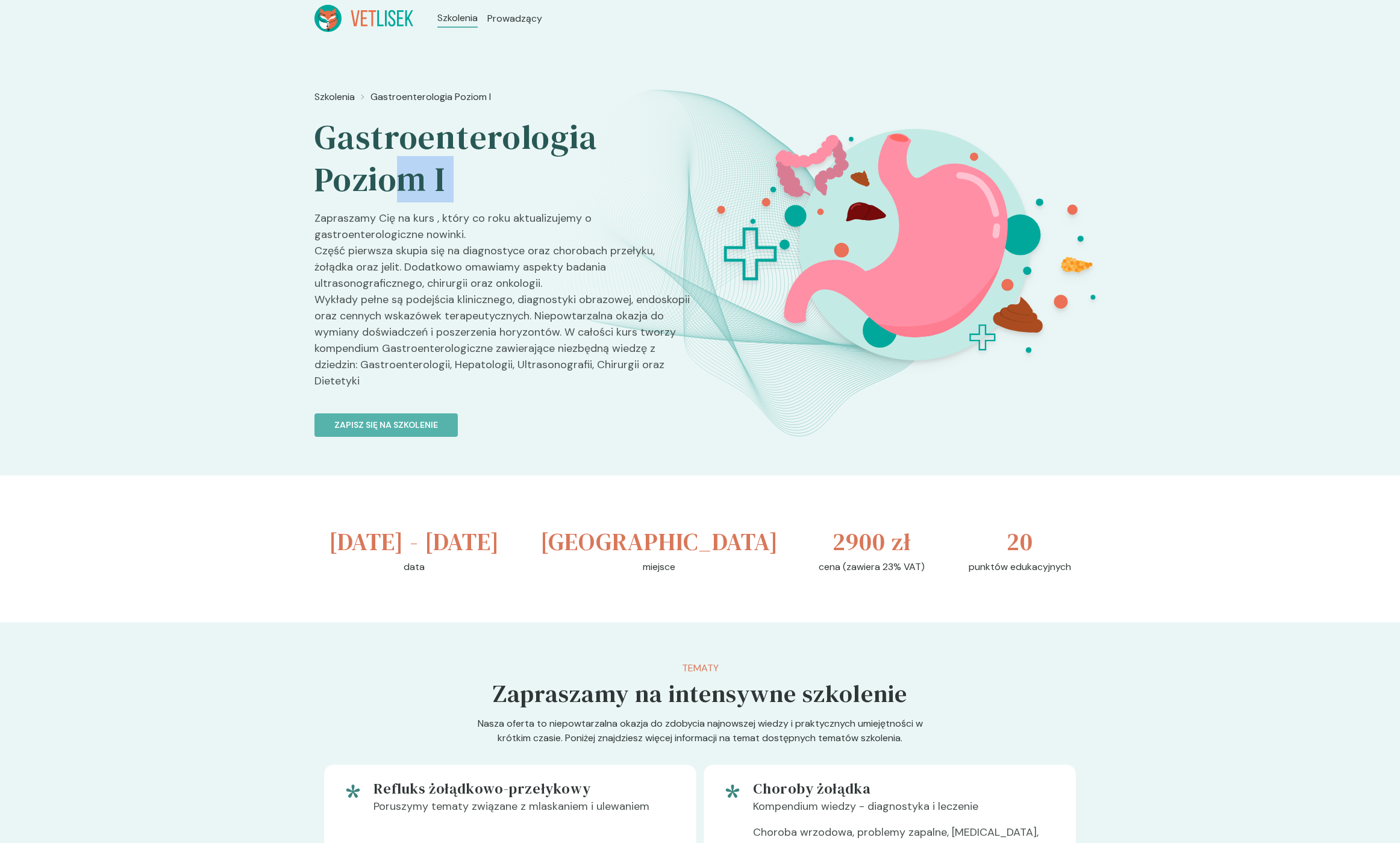
drag, startPoint x: 412, startPoint y: 168, endPoint x: 408, endPoint y: 158, distance: 10.8
click at [412, 167] on h2 "Gastroenterologia Poziom I" at bounding box center [501, 158] width 376 height 84
click at [399, 140] on h2 "Gastroenterologia Poziom I" at bounding box center [501, 158] width 376 height 84
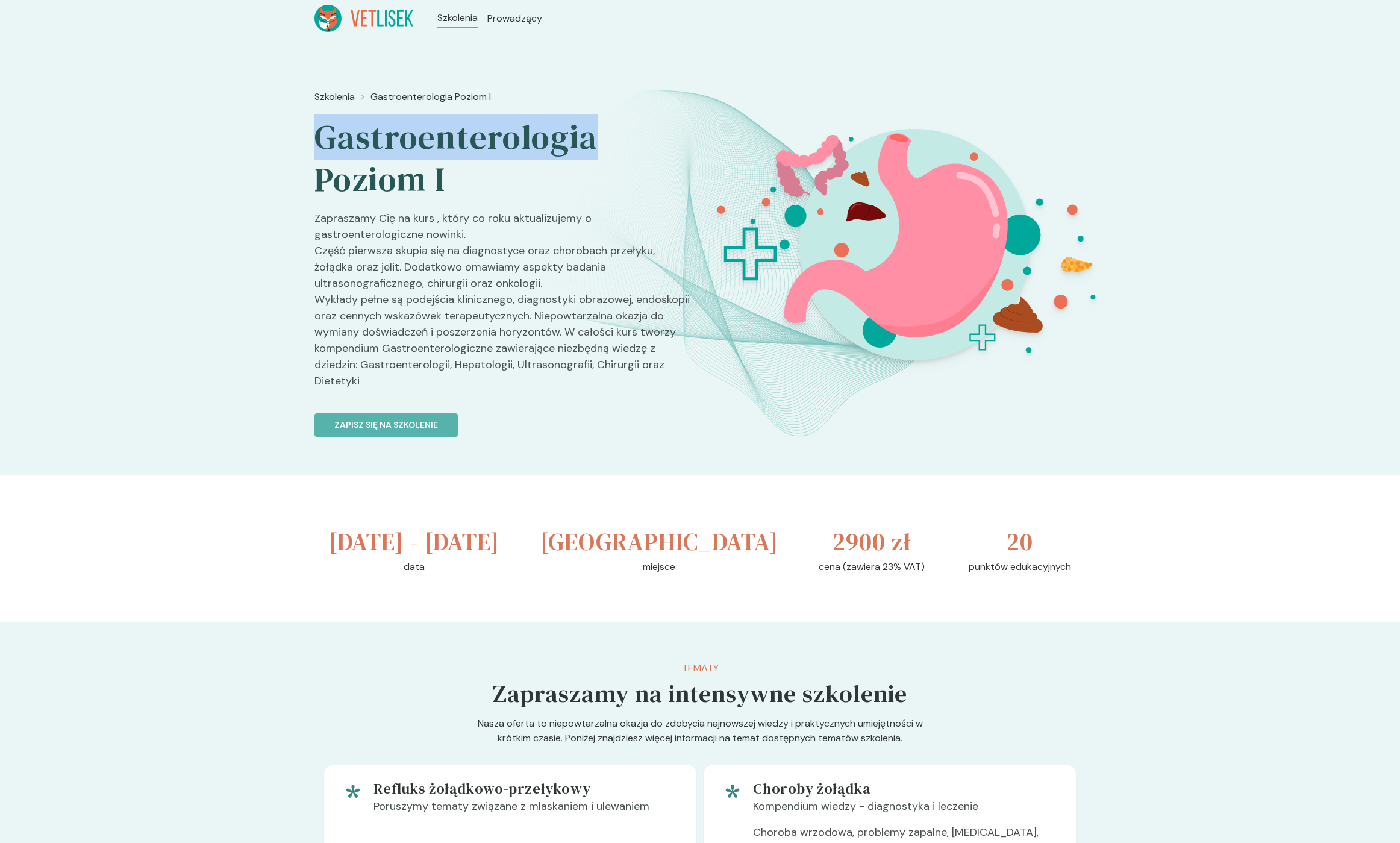
click at [399, 140] on h2 "Gastroenterologia Poziom I" at bounding box center [501, 158] width 376 height 84
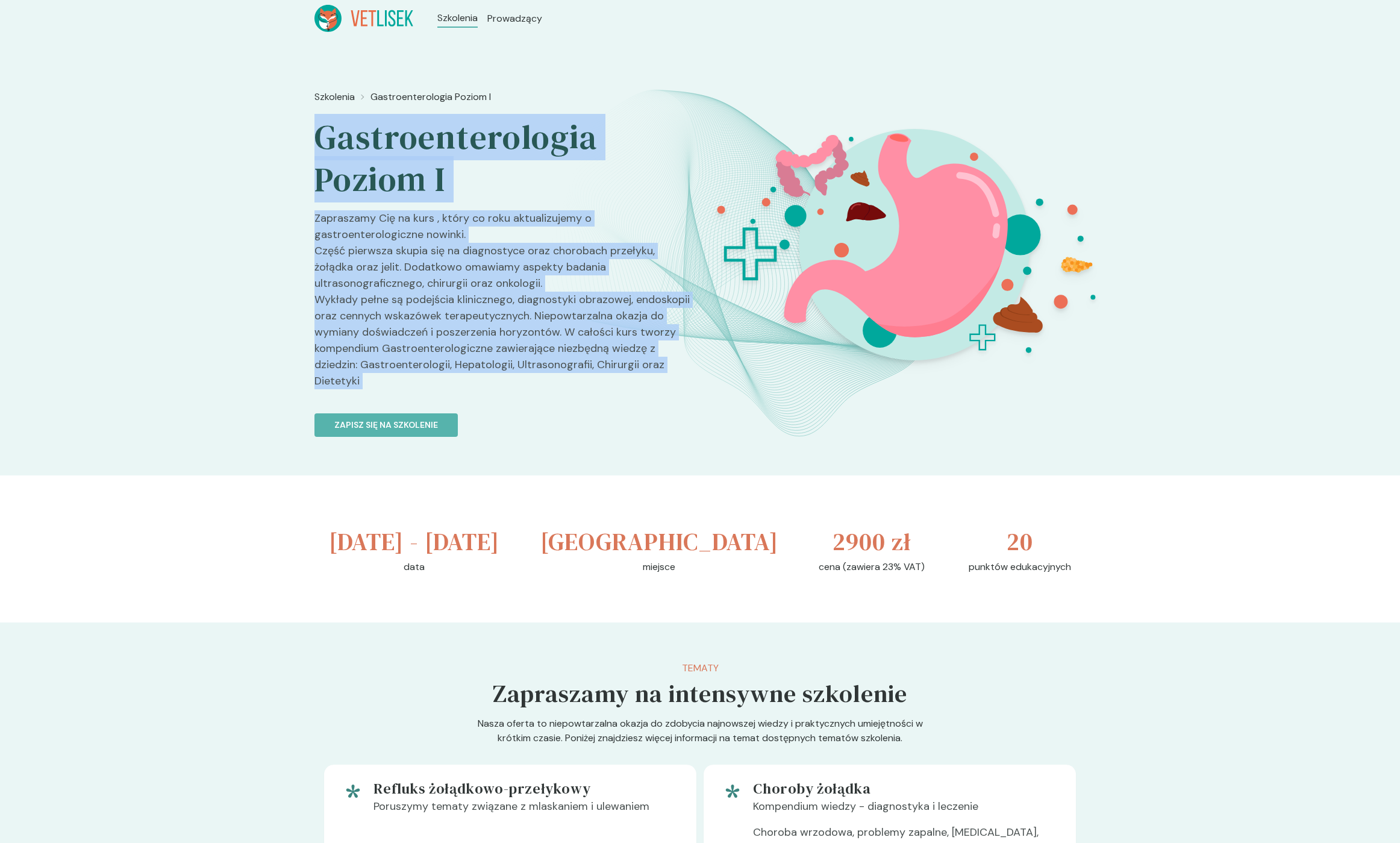
drag, startPoint x: 399, startPoint y: 140, endPoint x: 438, endPoint y: 394, distance: 257.0
click at [439, 392] on div "Szkolenia Gastroenterologia Poziom I Gastroenterologia Poziom I Zapraszamy Cię …" at bounding box center [501, 299] width 376 height 427
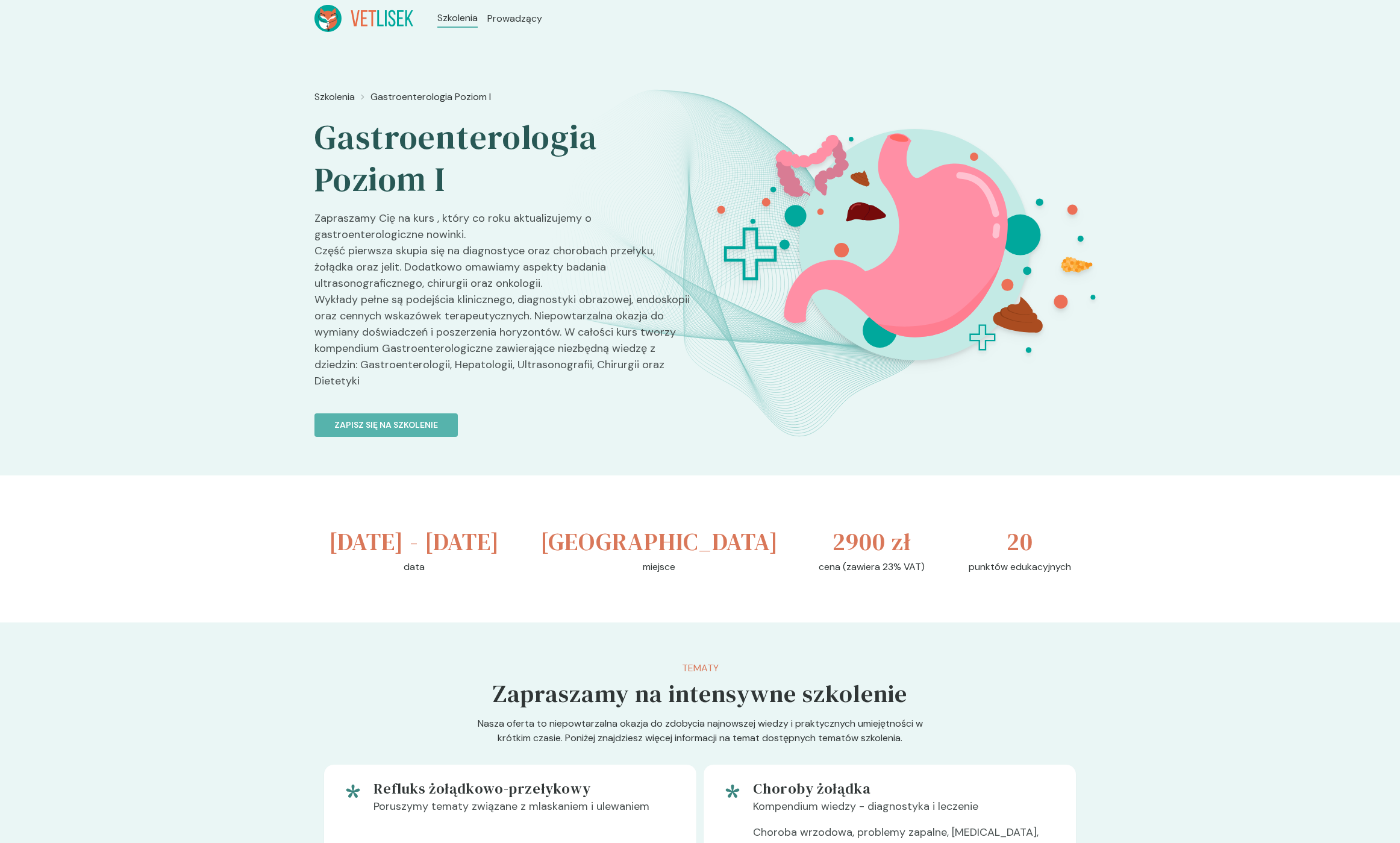
click at [426, 379] on p "Zapraszamy Cię na kurs , który co roku aktualizujemy o gastroenterologiczne now…" at bounding box center [501, 303] width 376 height 188
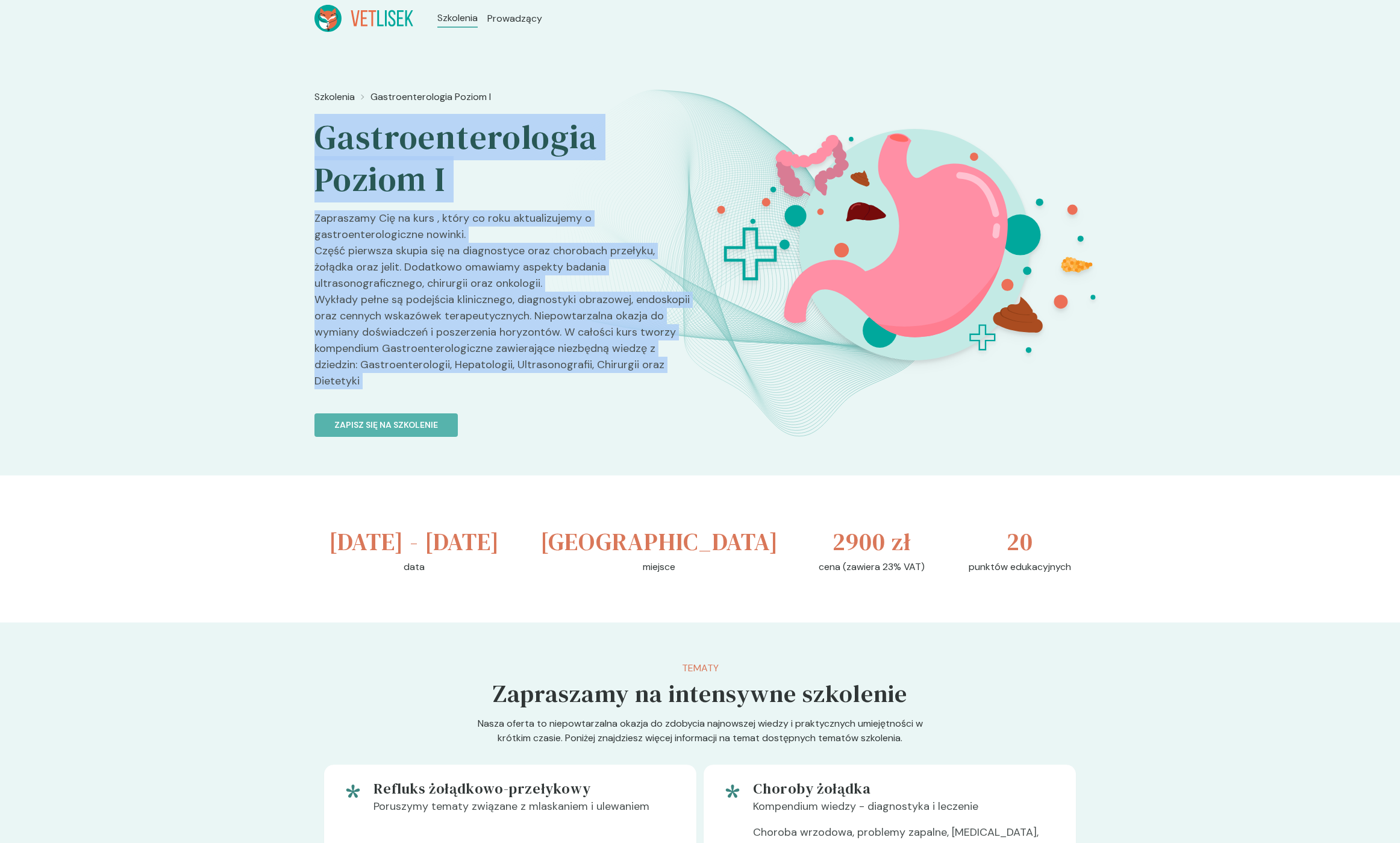
drag, startPoint x: 426, startPoint y: 379, endPoint x: 391, endPoint y: 142, distance: 239.6
click at [391, 154] on div "Szkolenia Gastroenterologia Poziom I Gastroenterologia Poziom I Zapraszamy Cię …" at bounding box center [501, 299] width 376 height 427
click at [391, 142] on h2 "Gastroenterologia Poziom I" at bounding box center [501, 158] width 376 height 84
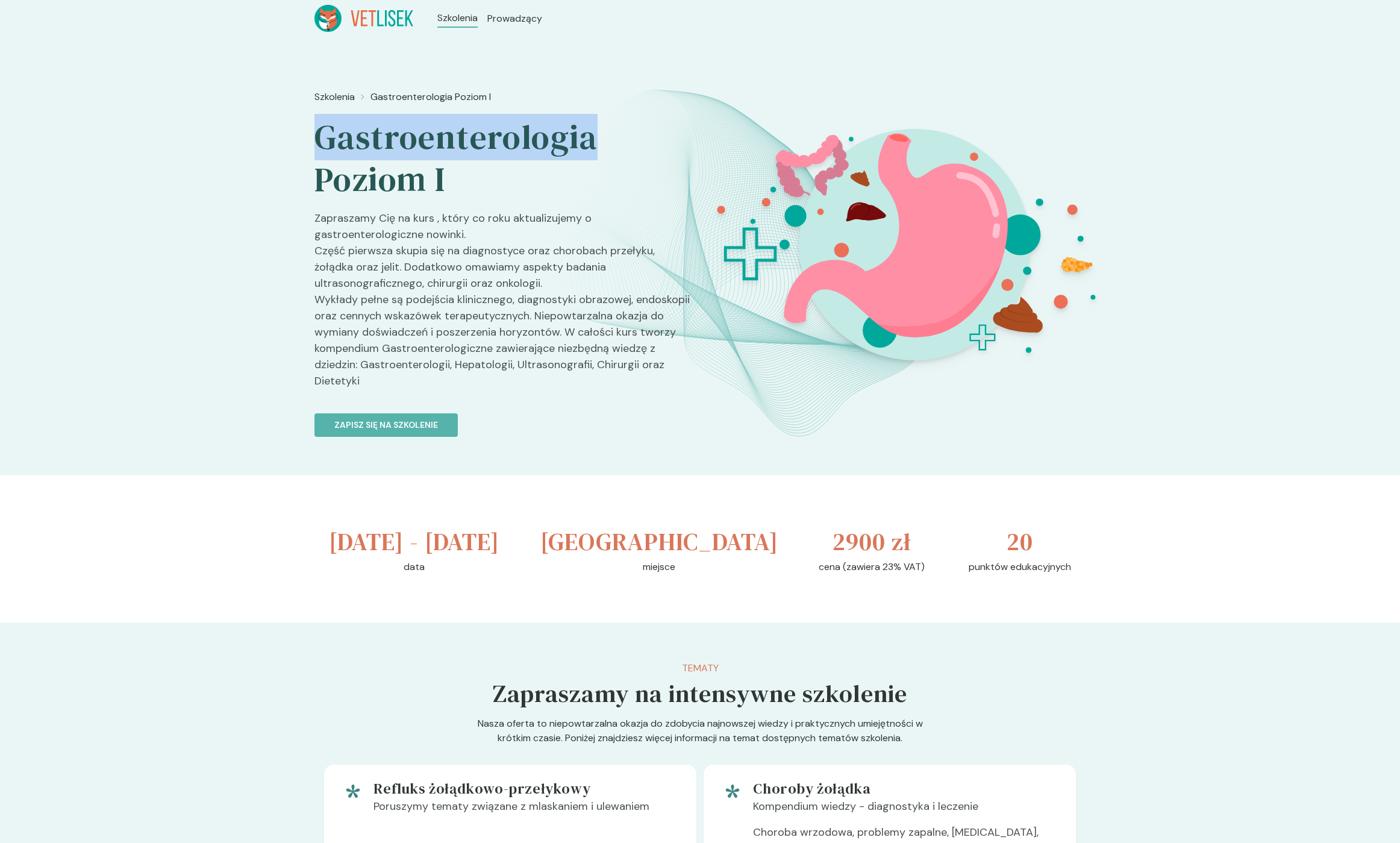
click at [391, 142] on h2 "Gastroenterologia Poziom I" at bounding box center [501, 158] width 376 height 84
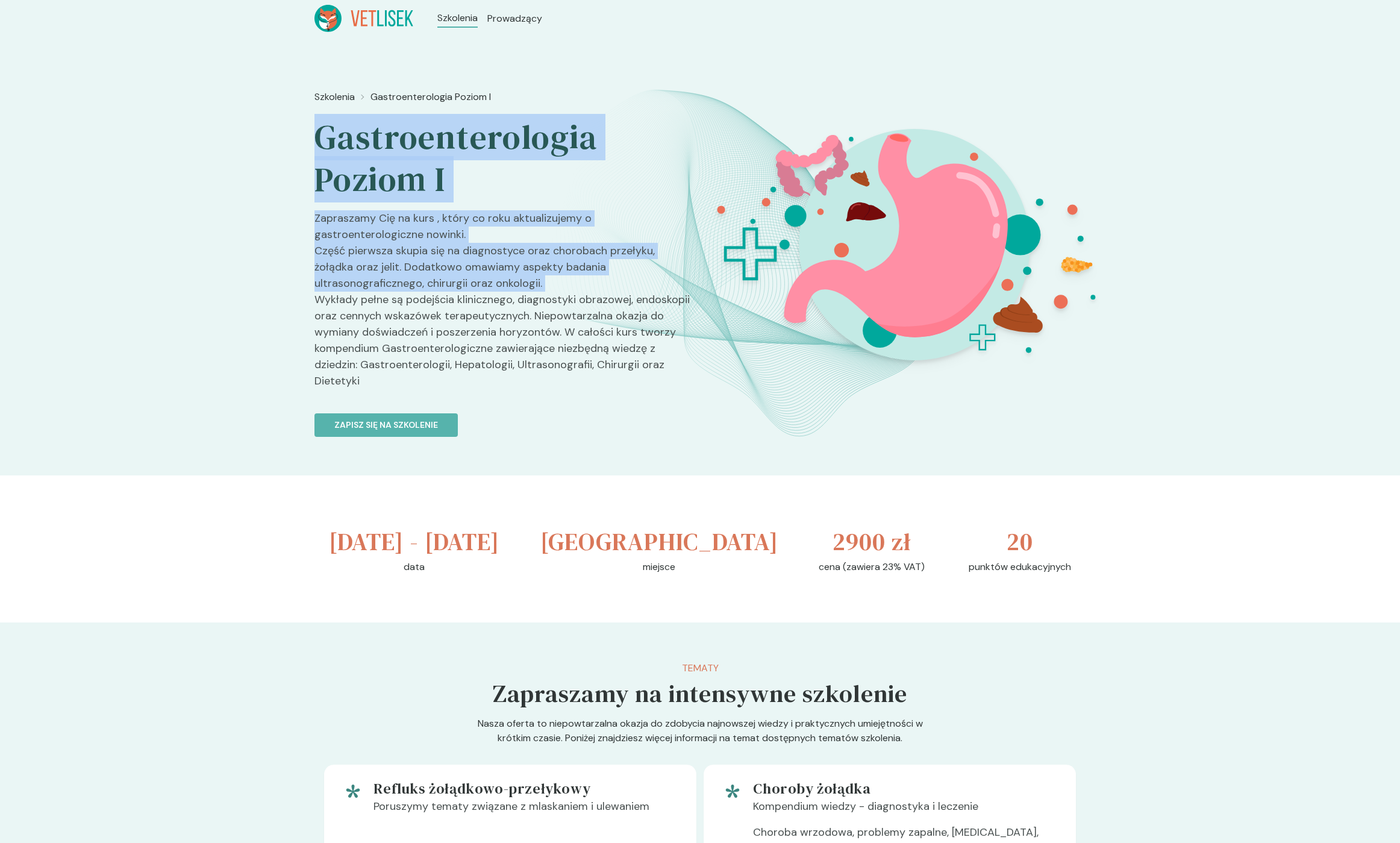
drag, startPoint x: 391, startPoint y: 142, endPoint x: 416, endPoint y: 324, distance: 183.7
click at [414, 297] on div "Szkolenia Gastroenterologia Poziom I Gastroenterologia Poziom I Zapraszamy Cię …" at bounding box center [501, 299] width 376 height 427
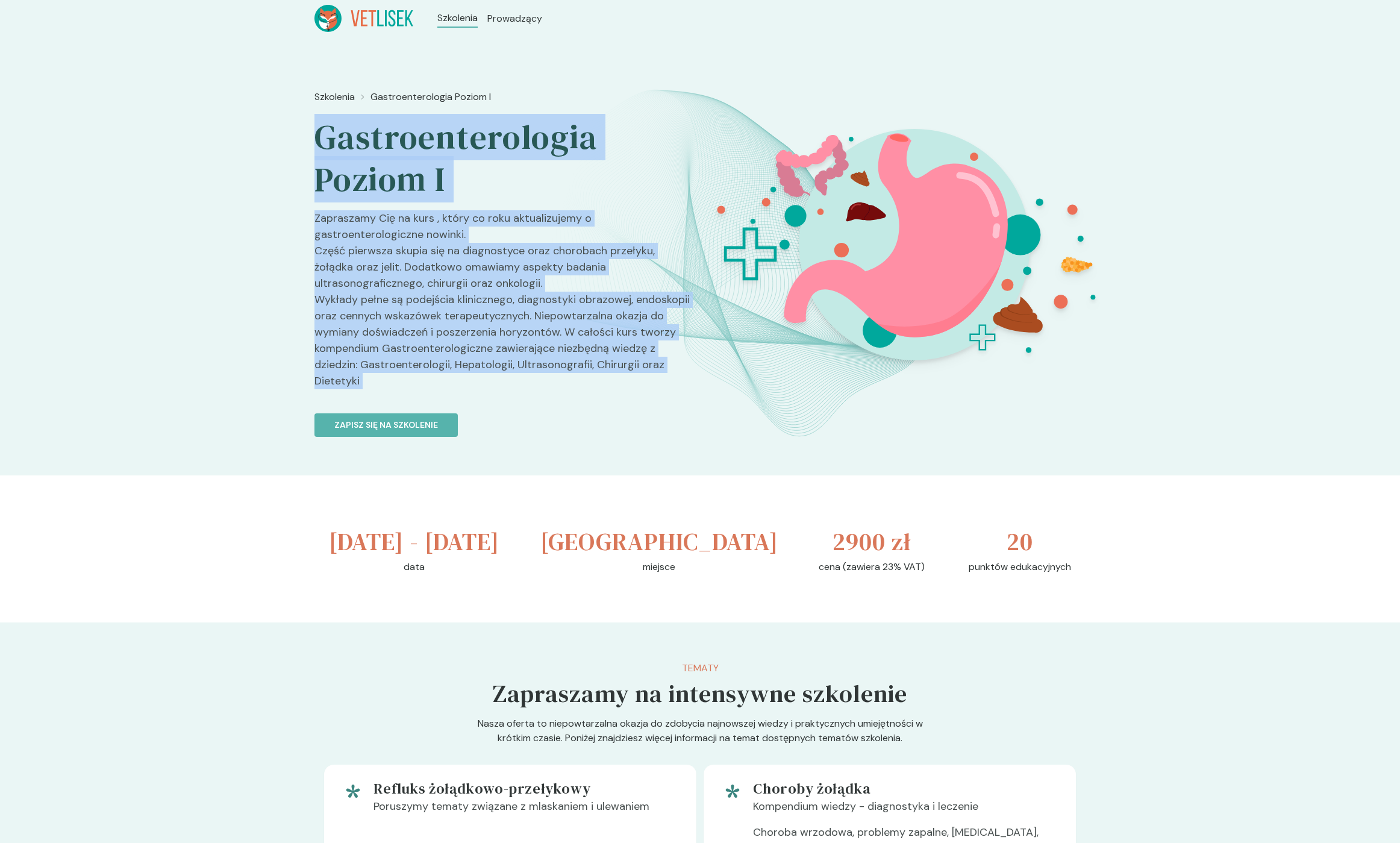
click at [417, 334] on p "Zapraszamy Cię na kurs , który co roku aktualizujemy o gastroenterologiczne now…" at bounding box center [501, 303] width 376 height 188
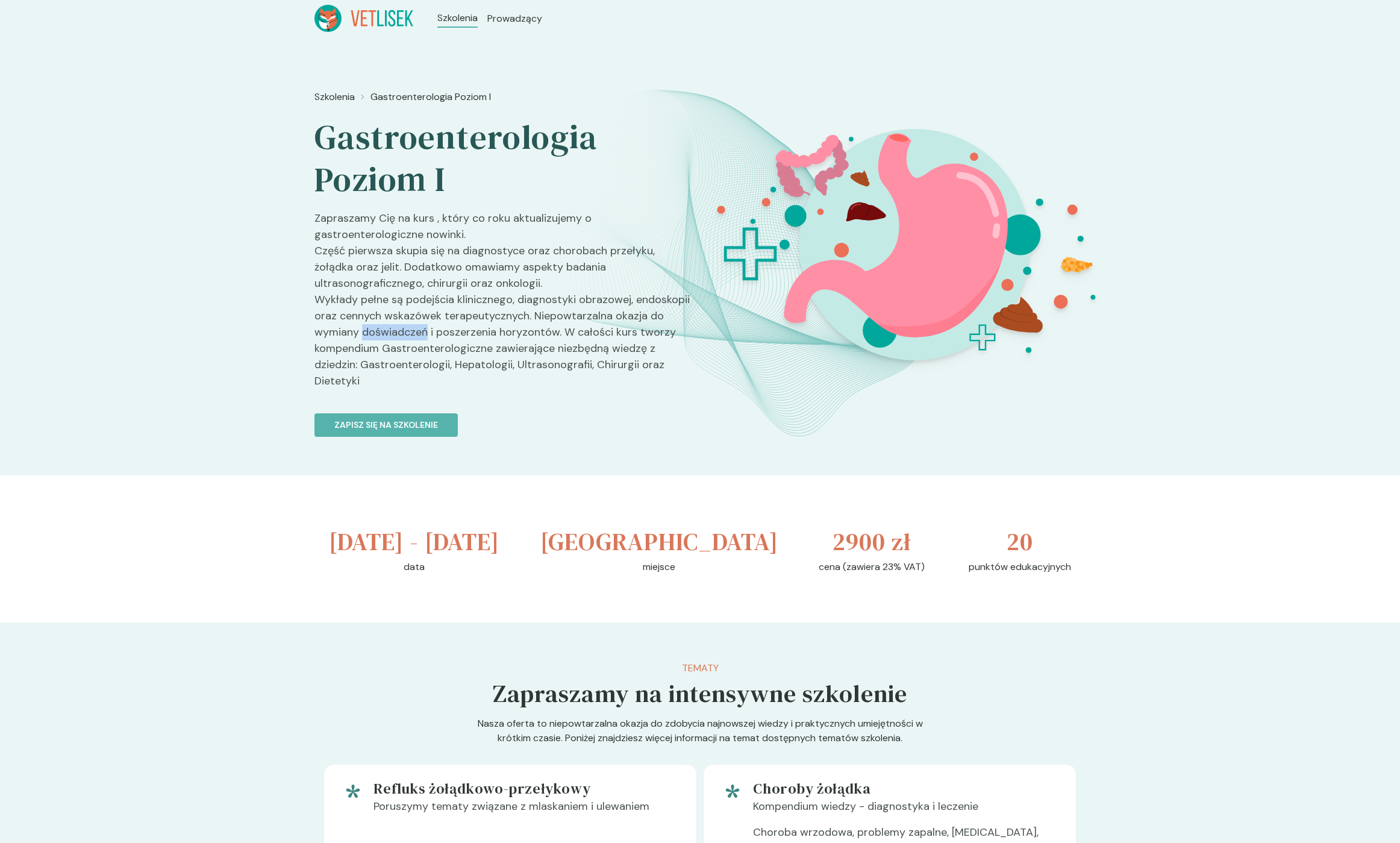
click at [417, 334] on p "Zapraszamy Cię na kurs , który co roku aktualizujemy o gastroenterologiczne now…" at bounding box center [501, 303] width 376 height 188
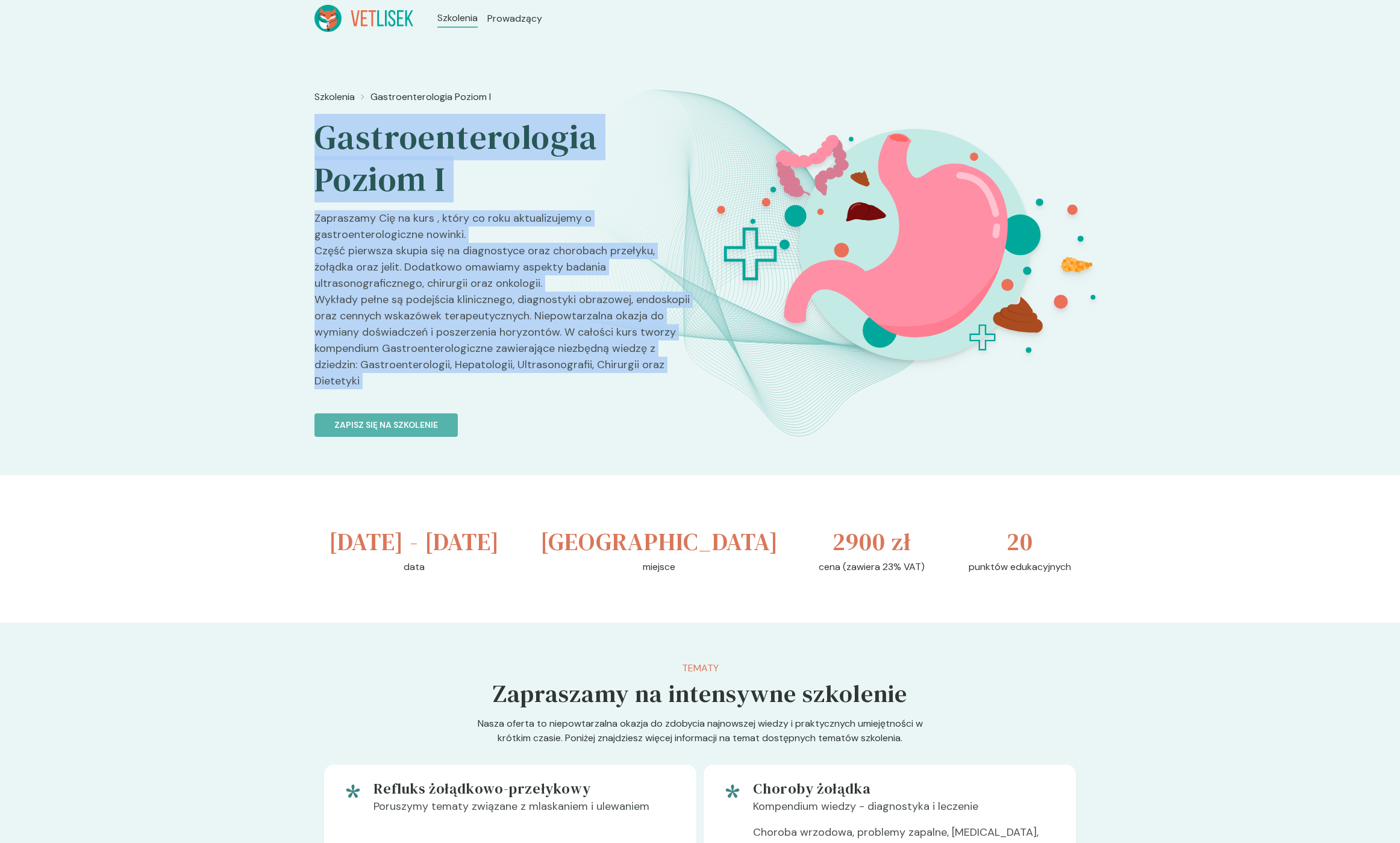
drag, startPoint x: 417, startPoint y: 334, endPoint x: 385, endPoint y: 160, distance: 176.9
click at [385, 160] on div "Szkolenia Gastroenterologia Poziom I Gastroenterologia Poziom I Zapraszamy Cię …" at bounding box center [501, 299] width 376 height 427
click at [385, 145] on h2 "Gastroenterologia Poziom I" at bounding box center [501, 158] width 376 height 84
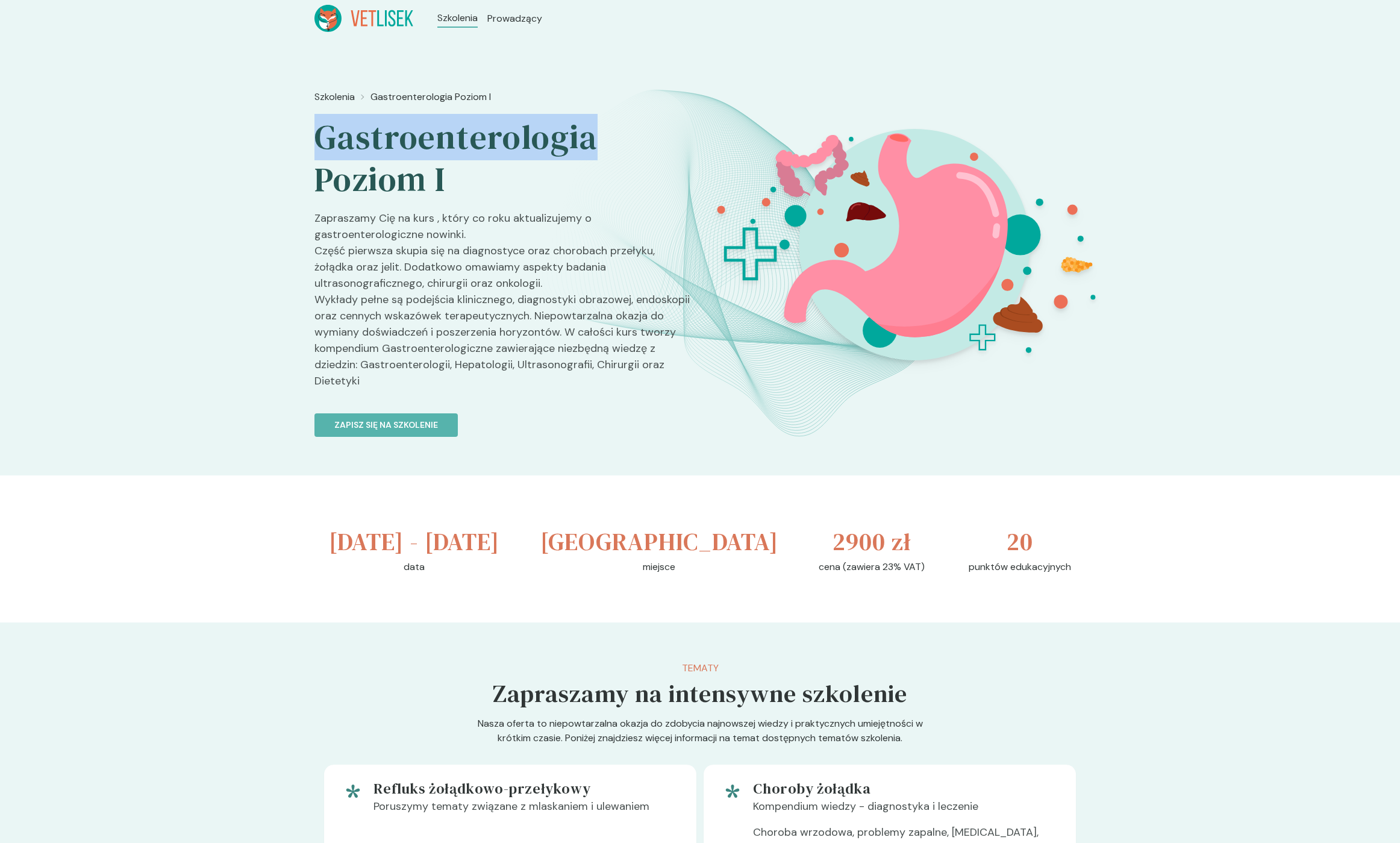
click at [385, 145] on h2 "Gastroenterologia Poziom I" at bounding box center [501, 158] width 376 height 84
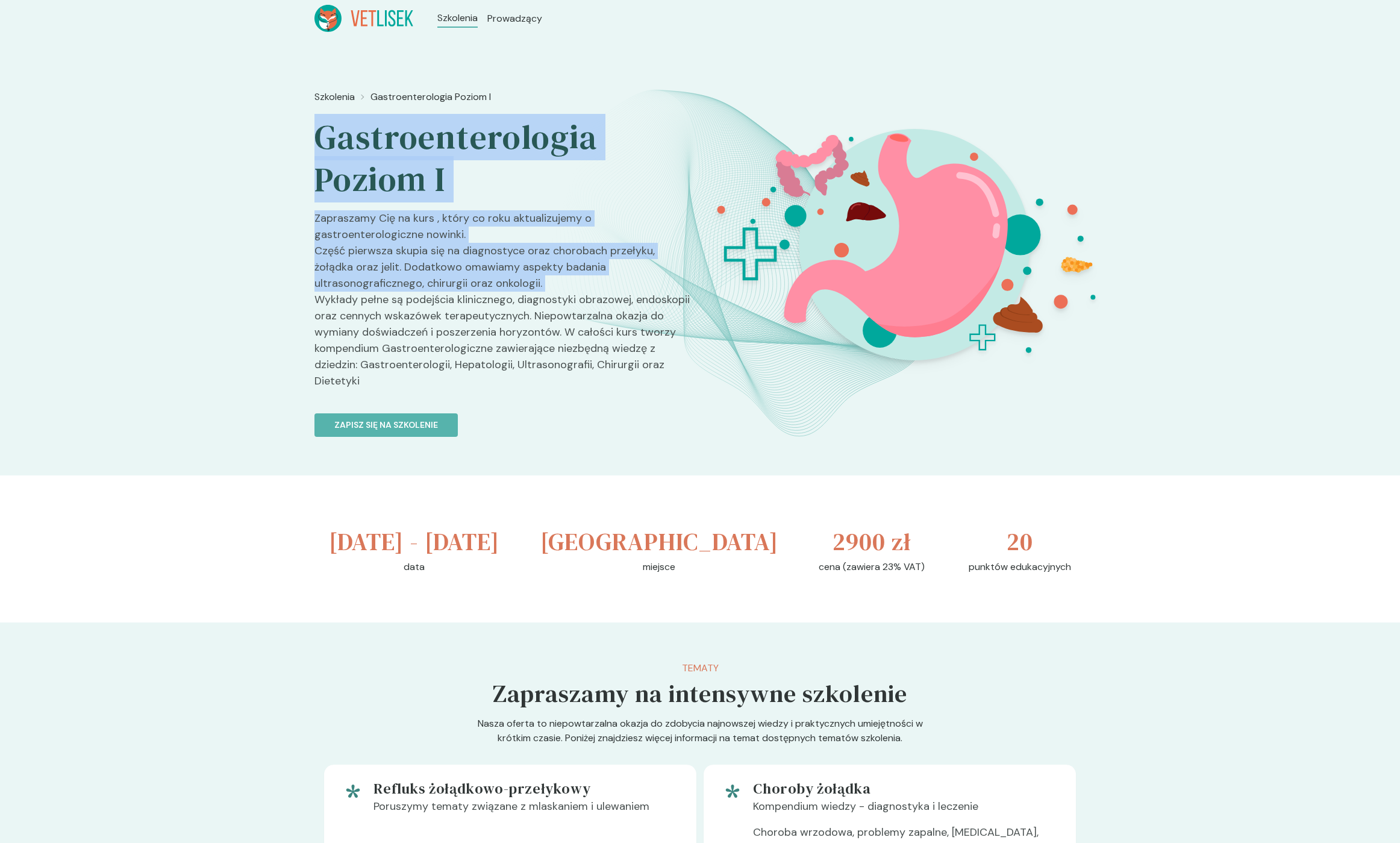
drag, startPoint x: 385, startPoint y: 145, endPoint x: 411, endPoint y: 306, distance: 163.1
click at [411, 306] on div "Szkolenia Gastroenterologia Poziom I Gastroenterologia Poziom I Zapraszamy Cię …" at bounding box center [501, 299] width 376 height 427
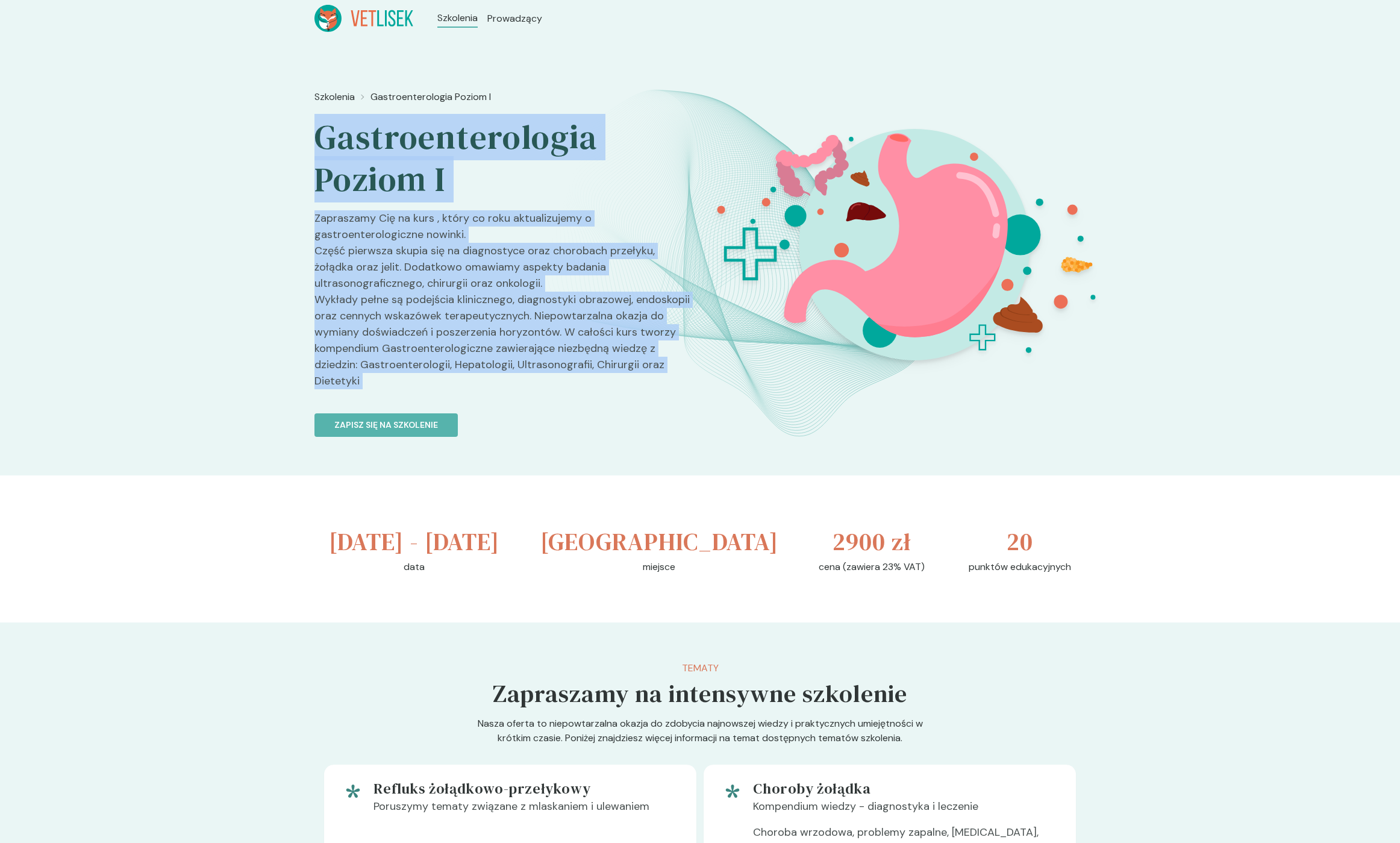
click at [411, 307] on p "Zapraszamy Cię na kurs , który co roku aktualizujemy o gastroenterologiczne now…" at bounding box center [501, 303] width 376 height 188
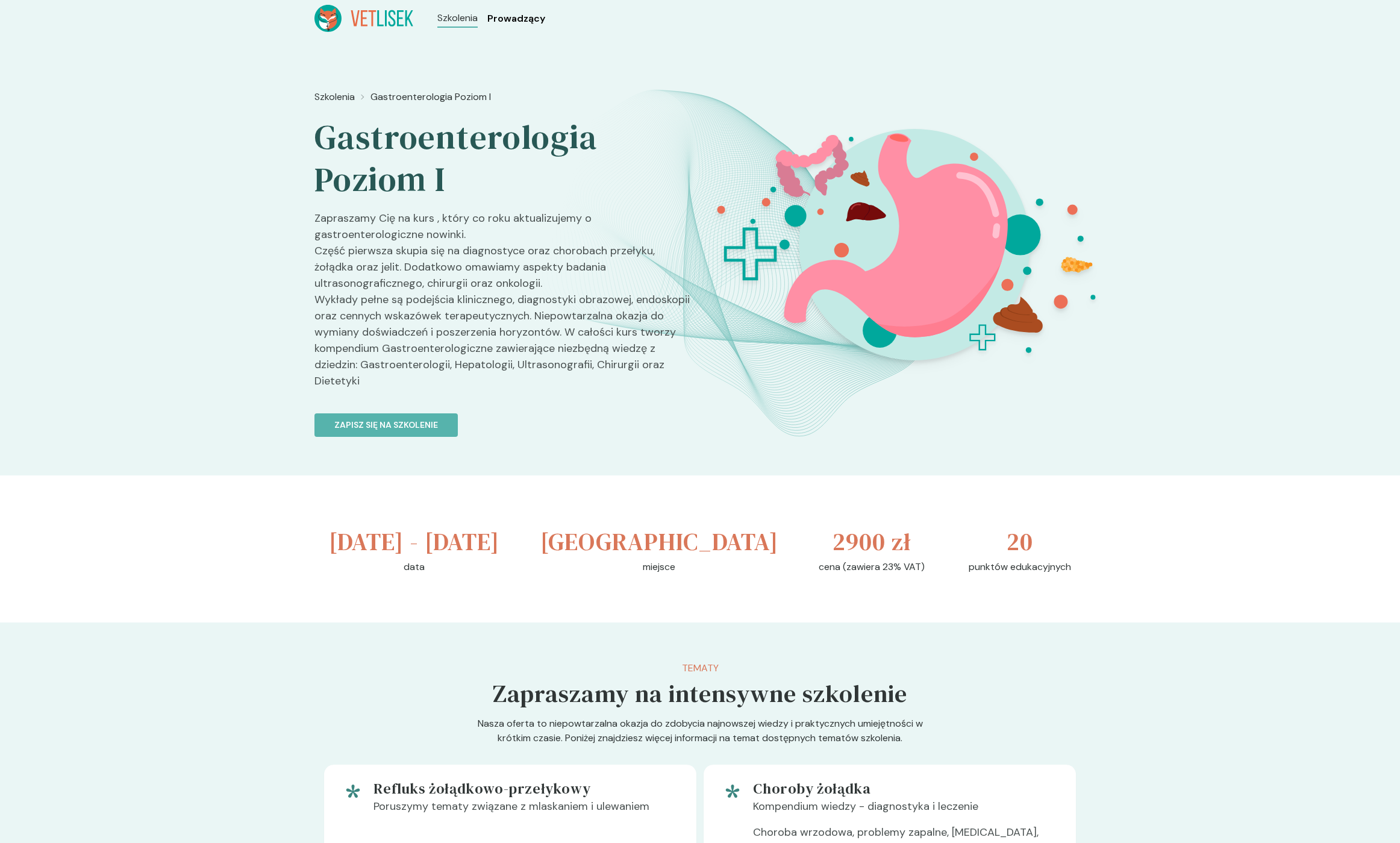
click at [500, 17] on span "Prowadzący" at bounding box center [515, 19] width 58 height 15
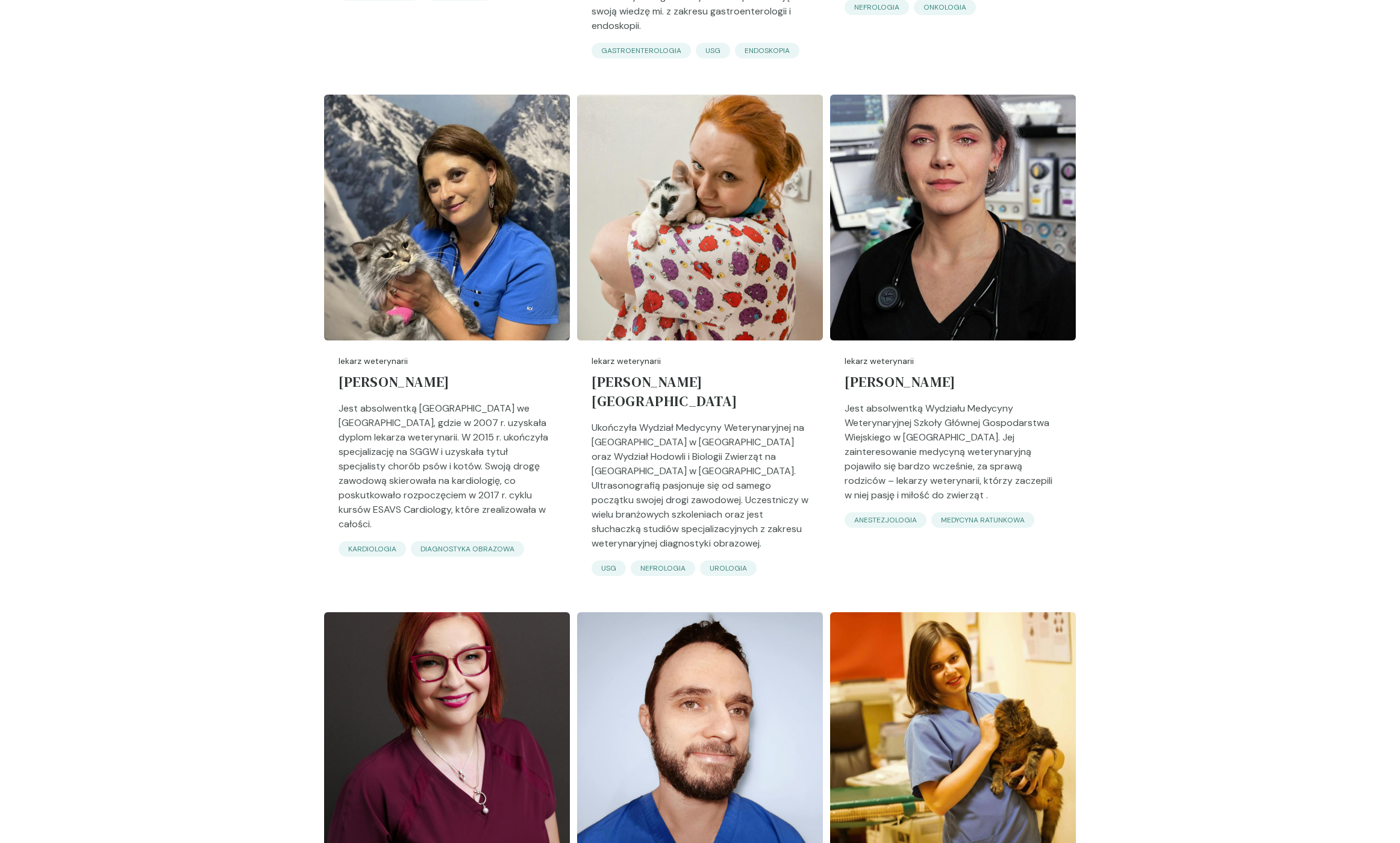
scroll to position [1012, 0]
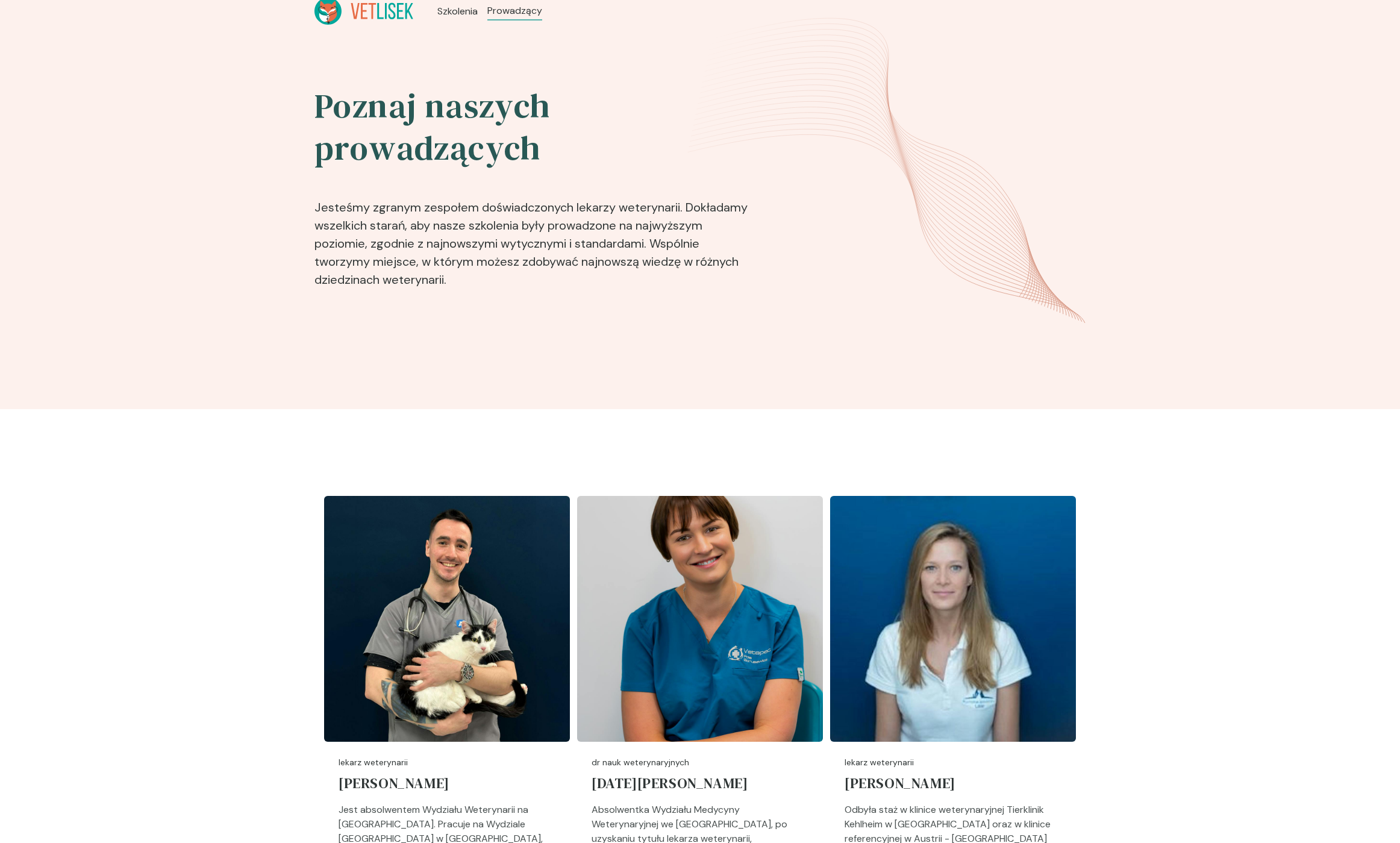
scroll to position [0, 0]
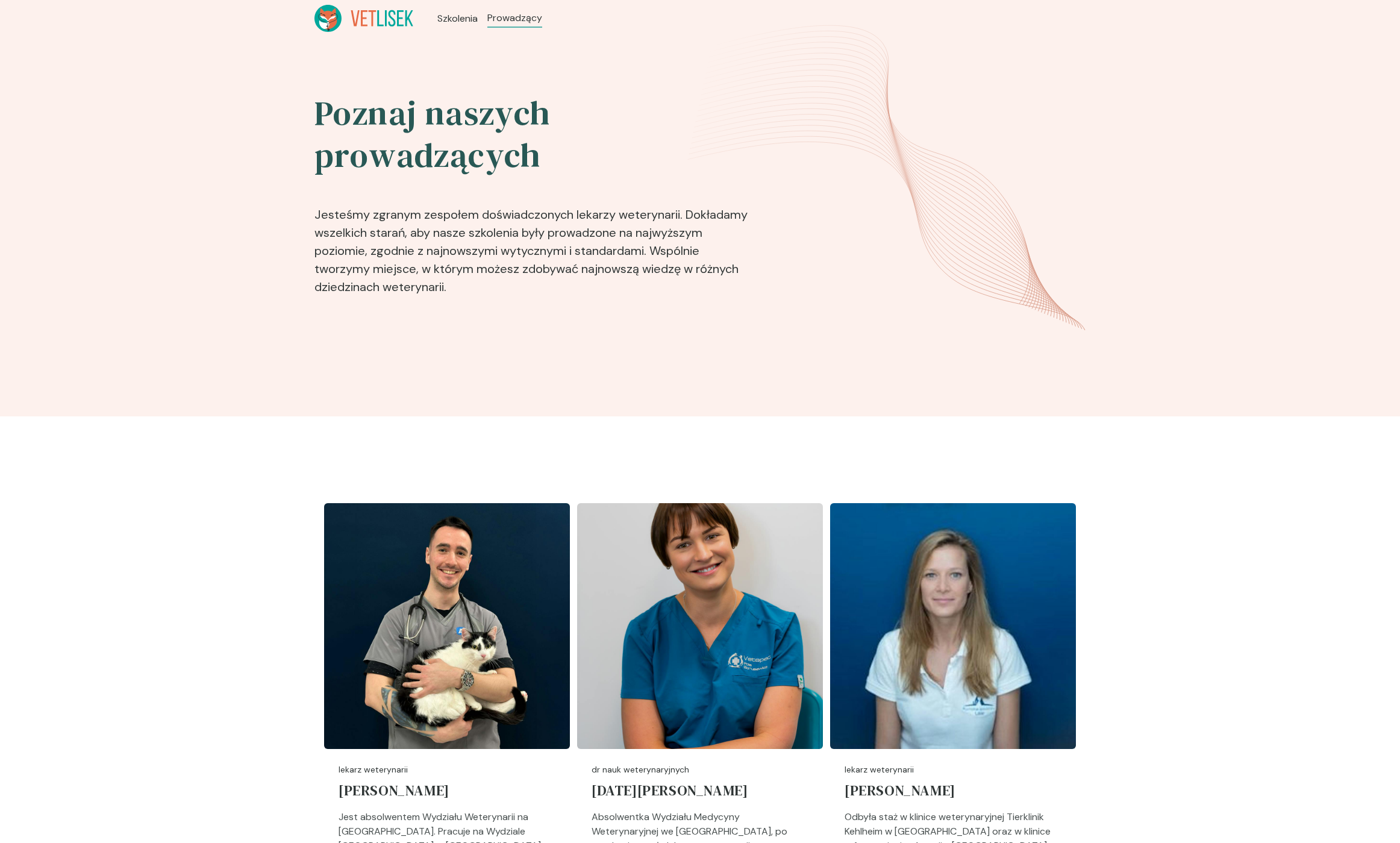
click at [733, 312] on div "Poznaj naszych prowadzących Jesteśmy zgranym zespołem doświadczonych lekarzy we…" at bounding box center [534, 231] width 440 height 293
